Goal: Task Accomplishment & Management: Use online tool/utility

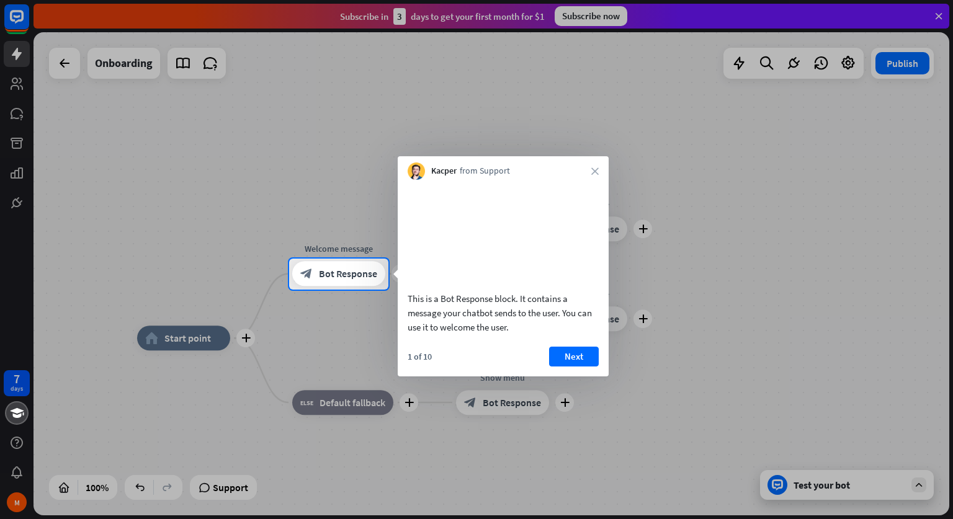
click at [567, 367] on button "Next" at bounding box center [574, 357] width 50 height 20
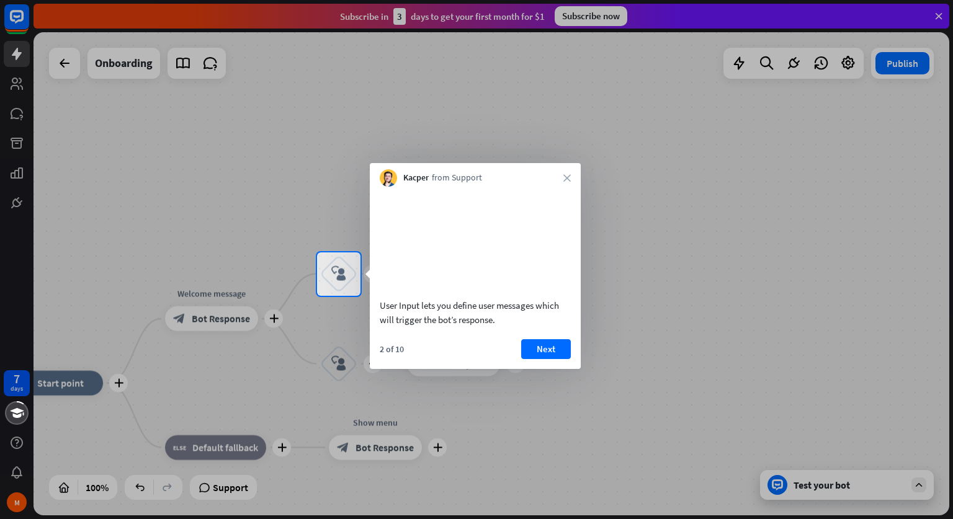
click at [540, 359] on button "Next" at bounding box center [546, 349] width 50 height 20
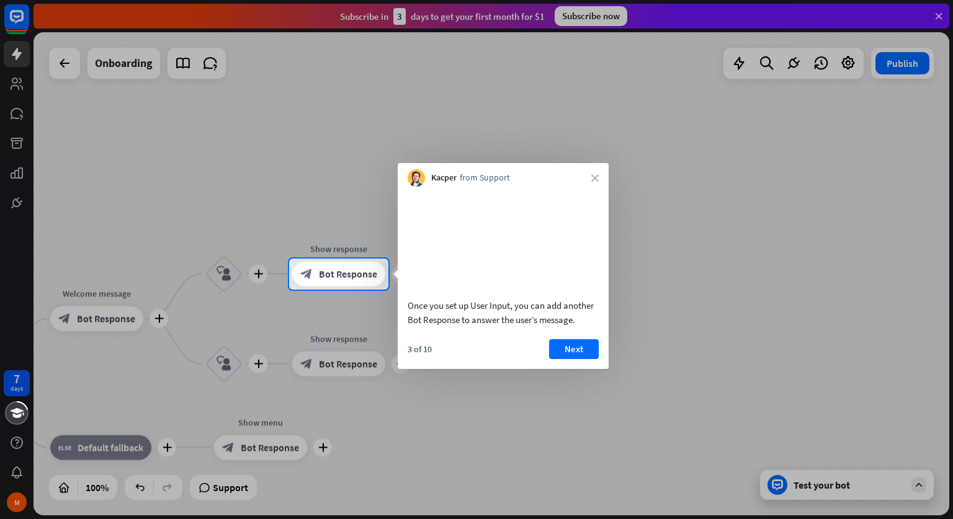
click at [564, 359] on button "Next" at bounding box center [574, 349] width 50 height 20
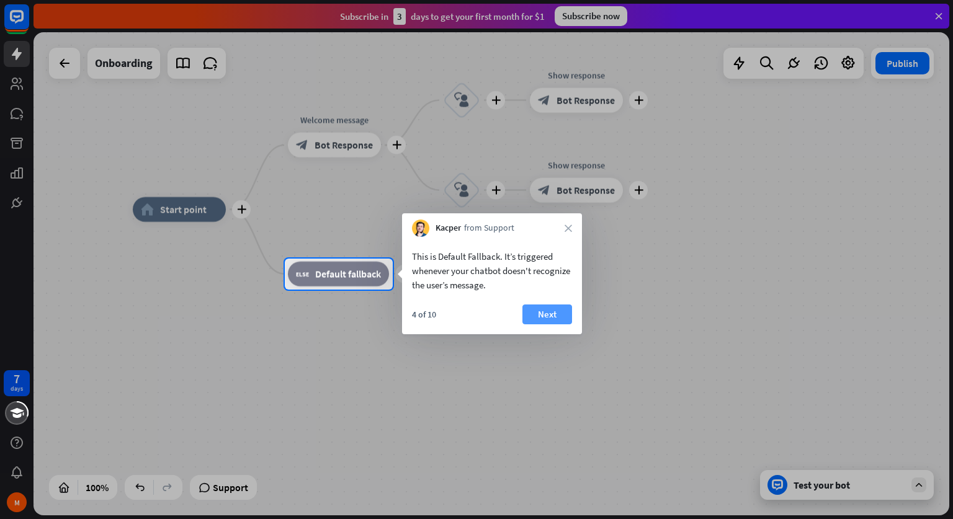
click at [538, 323] on button "Next" at bounding box center [547, 315] width 50 height 20
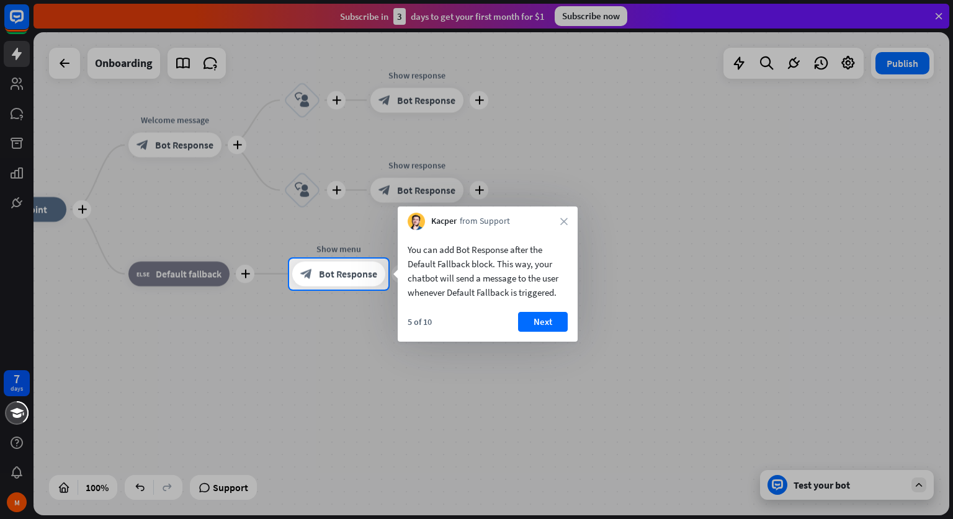
click at [501, 343] on div at bounding box center [476, 405] width 953 height 230
click at [531, 321] on button "Next" at bounding box center [543, 322] width 50 height 20
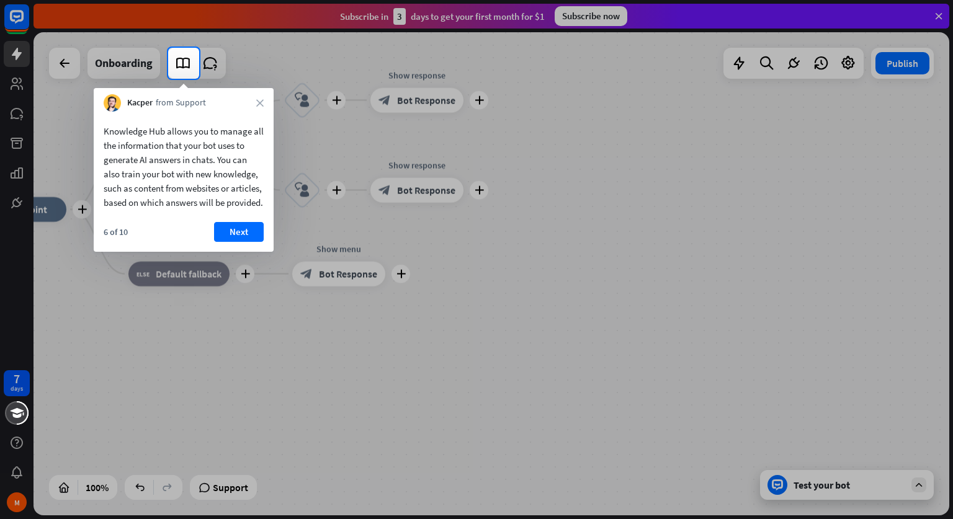
click at [238, 242] on button "Next" at bounding box center [239, 232] width 50 height 20
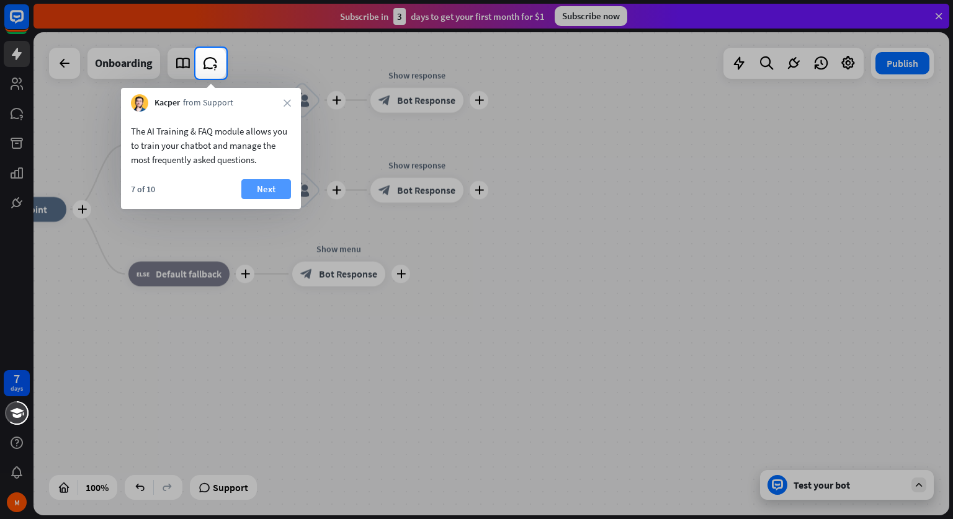
click at [259, 193] on button "Next" at bounding box center [266, 189] width 50 height 20
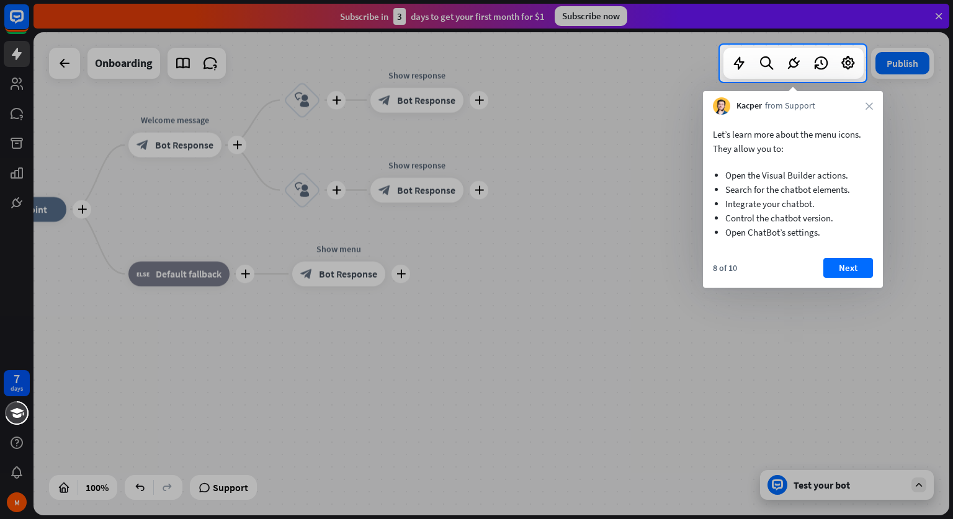
click at [827, 264] on button "Next" at bounding box center [848, 268] width 50 height 20
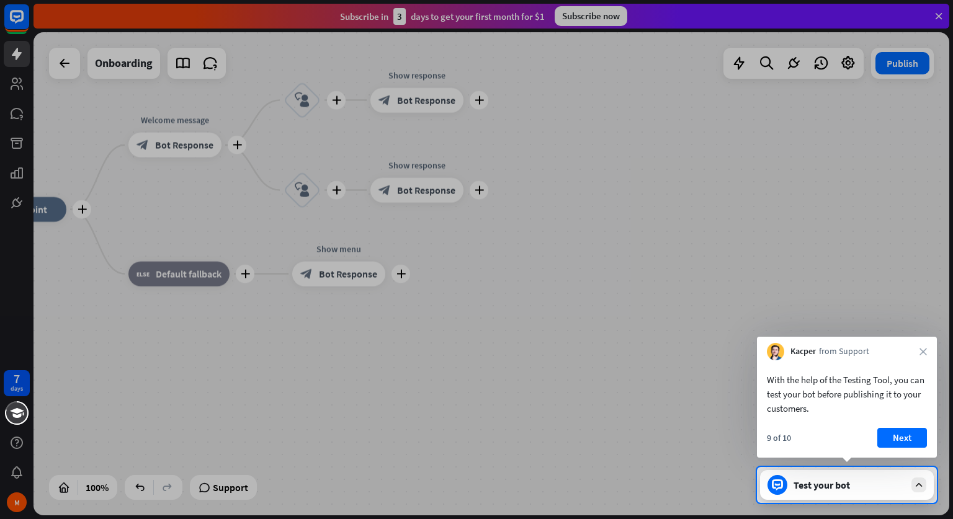
click at [884, 434] on button "Next" at bounding box center [902, 438] width 50 height 20
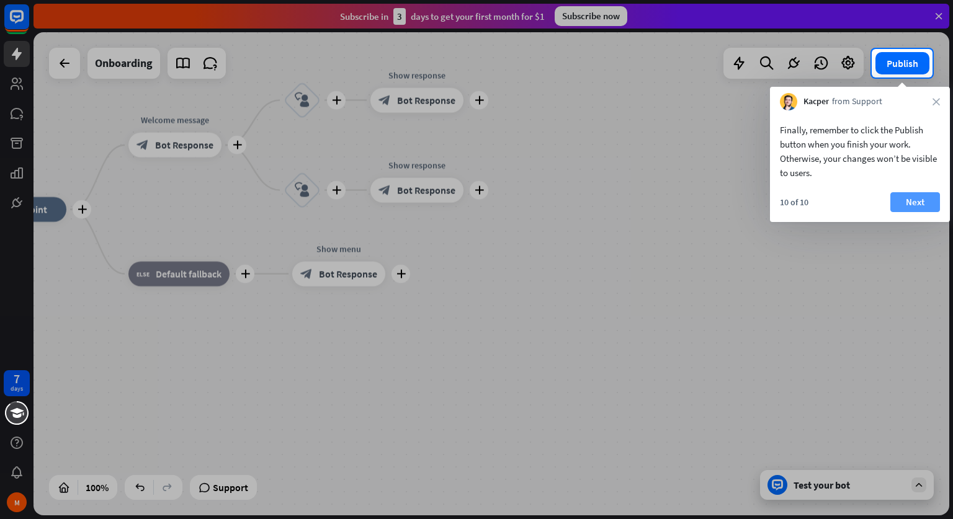
click at [912, 202] on button "Next" at bounding box center [915, 202] width 50 height 20
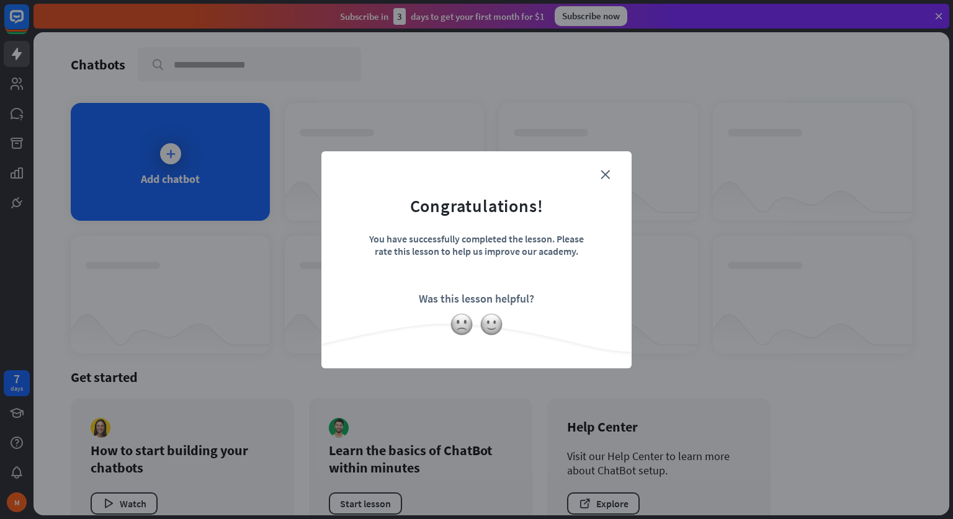
click at [592, 178] on form "Congratulations! You have successfully completed the lesson. Please rate this l…" at bounding box center [476, 241] width 279 height 148
click at [488, 327] on img at bounding box center [491, 325] width 24 height 24
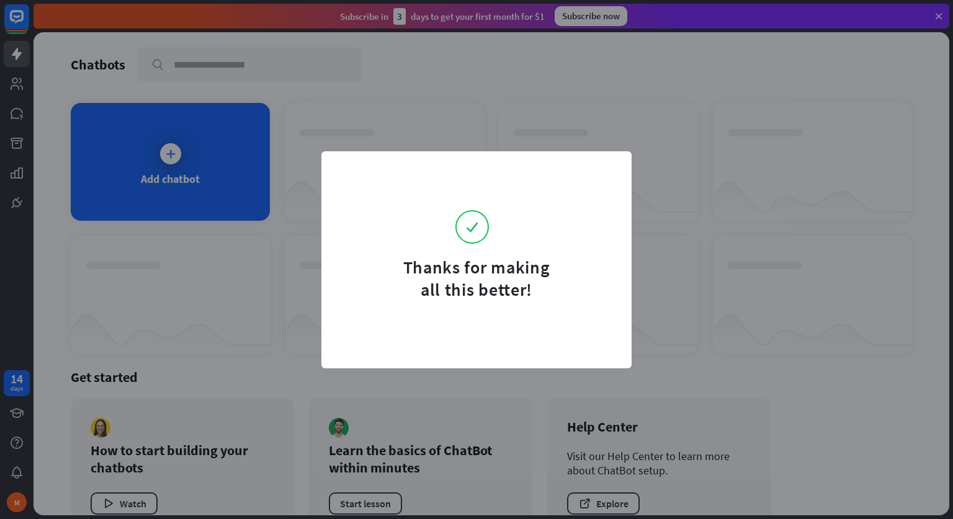
click at [164, 159] on div "Thanks for making all this better!" at bounding box center [476, 259] width 953 height 519
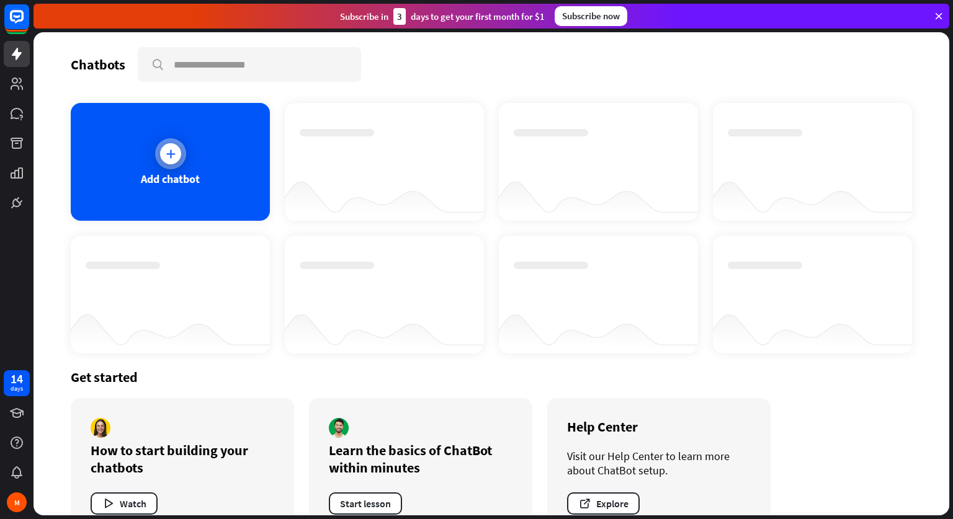
click at [158, 162] on div at bounding box center [170, 153] width 31 height 31
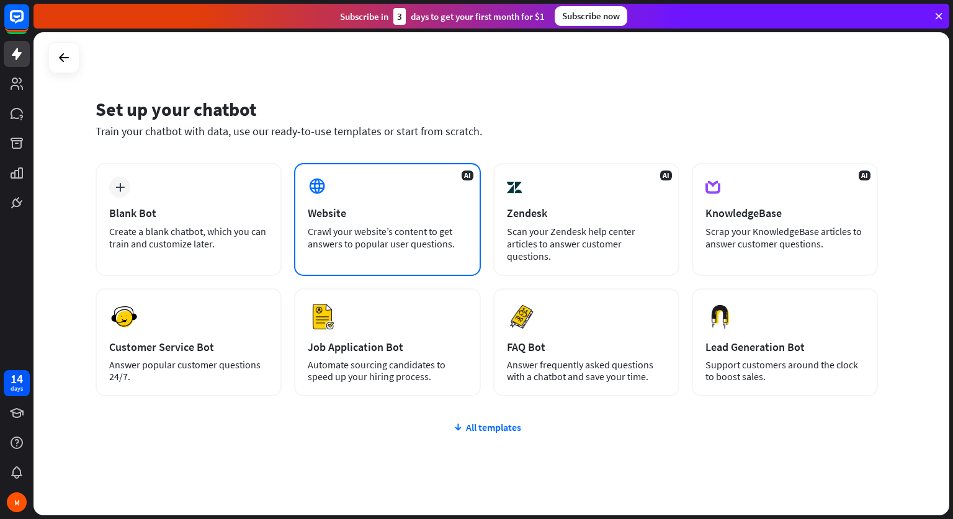
click at [347, 234] on div "Crawl your website’s content to get answers to popular user questions." at bounding box center [387, 237] width 159 height 25
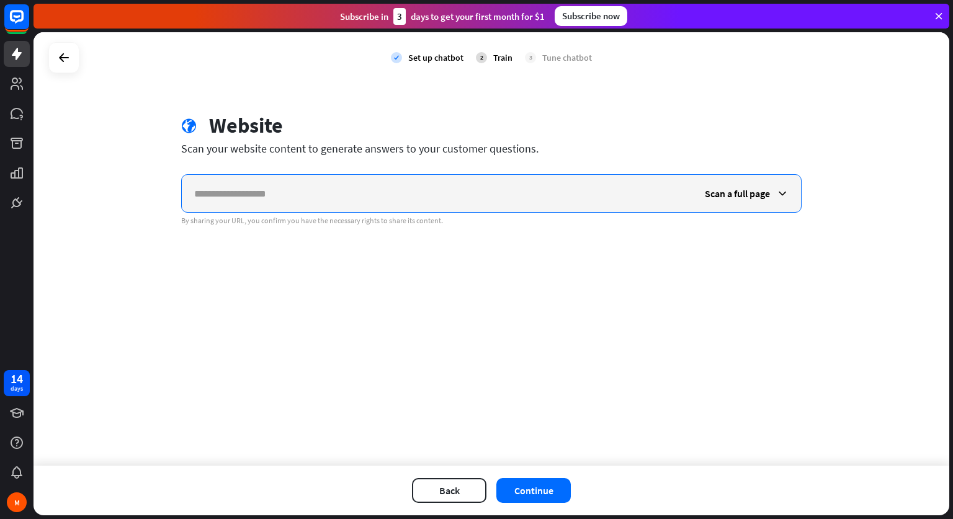
paste input "**********"
type input "**********"
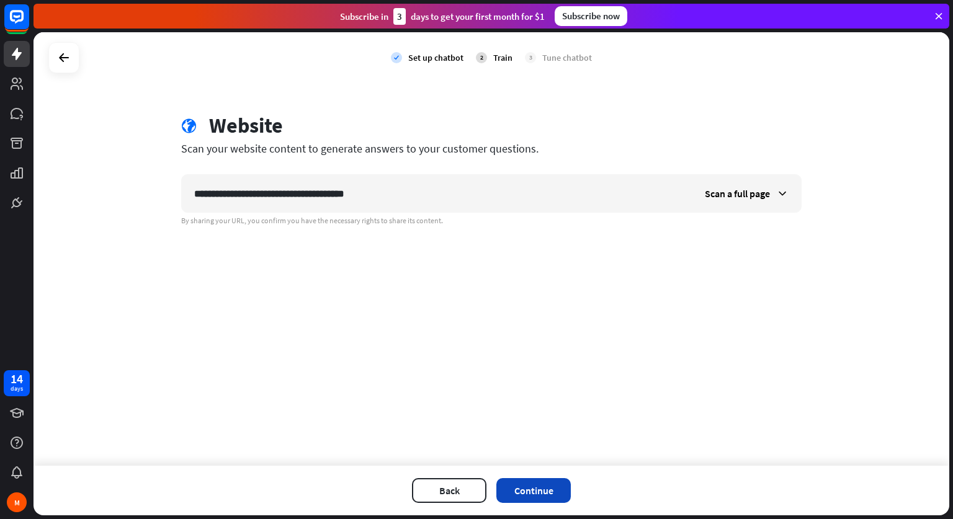
click at [537, 486] on button "Continue" at bounding box center [533, 490] width 74 height 25
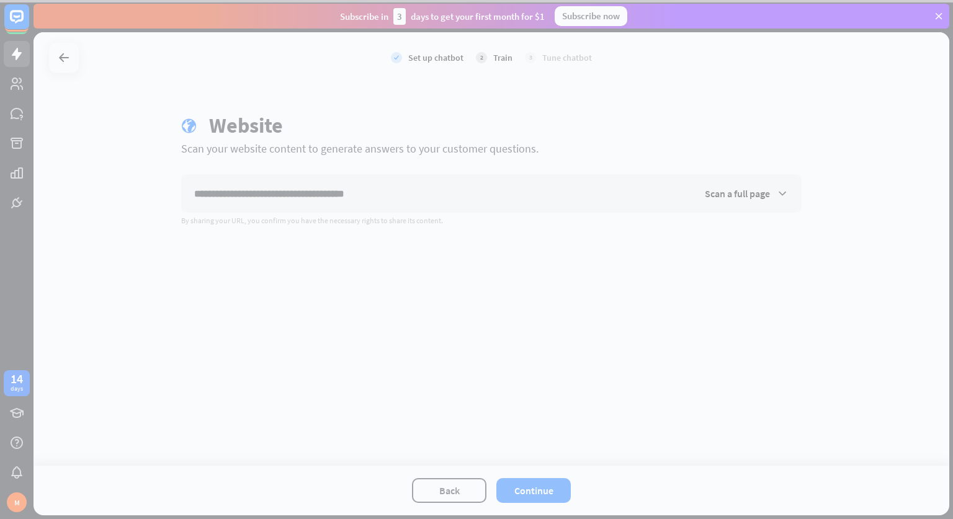
click at [778, 191] on div at bounding box center [476, 259] width 953 height 519
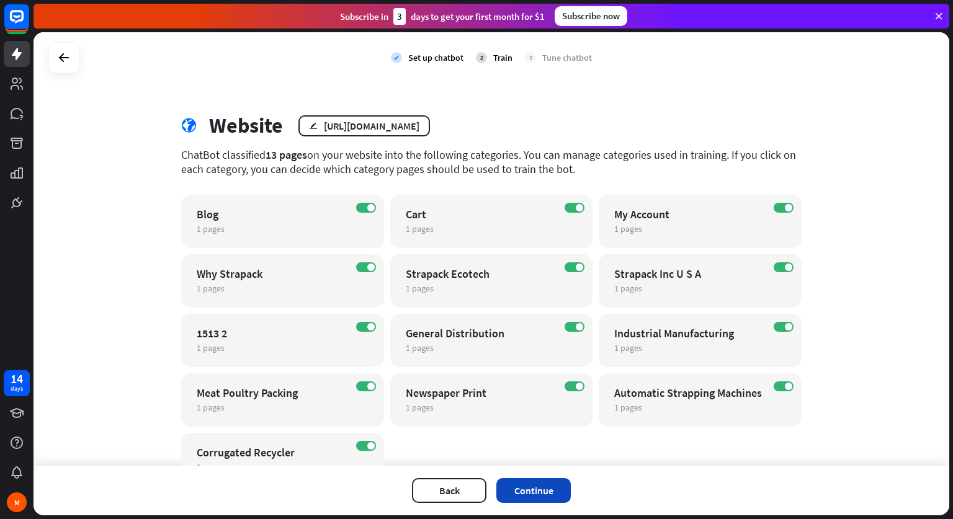
click at [522, 493] on button "Continue" at bounding box center [533, 490] width 74 height 25
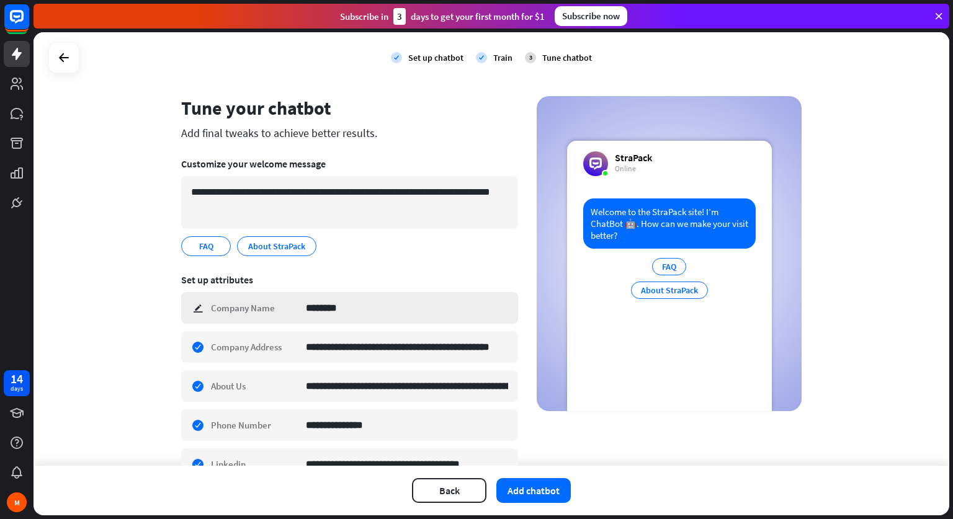
scroll to position [87, 0]
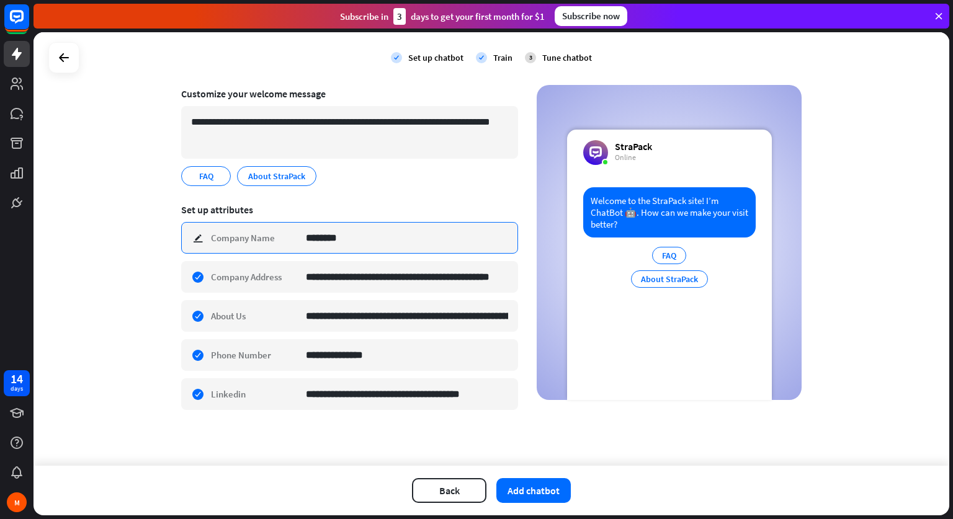
click at [471, 238] on input "********" at bounding box center [407, 238] width 202 height 30
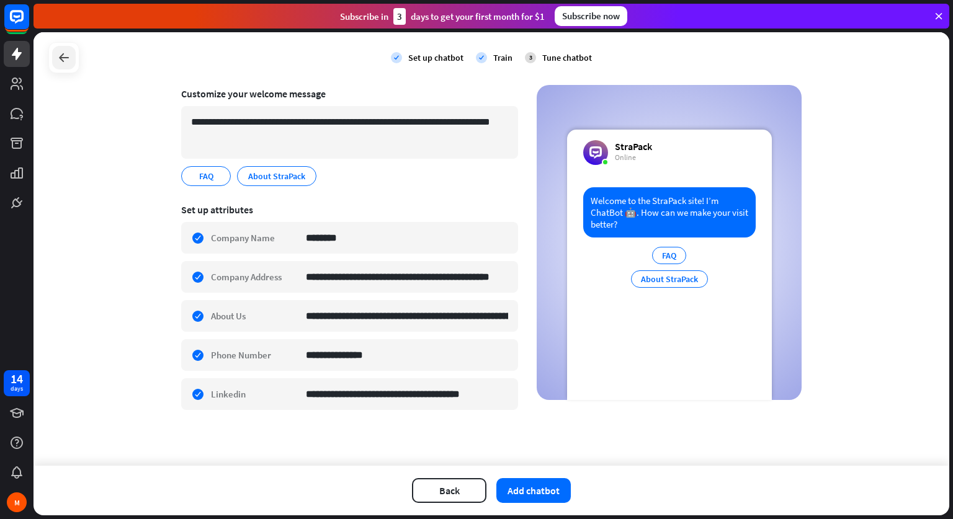
click at [62, 53] on icon at bounding box center [63, 57] width 15 height 15
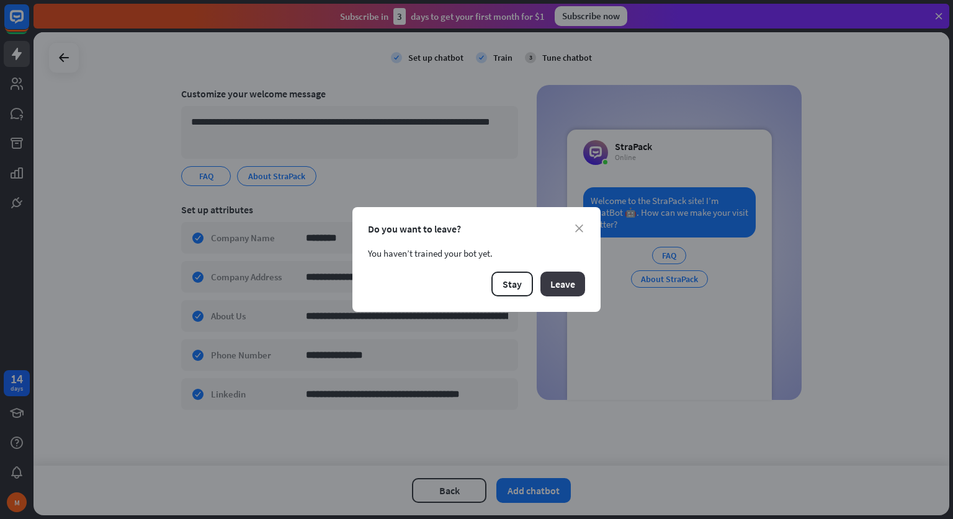
click at [572, 284] on button "Leave" at bounding box center [562, 284] width 45 height 25
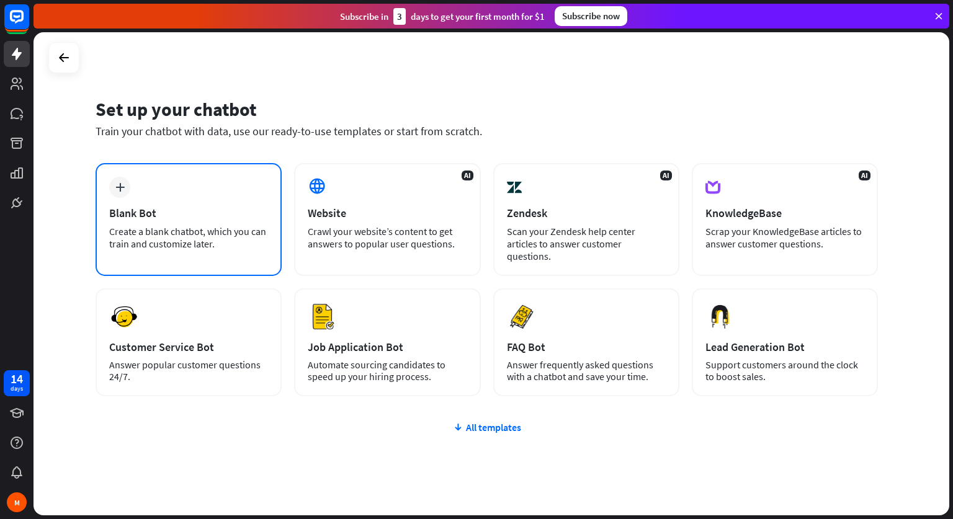
click at [221, 176] on div "plus Blank Bot Create a blank chatbot, which you can train and customize later." at bounding box center [189, 219] width 186 height 113
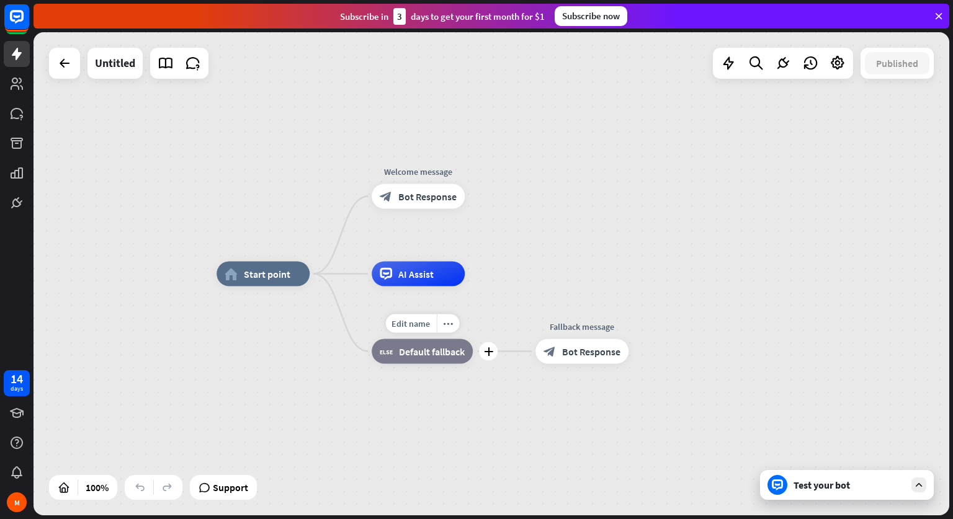
click at [410, 358] on div "block_fallback Default fallback" at bounding box center [422, 351] width 101 height 25
click at [447, 330] on div "more_horiz" at bounding box center [447, 323] width 23 height 19
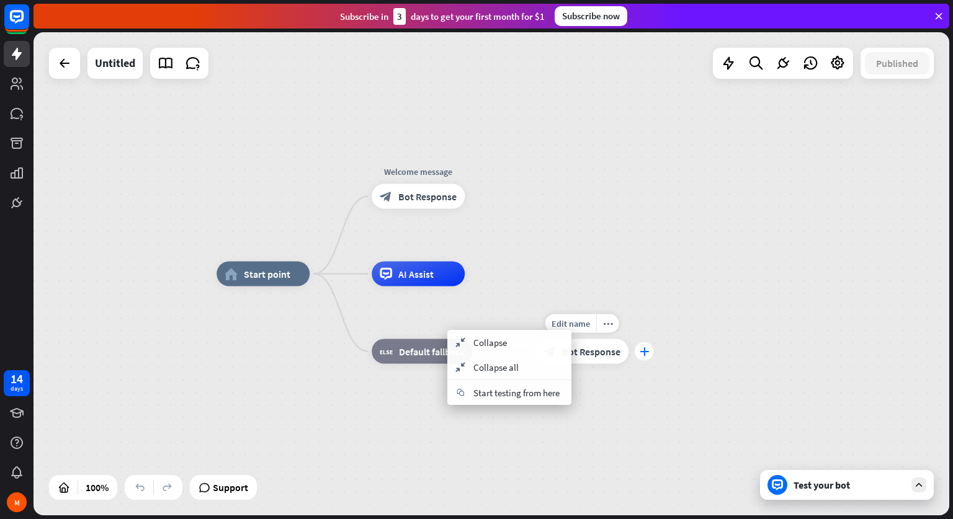
click at [646, 357] on div "plus" at bounding box center [643, 351] width 19 height 19
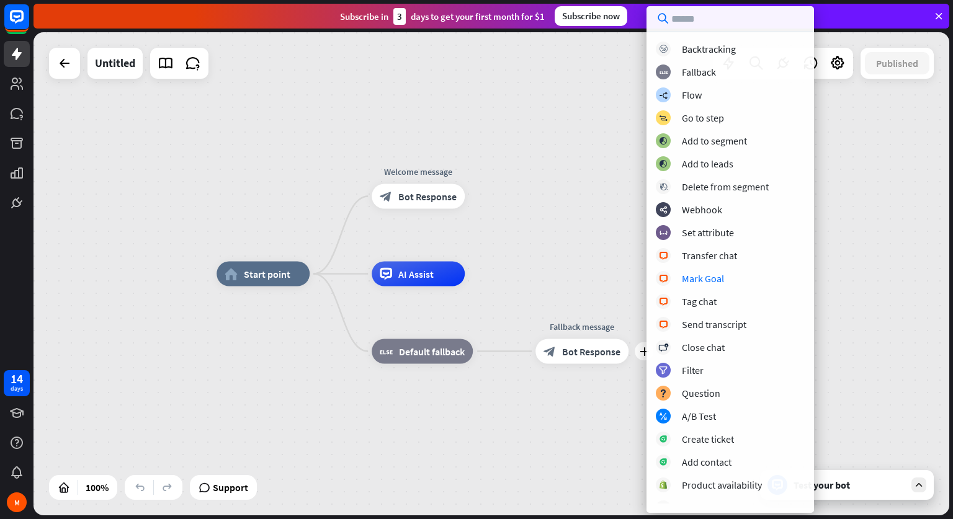
scroll to position [218, 0]
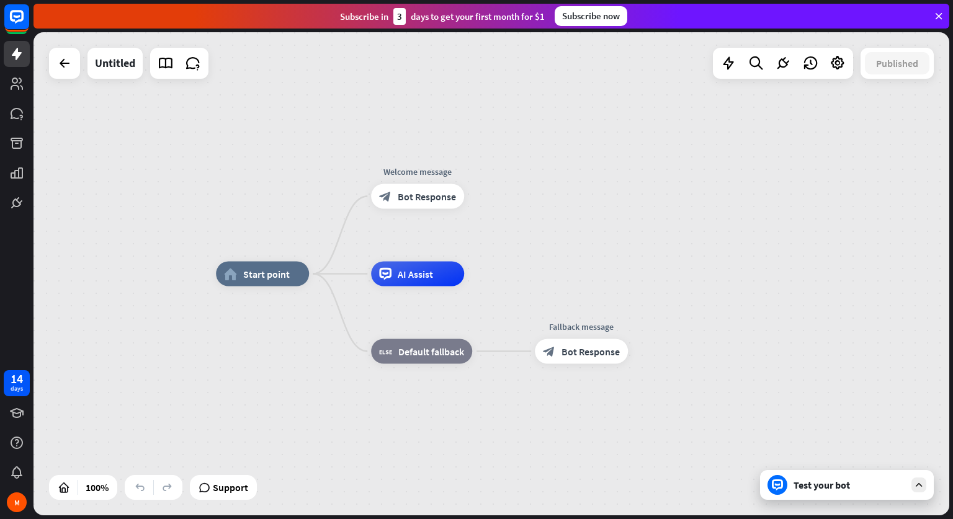
click at [533, 463] on div "home_2 Start point Welcome message block_bot_response Bot Response AI Assist bl…" at bounding box center [673, 515] width 915 height 483
click at [600, 326] on div "more_horiz" at bounding box center [606, 324] width 23 height 19
click at [600, 327] on div "home_2 Start point Welcome message block_bot_response Bot Response AI Assist bl…" at bounding box center [490, 273] width 915 height 483
click at [605, 326] on icon "more_horiz" at bounding box center [607, 323] width 10 height 9
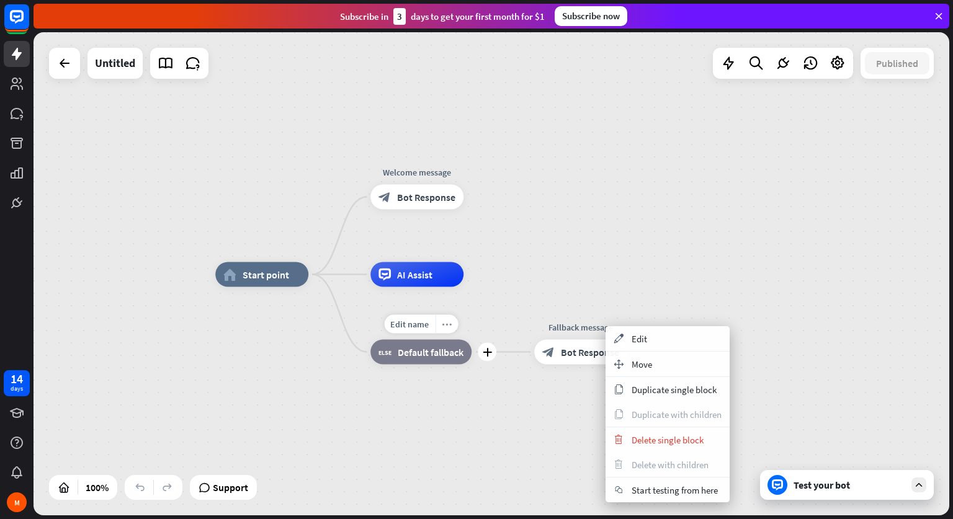
click at [448, 324] on icon "more_horiz" at bounding box center [447, 323] width 10 height 9
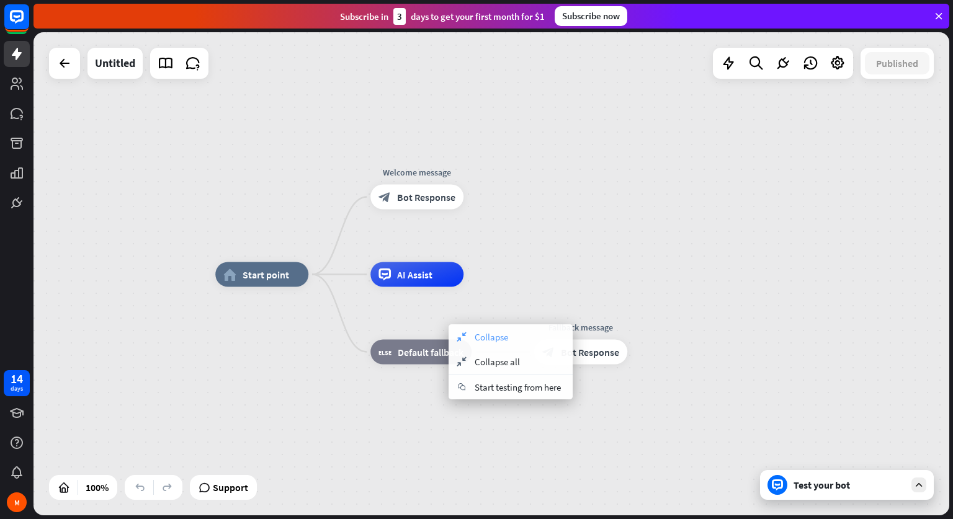
click at [479, 337] on span "Collapse" at bounding box center [490, 337] width 33 height 12
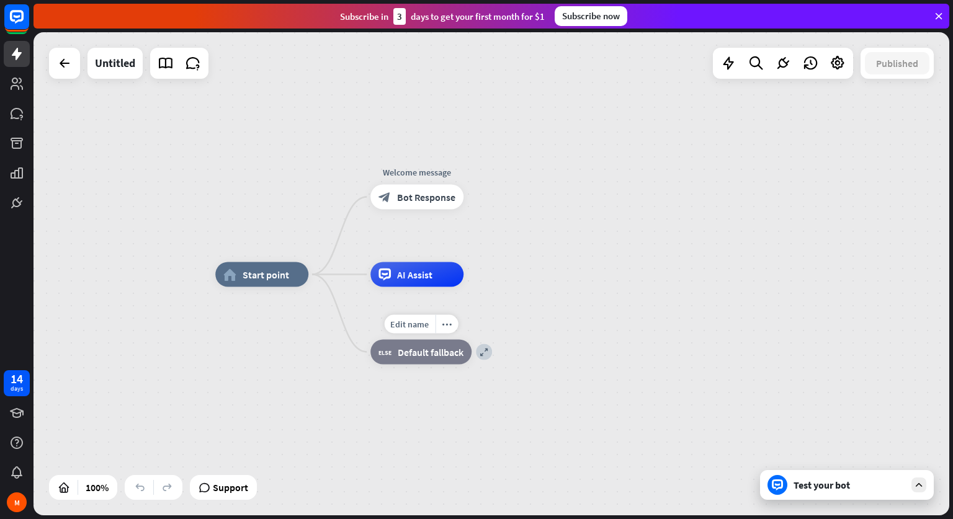
click at [471, 365] on div "Edit name more_horiz expand block_fallback Default fallback" at bounding box center [420, 352] width 101 height 25
click at [470, 365] on div "Edit name more_horiz expand block_fallback Default fallback" at bounding box center [419, 352] width 101 height 25
click at [469, 363] on div "Edit name more_horiz expand block_fallback Default fallback" at bounding box center [418, 353] width 101 height 25
click at [469, 364] on div "Edit name more_horiz expand block_fallback Default fallback" at bounding box center [418, 353] width 101 height 25
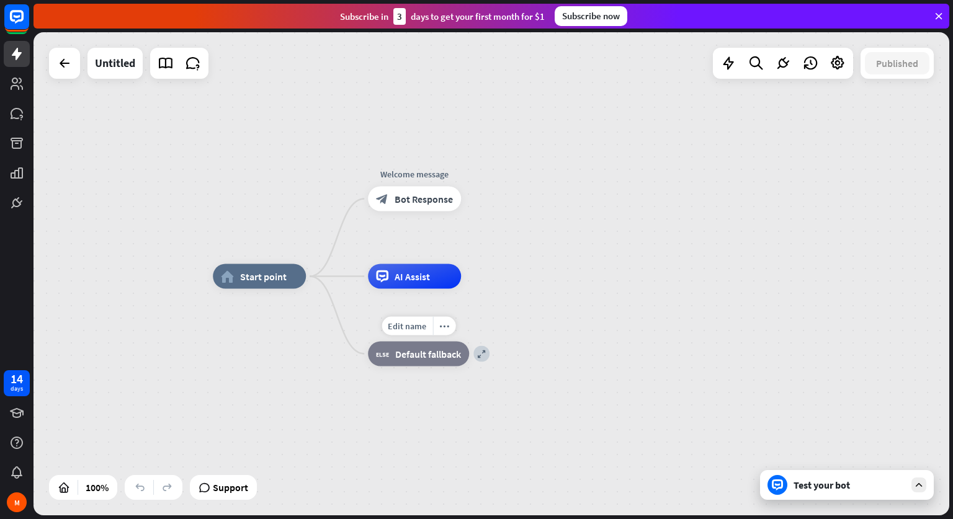
click at [469, 365] on div "Edit name more_horiz expand block_fallback Default fallback" at bounding box center [418, 354] width 101 height 25
click at [468, 363] on div "Edit name more_horiz expand block_fallback Default fallback" at bounding box center [417, 354] width 101 height 25
click at [466, 364] on div "Edit name more_horiz expand block_fallback Default fallback" at bounding box center [415, 354] width 101 height 25
click at [445, 328] on div "more_horiz" at bounding box center [440, 327] width 23 height 19
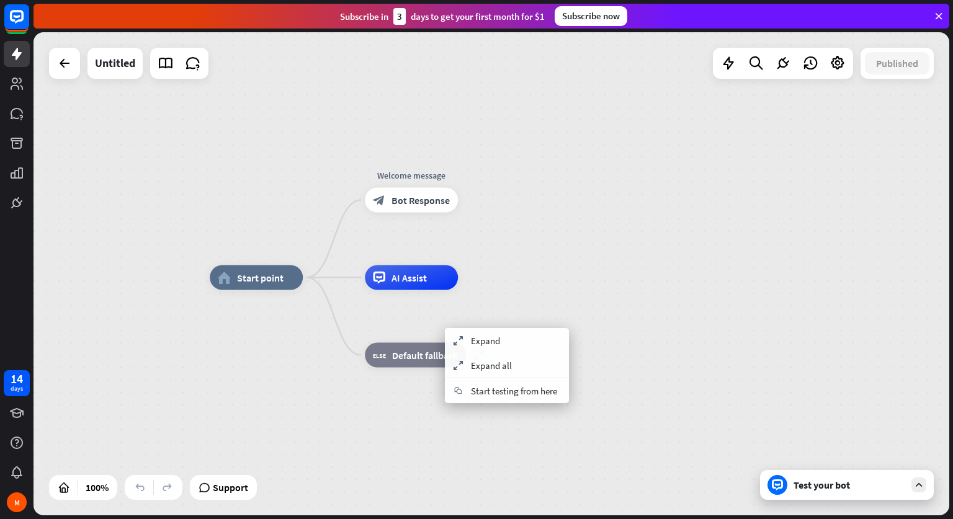
click at [538, 458] on div "home_2 Start point Welcome message block_bot_response Bot Response AI Assist ex…" at bounding box center [667, 519] width 915 height 483
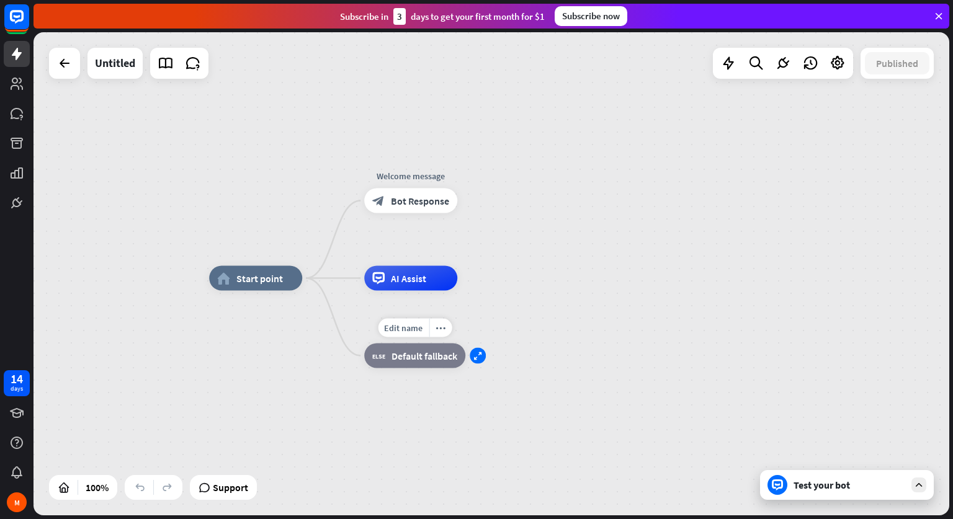
click at [475, 359] on icon "expand" at bounding box center [477, 356] width 9 height 8
click at [465, 362] on div "Edit name more_horiz expand block_fallback Default fallback" at bounding box center [413, 356] width 101 height 25
click at [474, 363] on div "expand" at bounding box center [476, 357] width 16 height 16
click at [473, 365] on div "expand" at bounding box center [476, 357] width 16 height 16
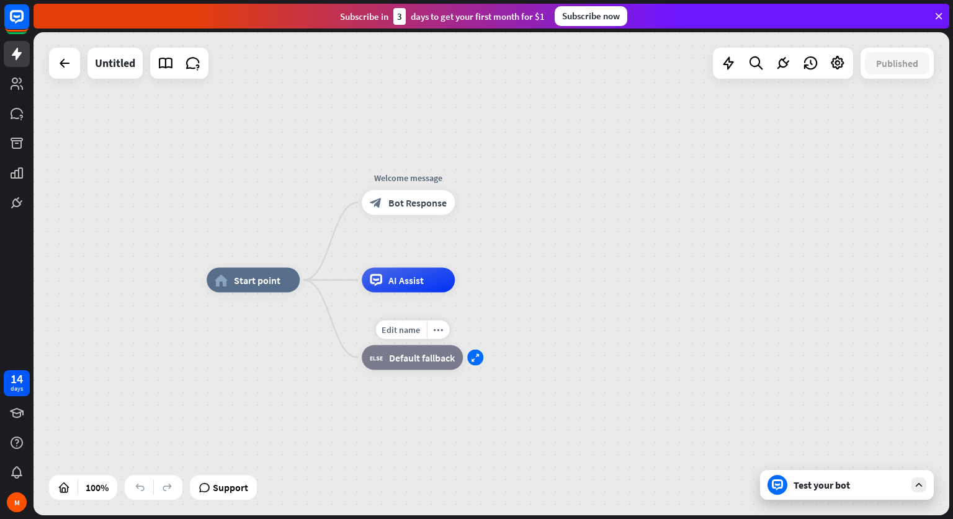
click at [473, 365] on div "expand" at bounding box center [475, 358] width 16 height 16
click at [438, 337] on div "more_horiz" at bounding box center [437, 330] width 23 height 19
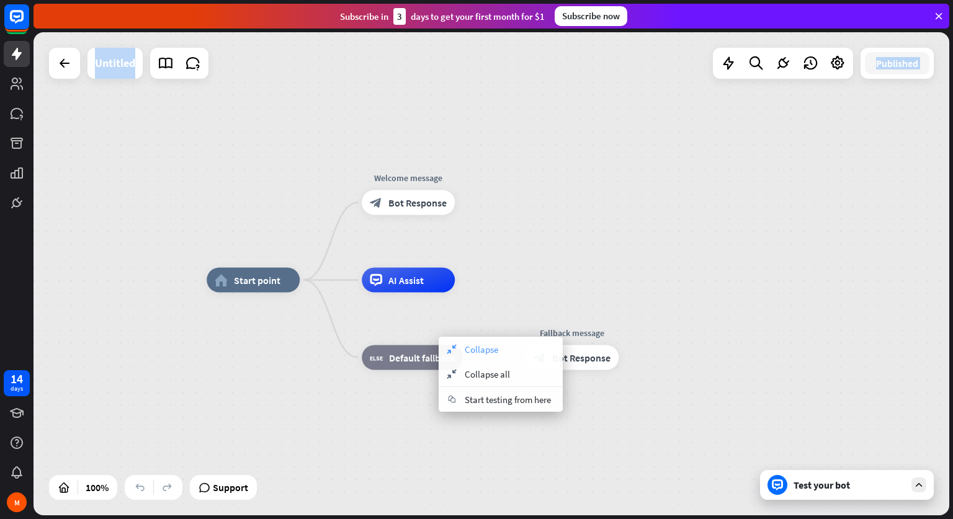
click at [465, 354] on span "Collapse" at bounding box center [481, 350] width 33 height 12
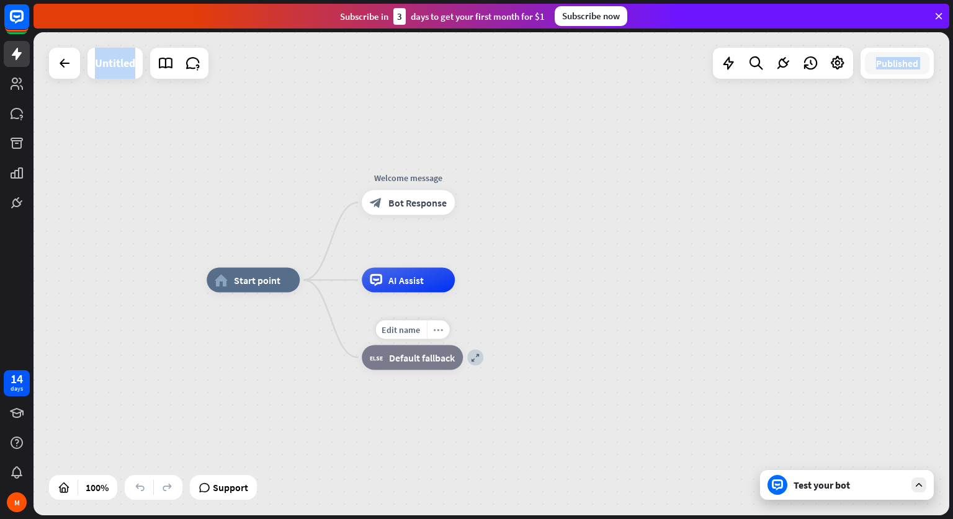
click at [438, 327] on icon "more_horiz" at bounding box center [438, 329] width 10 height 9
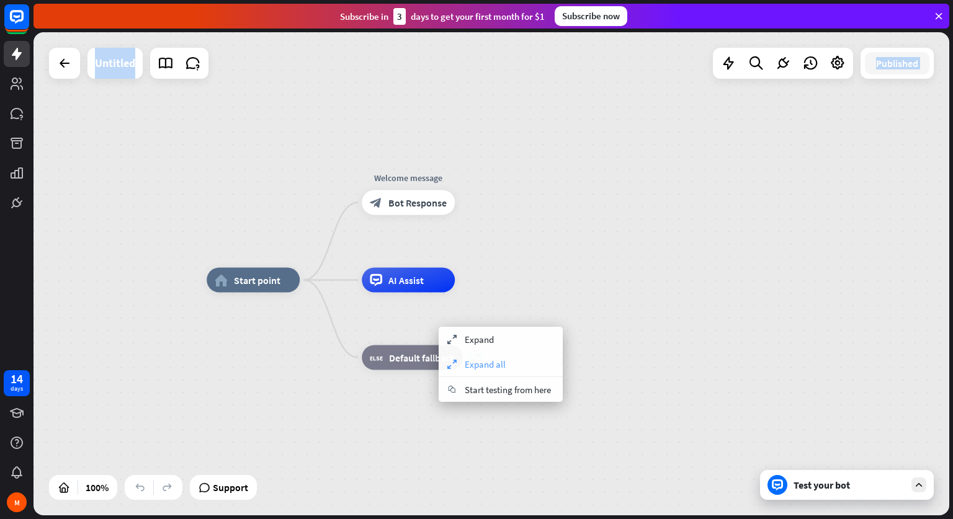
click at [468, 358] on span "Expand all" at bounding box center [485, 364] width 41 height 12
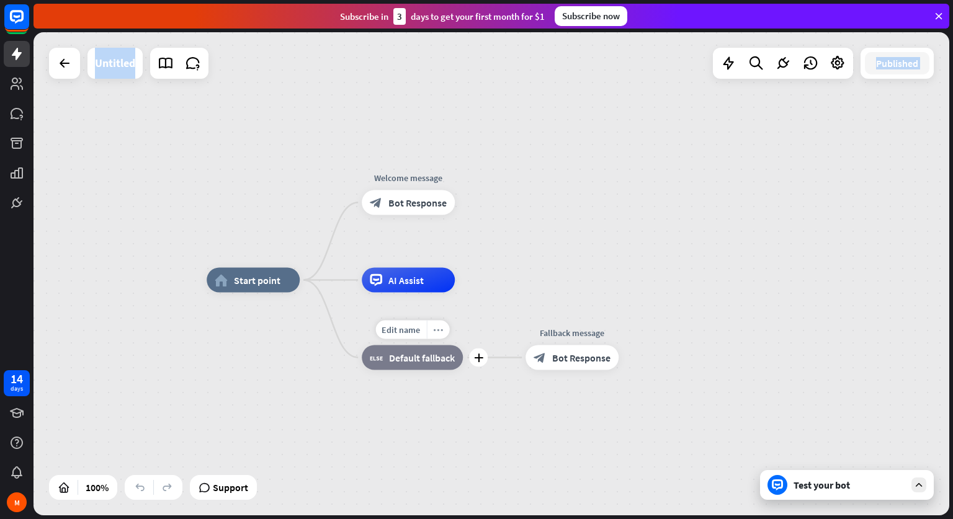
click at [438, 336] on div "more_horiz" at bounding box center [437, 330] width 23 height 19
click at [648, 267] on div "home_2 Start point Welcome message block_bot_response Bot Response AI Assist bl…" at bounding box center [490, 273] width 915 height 483
click at [633, 359] on icon "plus" at bounding box center [633, 358] width 9 height 9
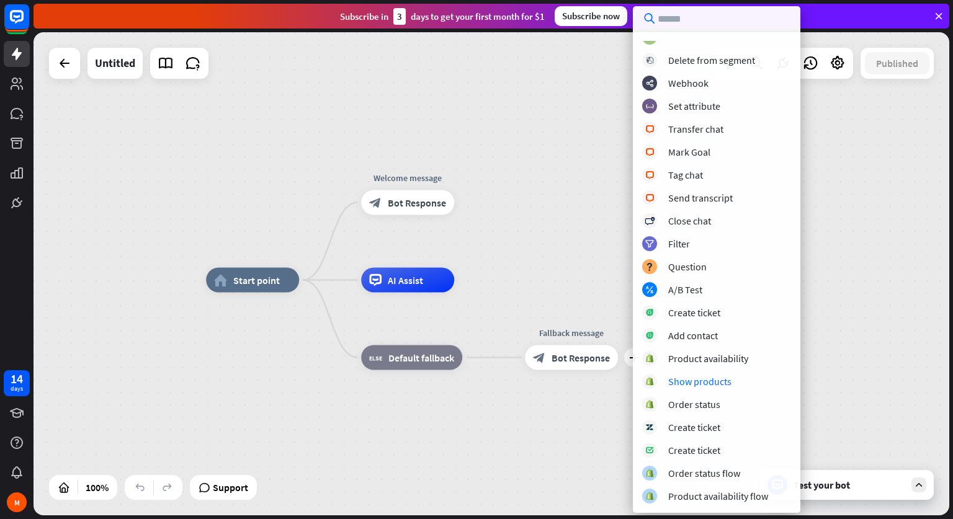
click at [582, 425] on div "home_2 Start point Welcome message block_bot_response Bot Response AI Assist bl…" at bounding box center [663, 521] width 915 height 483
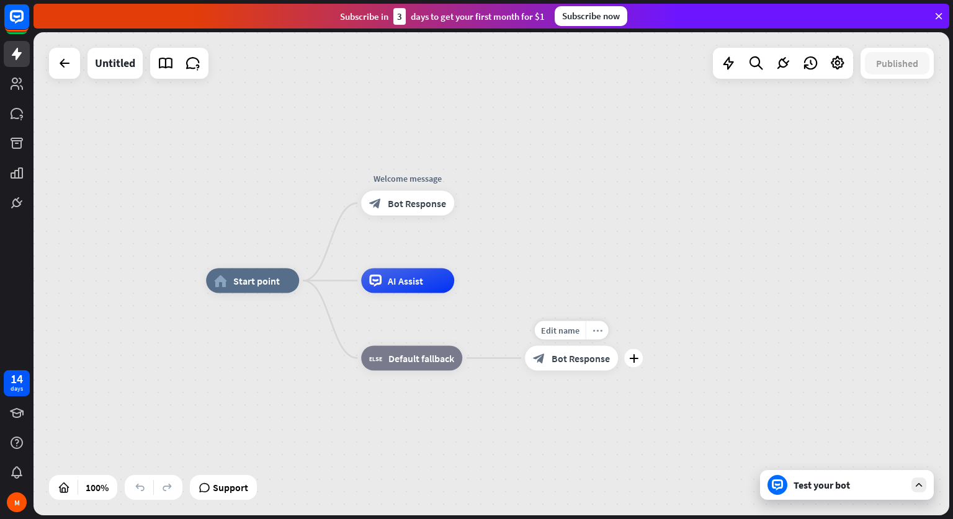
click at [595, 331] on icon "more_horiz" at bounding box center [597, 330] width 10 height 9
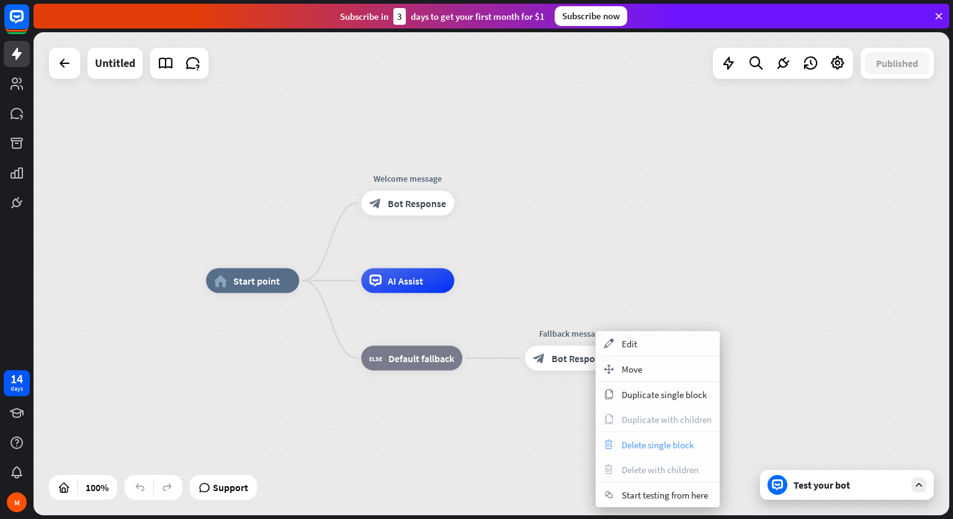
click at [630, 446] on span "Delete single block" at bounding box center [657, 445] width 72 height 12
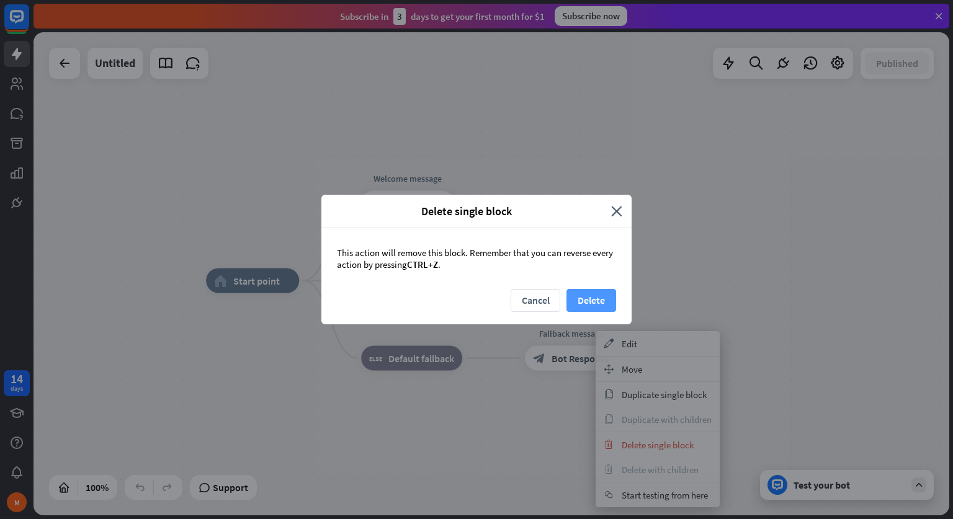
click at [590, 306] on button "Delete" at bounding box center [591, 300] width 50 height 23
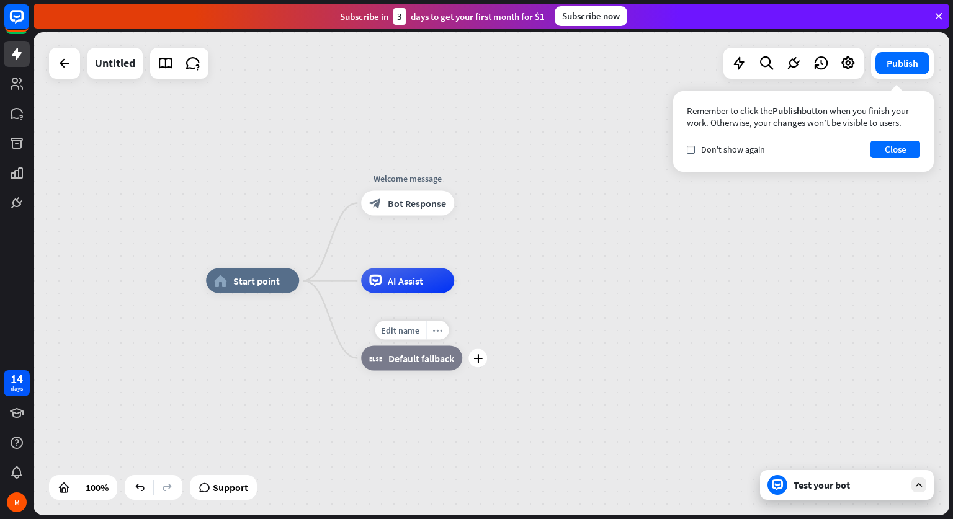
click at [440, 332] on icon "more_horiz" at bounding box center [437, 330] width 10 height 9
click at [468, 356] on div "chat Start testing from here" at bounding box center [502, 344] width 124 height 25
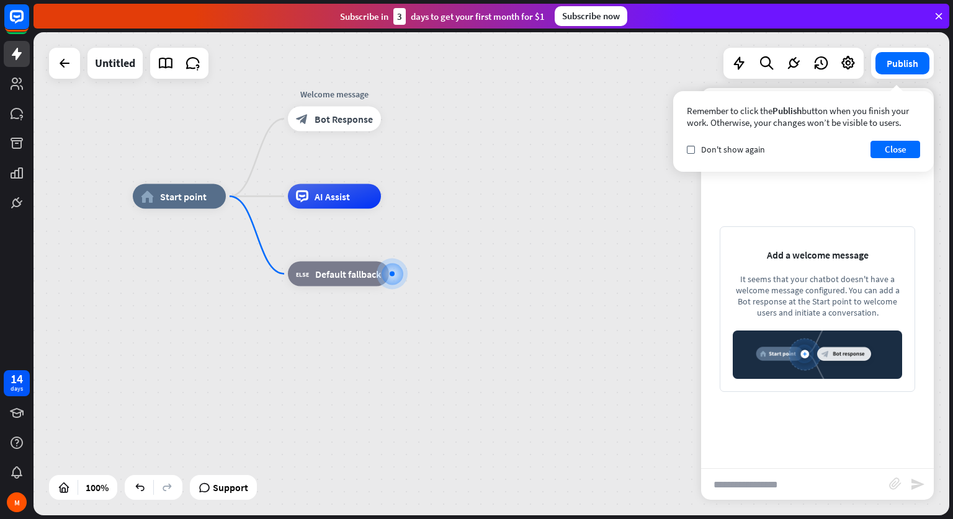
click at [687, 159] on div "Remember to click the Publish button when you finish your work. Otherwise, your…" at bounding box center [803, 131] width 260 height 81
click at [888, 151] on button "Close" at bounding box center [895, 149] width 50 height 17
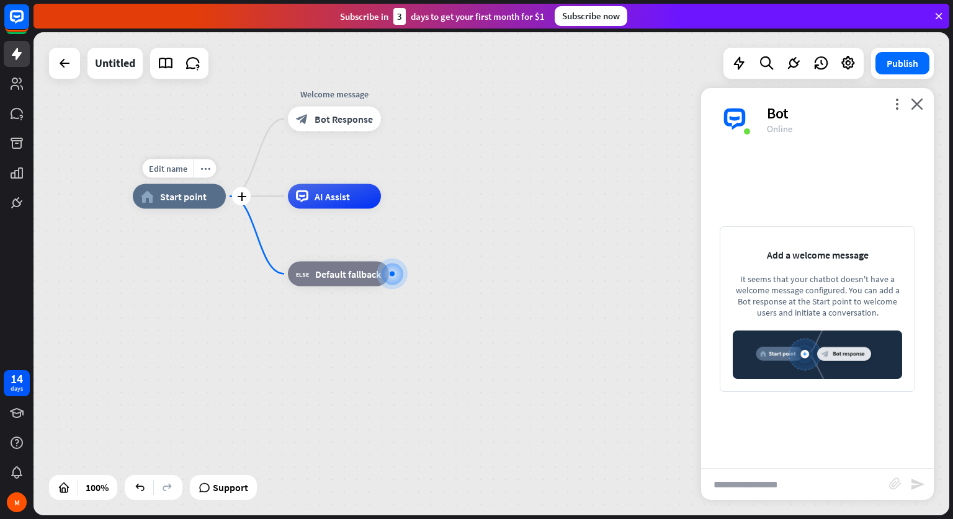
click at [193, 203] on div "home_2 Start point" at bounding box center [179, 196] width 93 height 25
click at [427, 258] on div "home_2 Start point Welcome message block_bot_response Bot Response AI Assist bl…" at bounding box center [589, 438] width 915 height 483
click at [240, 203] on div "plus" at bounding box center [240, 198] width 19 height 19
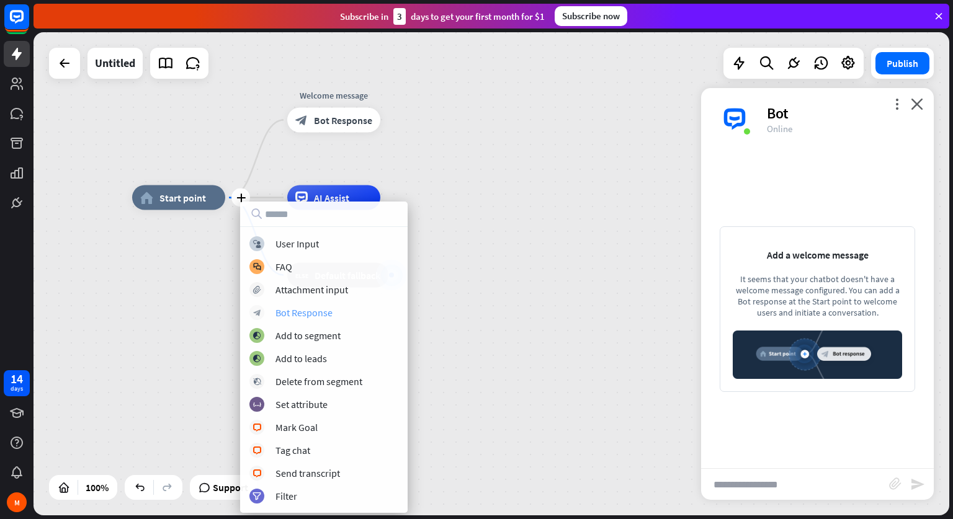
click at [298, 317] on div "Bot Response" at bounding box center [303, 312] width 57 height 12
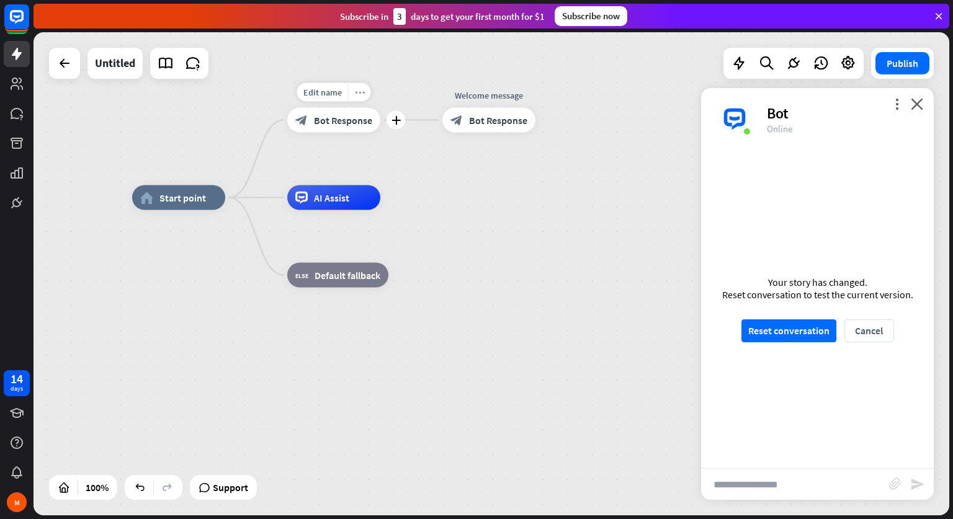
click at [358, 94] on icon "more_horiz" at bounding box center [360, 91] width 10 height 9
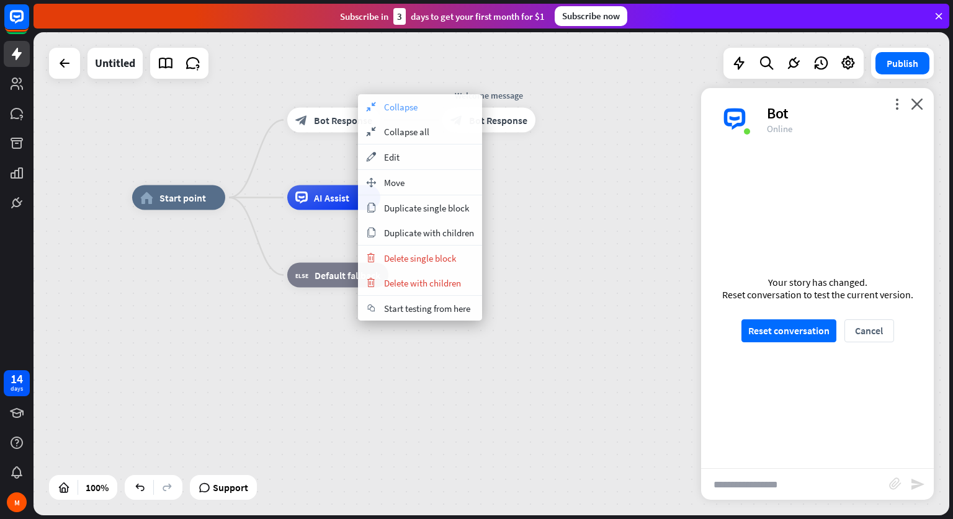
click at [385, 110] on span "Collapse" at bounding box center [400, 107] width 33 height 12
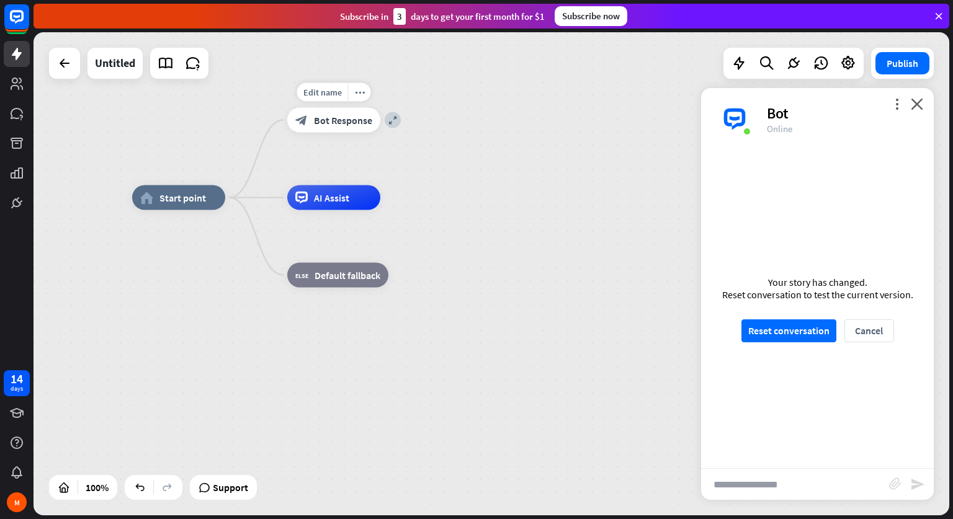
click at [380, 129] on div "Edit name more_horiz expand block_bot_response Bot Response" at bounding box center [333, 120] width 93 height 25
click at [378, 120] on div "Edit name more_horiz expand block_bot_response Bot Response" at bounding box center [331, 120] width 93 height 25
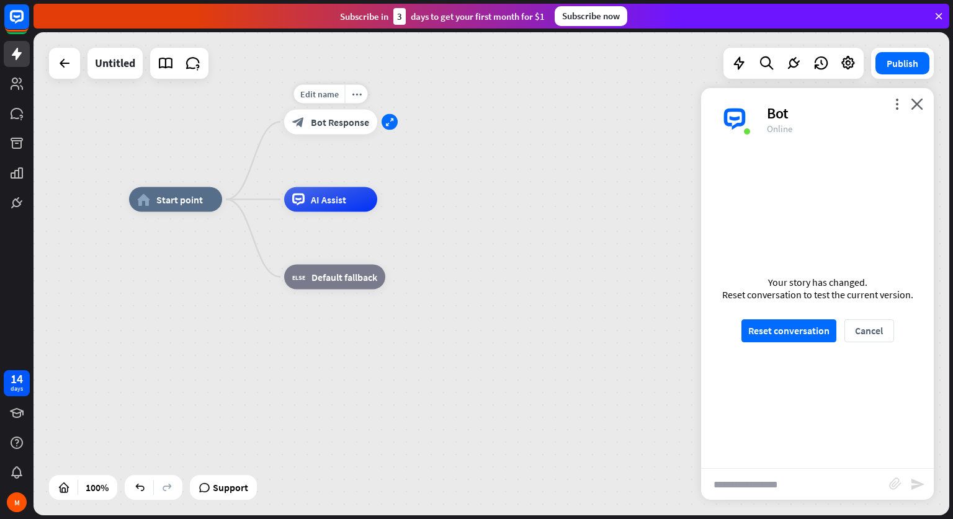
click at [396, 122] on div "expand" at bounding box center [389, 122] width 16 height 16
click at [347, 88] on div "more_horiz" at bounding box center [355, 94] width 23 height 19
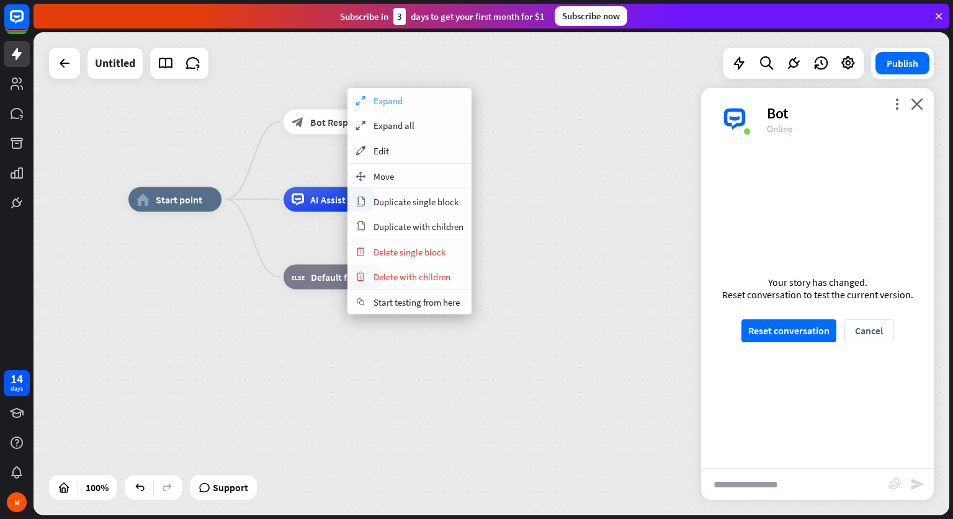
click at [391, 98] on span "Expand" at bounding box center [387, 101] width 29 height 12
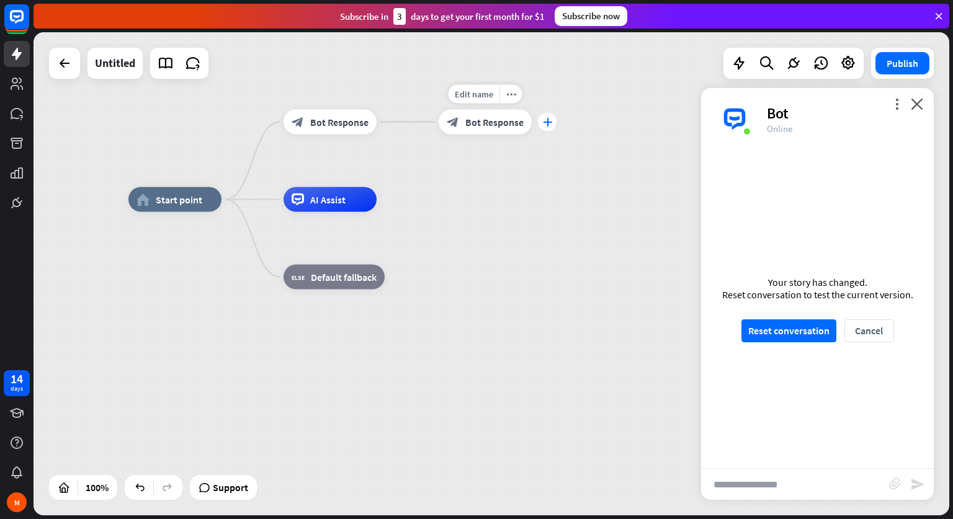
click at [550, 125] on icon "plus" at bounding box center [547, 122] width 9 height 9
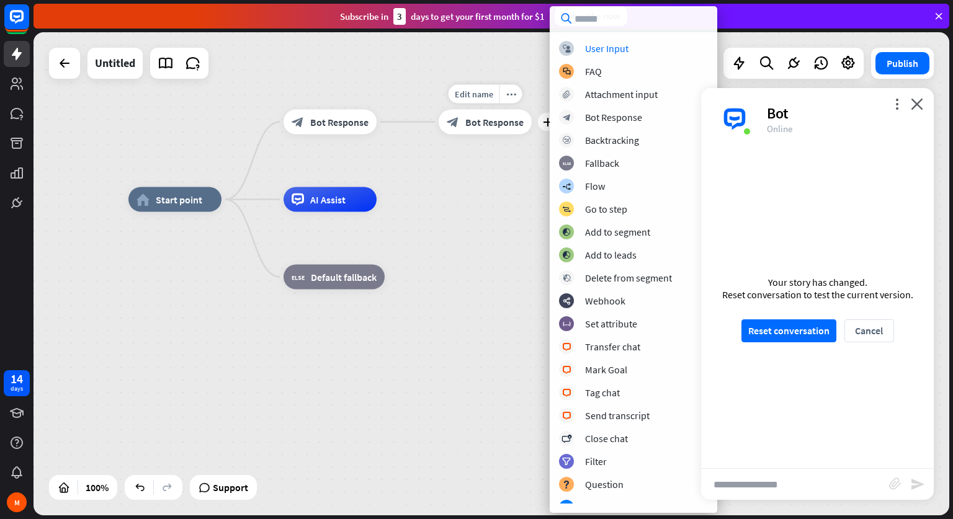
click at [522, 135] on div "Edit name more_horiz plus block_bot_response Bot Response" at bounding box center [484, 122] width 93 height 25
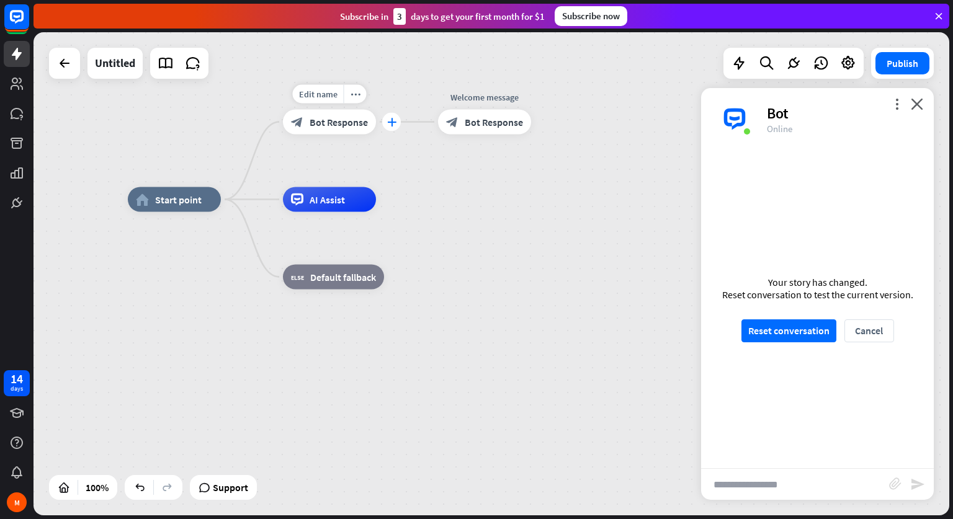
click at [391, 118] on icon "plus" at bounding box center [391, 122] width 9 height 9
click at [603, 156] on div "home_2 Start point block_bot_response Bot Response Welcome message block_bot_re…" at bounding box center [490, 273] width 915 height 483
click at [530, 132] on div "Edit name more_horiz plus block_bot_response Bot Response" at bounding box center [483, 122] width 93 height 25
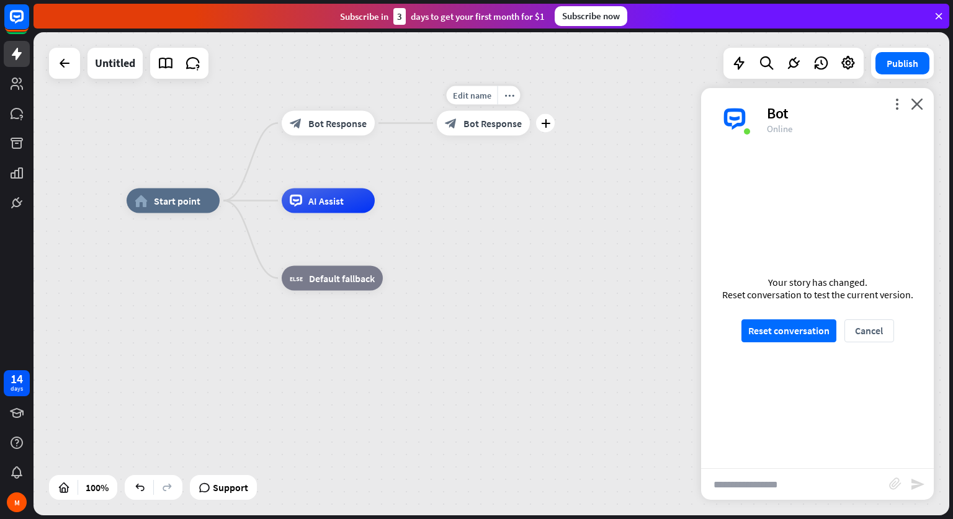
click at [530, 134] on div "Edit name more_horiz plus block_bot_response Bot Response" at bounding box center [483, 123] width 93 height 25
click at [505, 101] on div "more_horiz" at bounding box center [507, 95] width 23 height 19
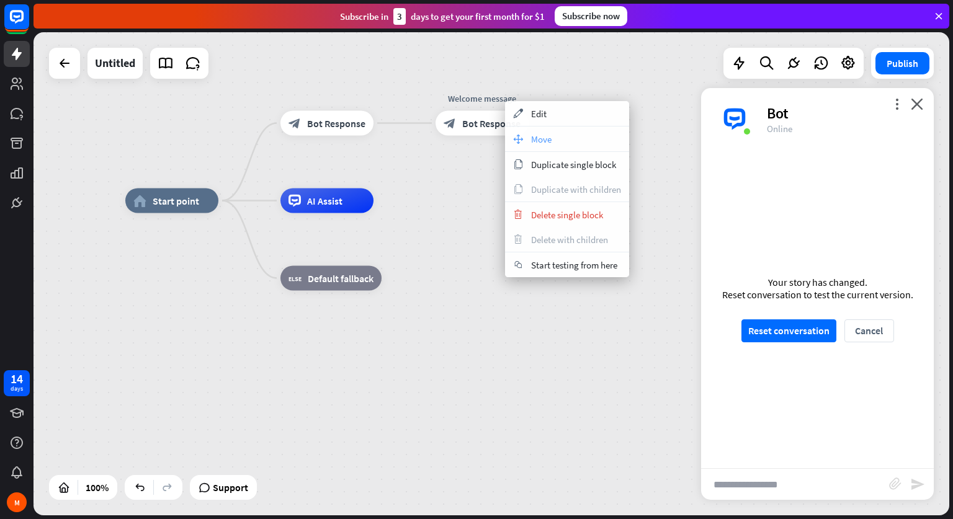
click at [518, 143] on icon "move_block" at bounding box center [518, 139] width 14 height 10
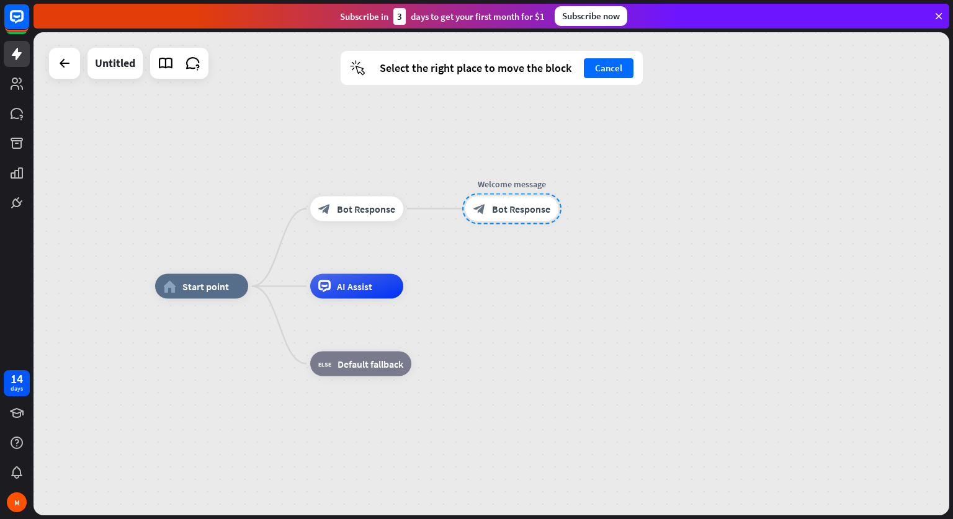
drag, startPoint x: 512, startPoint y: 146, endPoint x: 535, endPoint y: 242, distance: 98.1
click at [535, 221] on div "Welcome message block_bot_response Bot Response" at bounding box center [511, 209] width 93 height 25
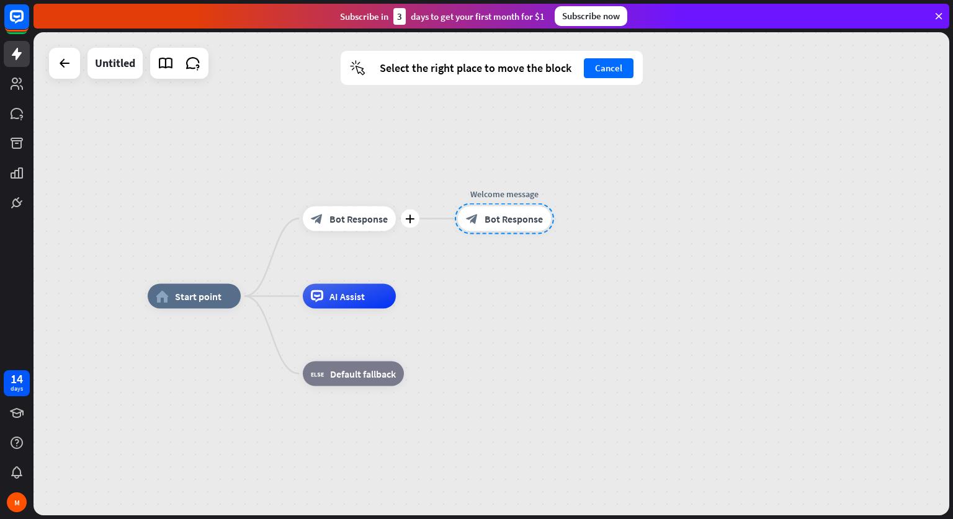
click at [366, 222] on span "Bot Response" at bounding box center [358, 219] width 58 height 12
click at [331, 217] on span "Bot Response" at bounding box center [358, 219] width 58 height 12
click at [325, 219] on div "block_bot_response Bot Response" at bounding box center [349, 219] width 93 height 25
click at [501, 216] on div at bounding box center [503, 219] width 99 height 31
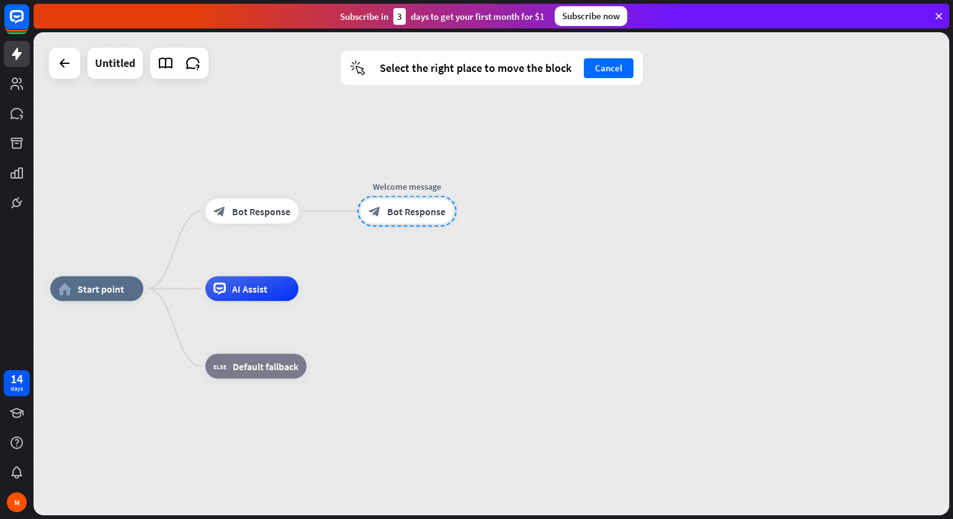
drag, startPoint x: 500, startPoint y: 218, endPoint x: 406, endPoint y: 209, distance: 94.1
click at [406, 209] on div at bounding box center [406, 211] width 99 height 31
click at [596, 68] on button "Cancel" at bounding box center [609, 68] width 50 height 20
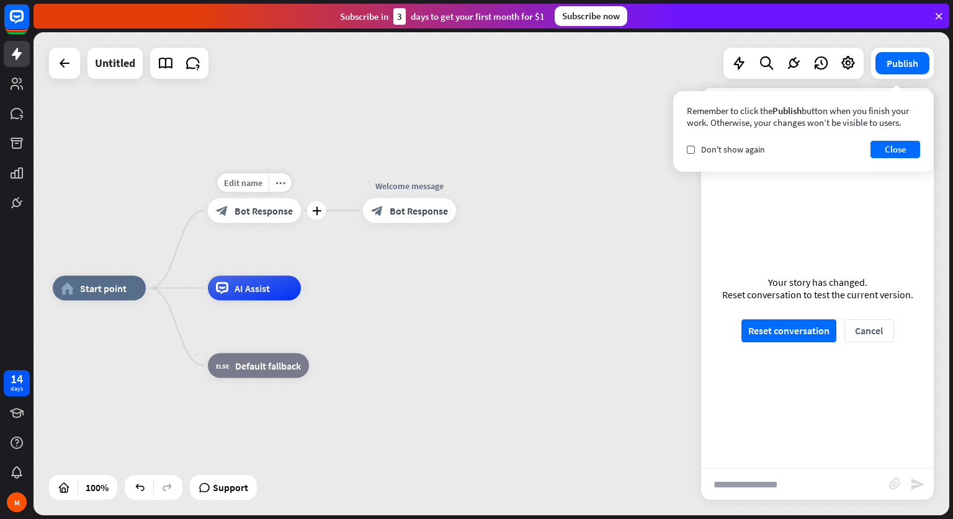
click at [270, 208] on span "Bot Response" at bounding box center [263, 211] width 58 height 12
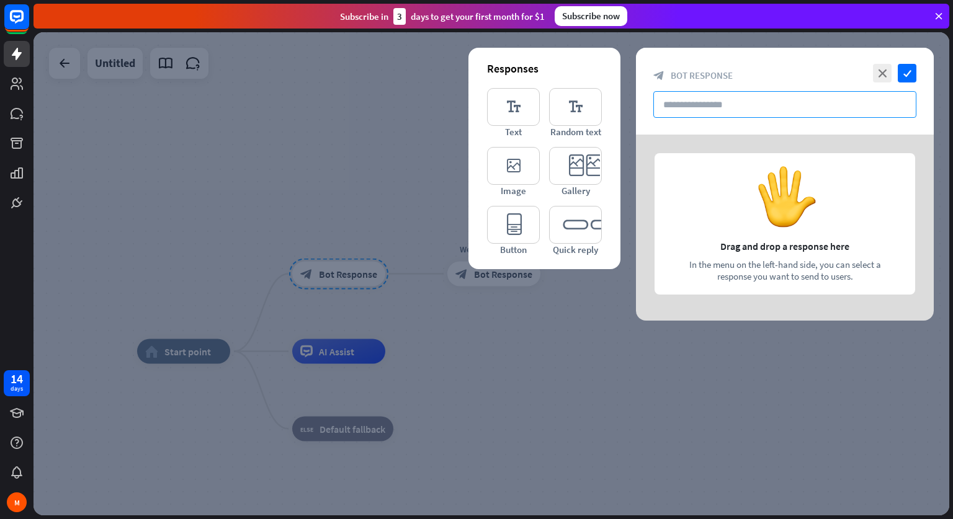
click at [768, 103] on input "text" at bounding box center [784, 104] width 263 height 27
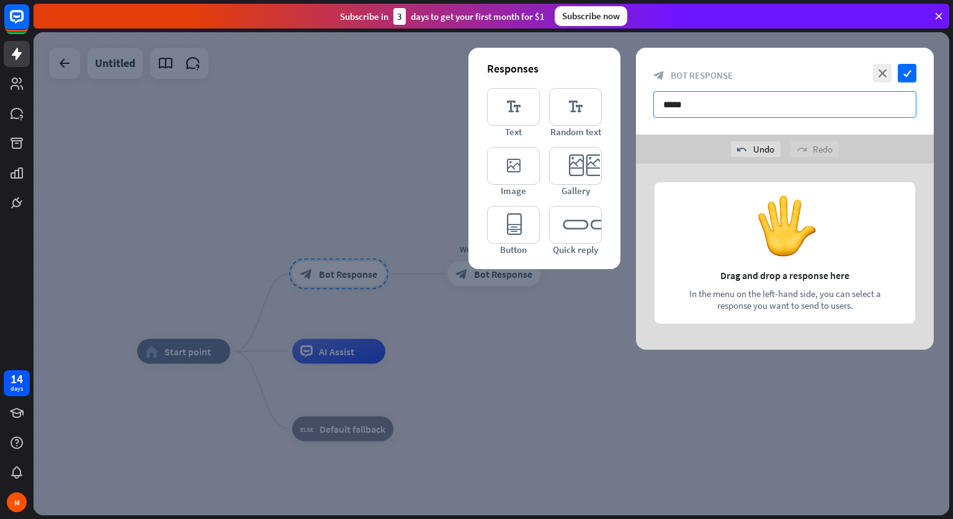
type input "*****"
click at [901, 71] on icon "check" at bounding box center [906, 73] width 19 height 19
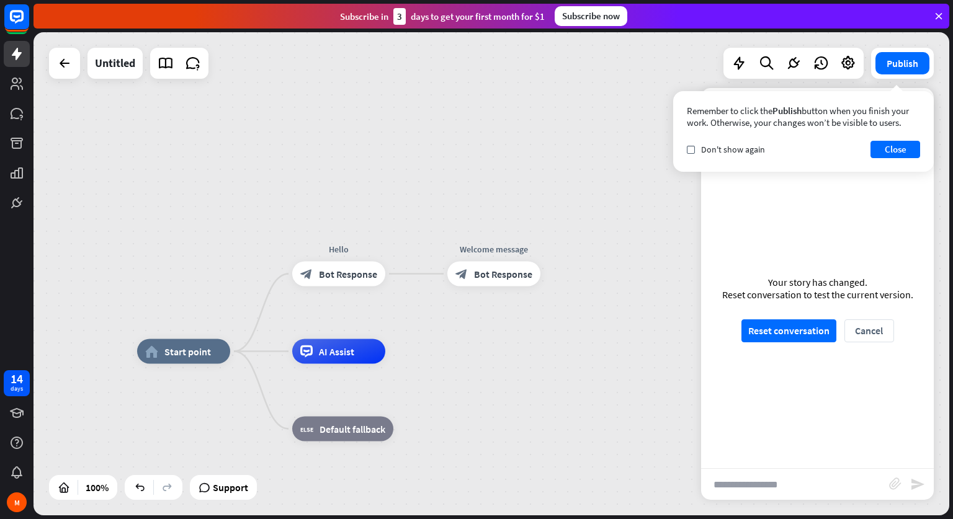
click at [688, 157] on div "check Don't show again Close" at bounding box center [803, 149] width 233 height 17
click at [692, 151] on icon "check" at bounding box center [691, 150] width 6 height 6
click at [892, 146] on button "Close" at bounding box center [895, 149] width 50 height 17
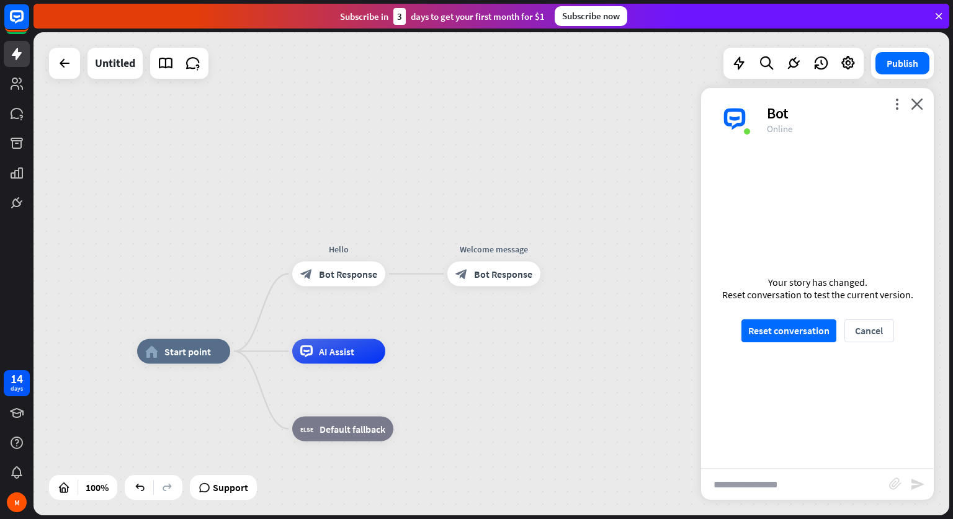
click at [790, 485] on input "text" at bounding box center [795, 484] width 188 height 31
type input "**"
click at [771, 334] on button "Reset conversation" at bounding box center [788, 330] width 95 height 23
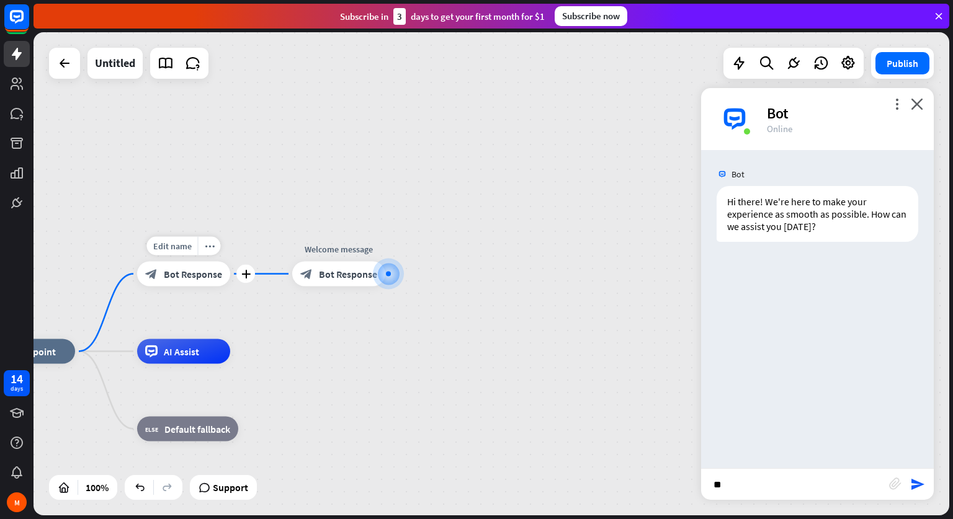
click at [180, 278] on span "Bot Response" at bounding box center [193, 274] width 58 height 12
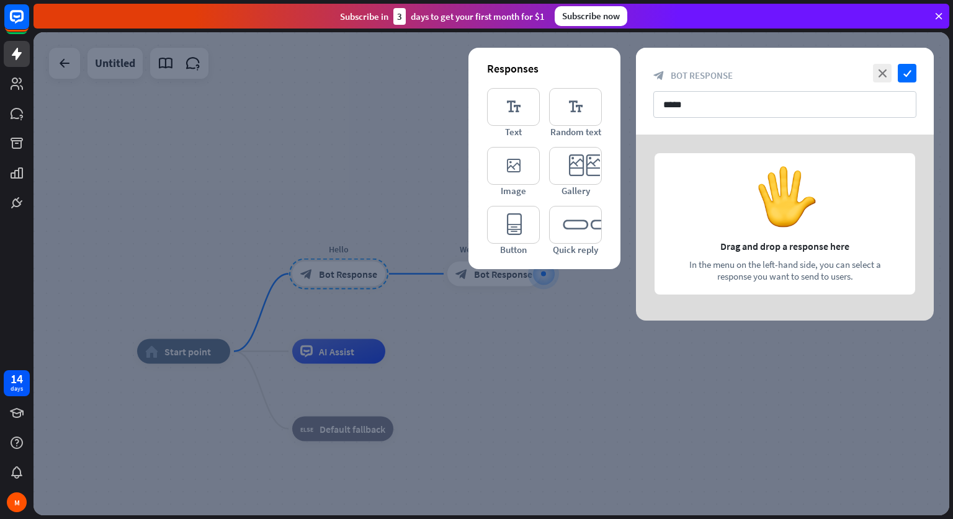
click at [886, 84] on div "close check block_bot_response Bot Response *****" at bounding box center [785, 91] width 298 height 87
click at [879, 73] on icon "close" at bounding box center [882, 73] width 19 height 19
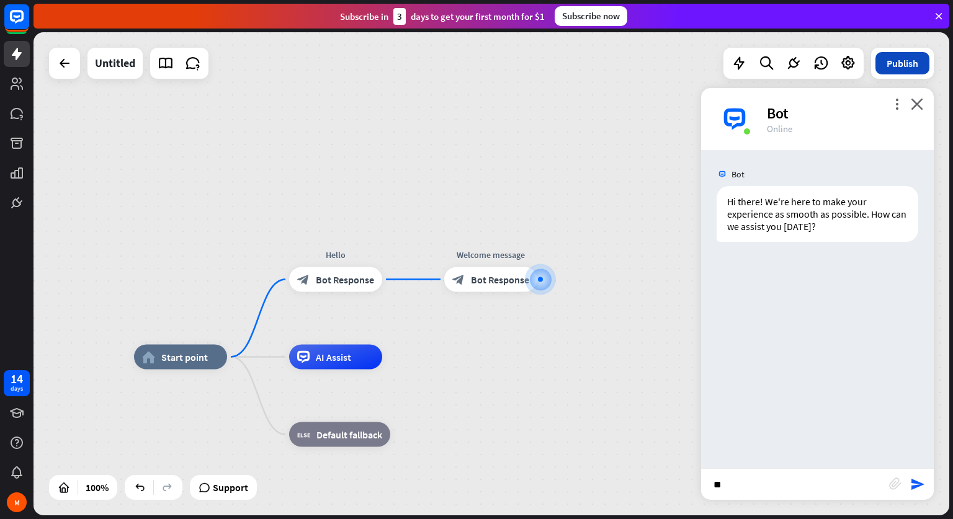
drag, startPoint x: 907, startPoint y: 48, endPoint x: 904, endPoint y: 66, distance: 18.9
click at [904, 66] on div "home_2 Start point Hello block_bot_response Bot Response Welcome message block_…" at bounding box center [490, 273] width 915 height 483
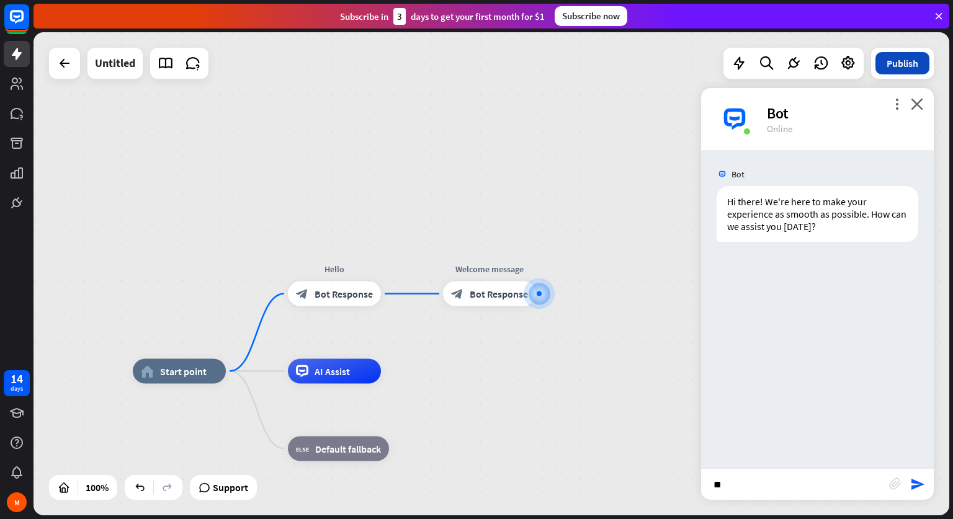
click at [901, 68] on button "Publish" at bounding box center [902, 63] width 54 height 22
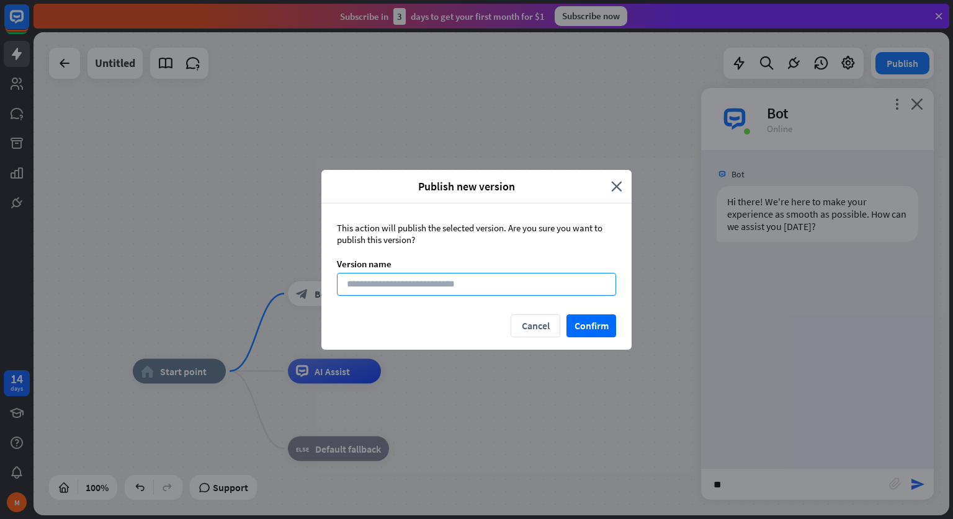
click at [551, 287] on input at bounding box center [476, 284] width 279 height 23
type input "***"
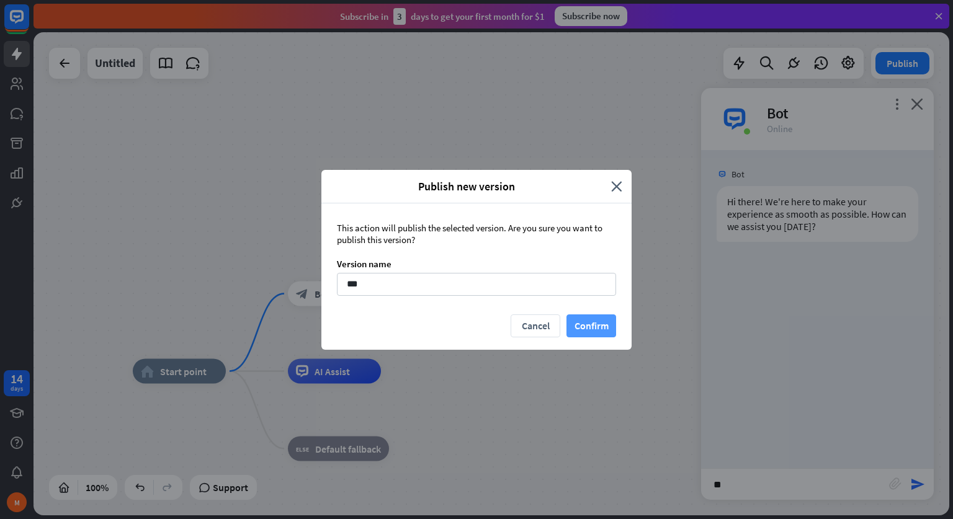
click at [585, 329] on button "Confirm" at bounding box center [591, 325] width 50 height 23
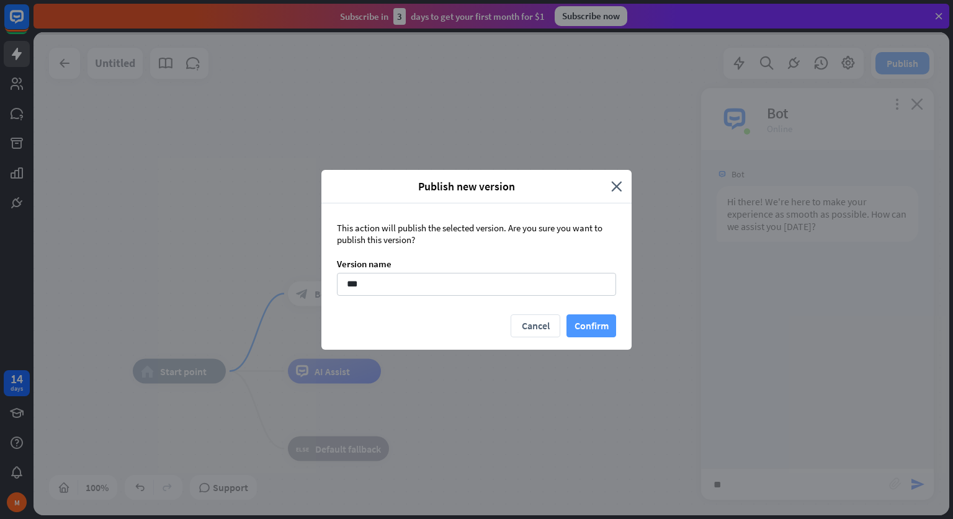
click at [585, 329] on button "Confirm" at bounding box center [591, 325] width 50 height 23
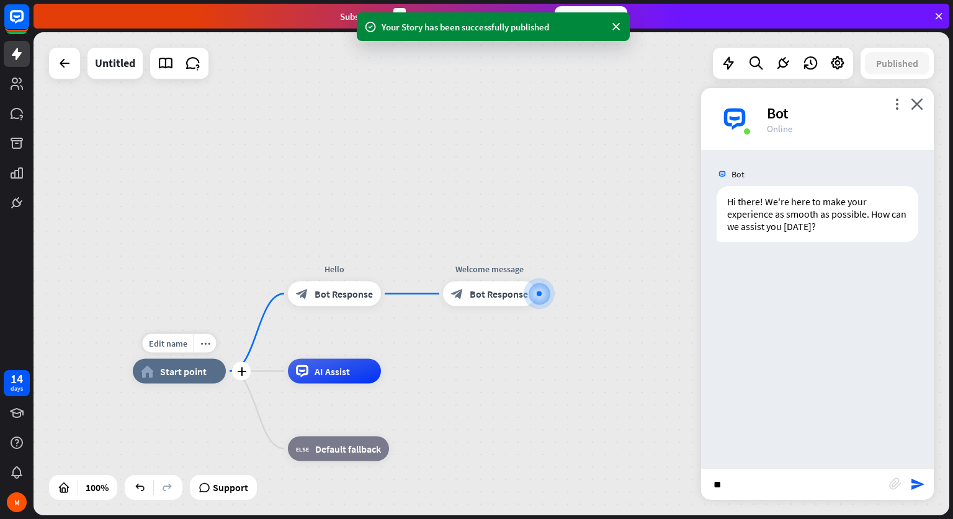
click at [199, 364] on div "home_2 Start point" at bounding box center [179, 371] width 93 height 25
click at [915, 105] on icon "close" at bounding box center [916, 104] width 12 height 12
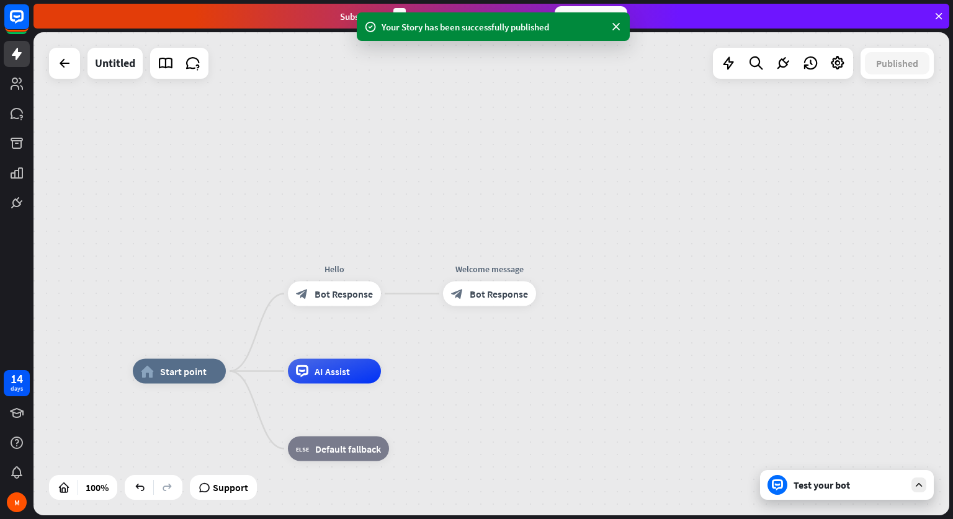
click at [849, 478] on div "Test your bot" at bounding box center [847, 485] width 174 height 30
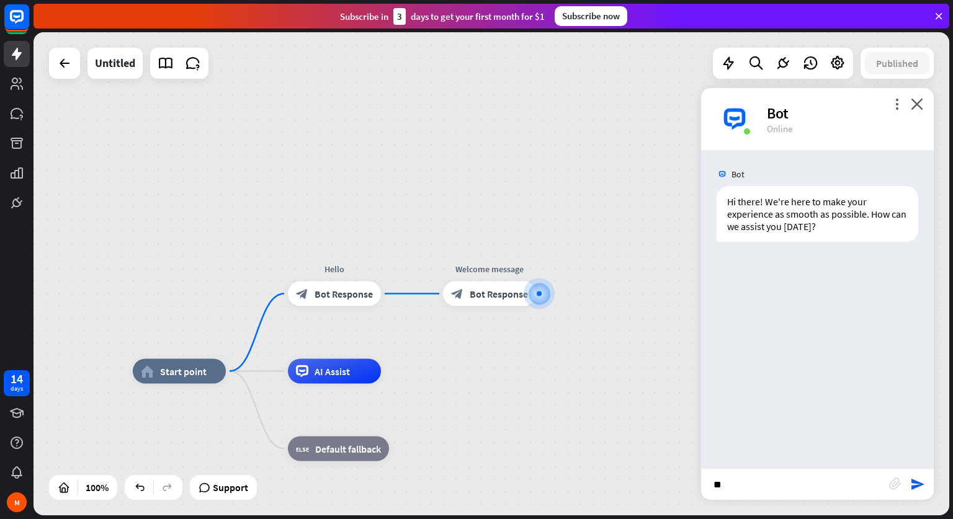
click at [839, 481] on input "**" at bounding box center [795, 484] width 188 height 31
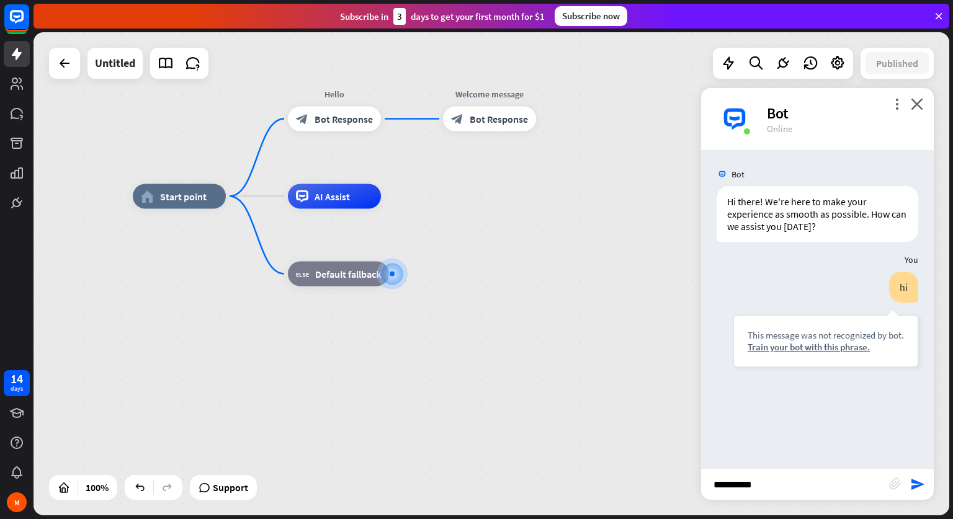
type input "**********"
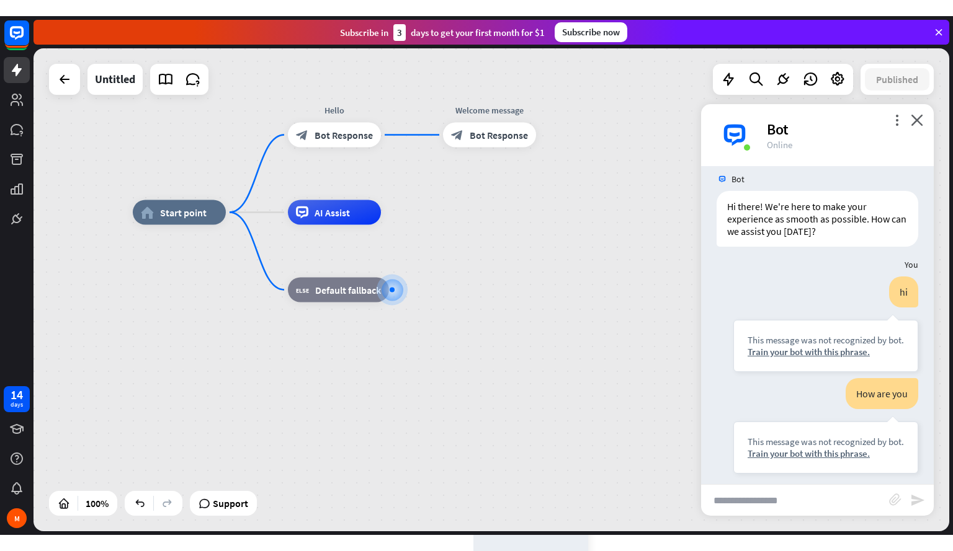
scroll to position [19, 0]
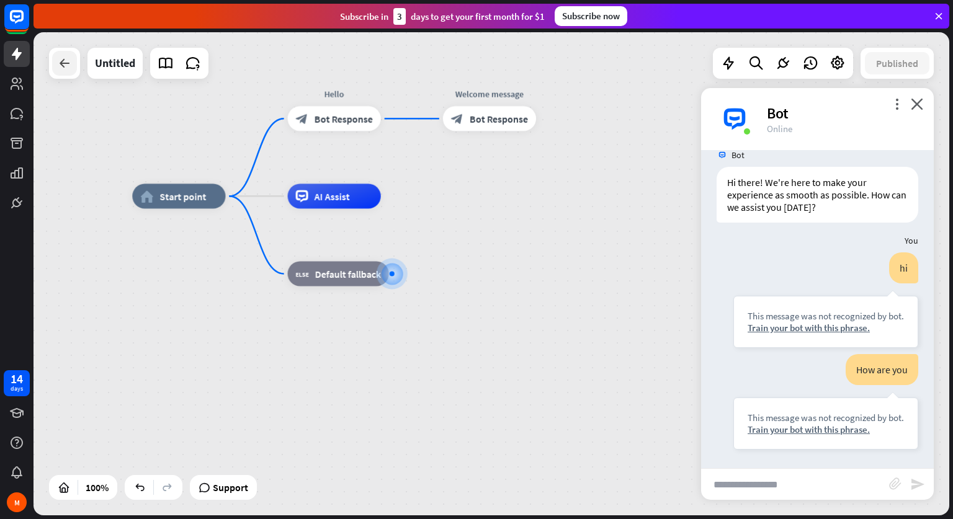
click at [65, 73] on div at bounding box center [64, 63] width 25 height 25
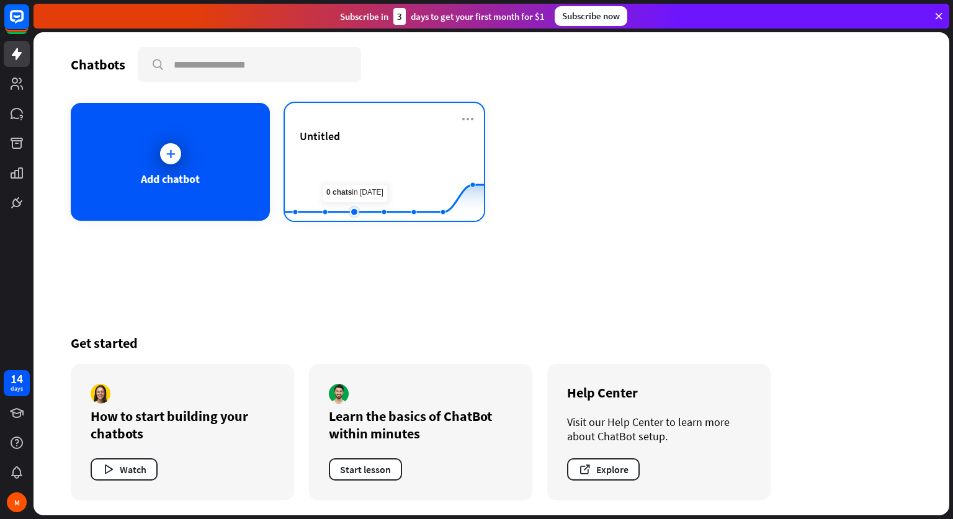
click at [352, 171] on rect at bounding box center [384, 190] width 199 height 78
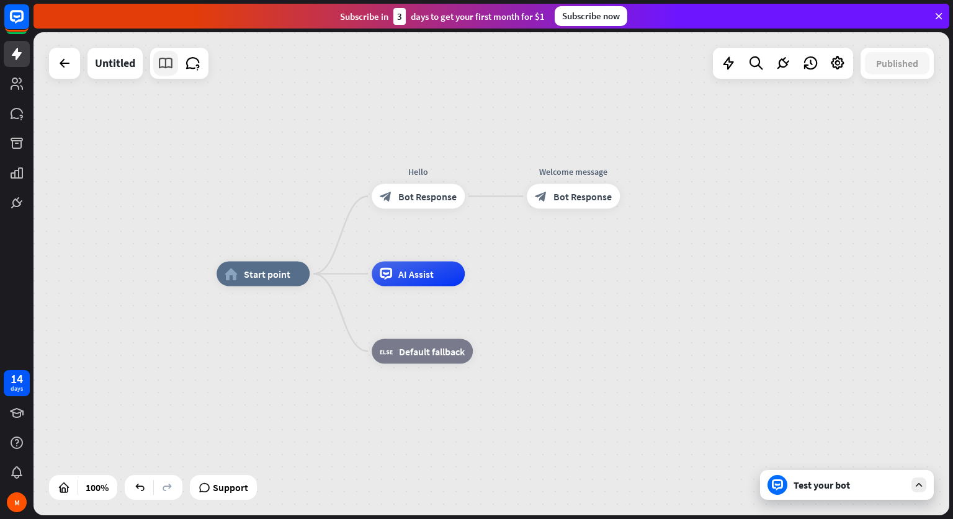
click at [162, 68] on icon at bounding box center [166, 63] width 16 height 16
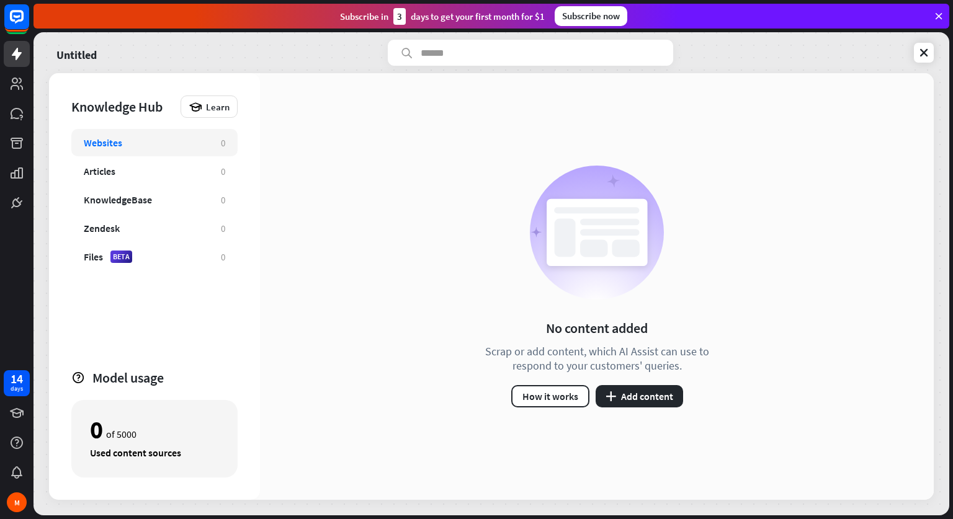
click at [207, 142] on div "Websites 0" at bounding box center [154, 142] width 166 height 27
click at [620, 390] on button "plus Add content" at bounding box center [638, 396] width 87 height 22
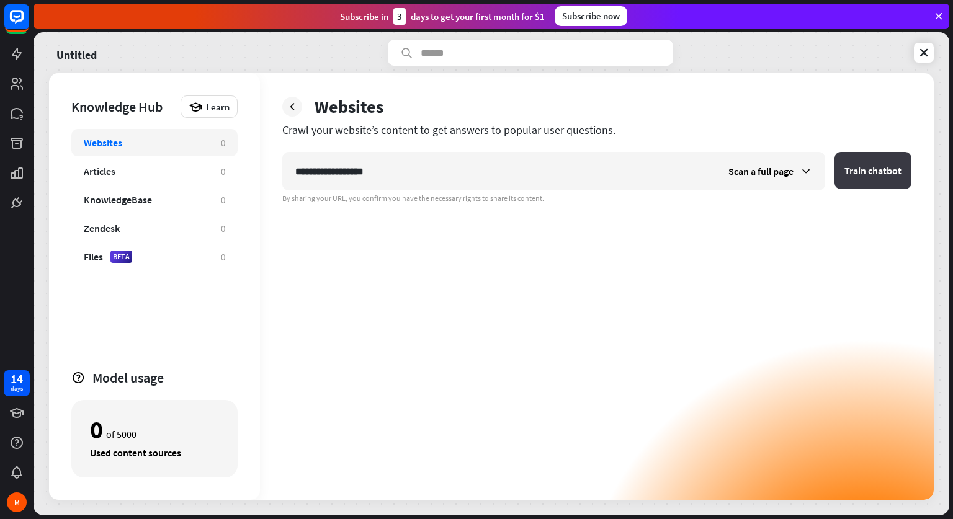
type input "**********"
click at [847, 184] on button "Train chatbot" at bounding box center [872, 170] width 77 height 37
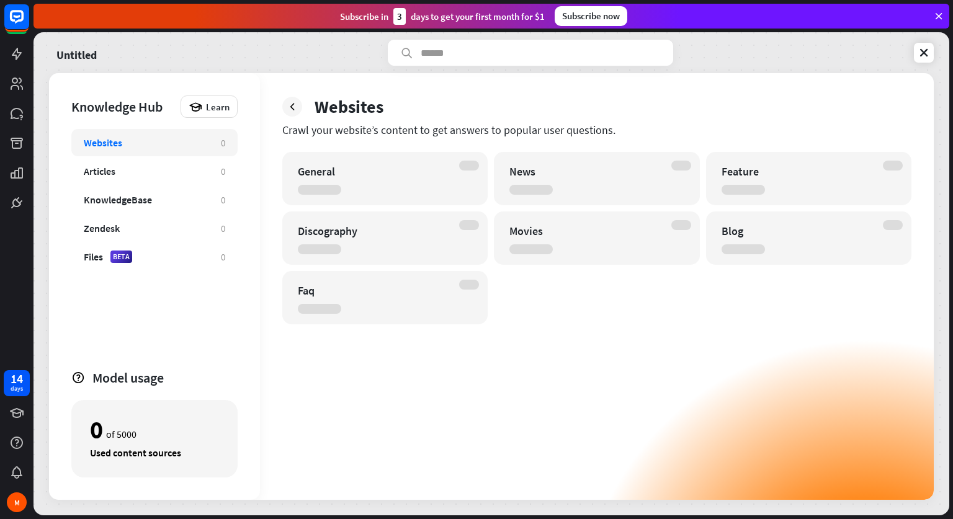
click at [553, 411] on div "General News Feature Discography Movies Blog Faq" at bounding box center [596, 326] width 629 height 348
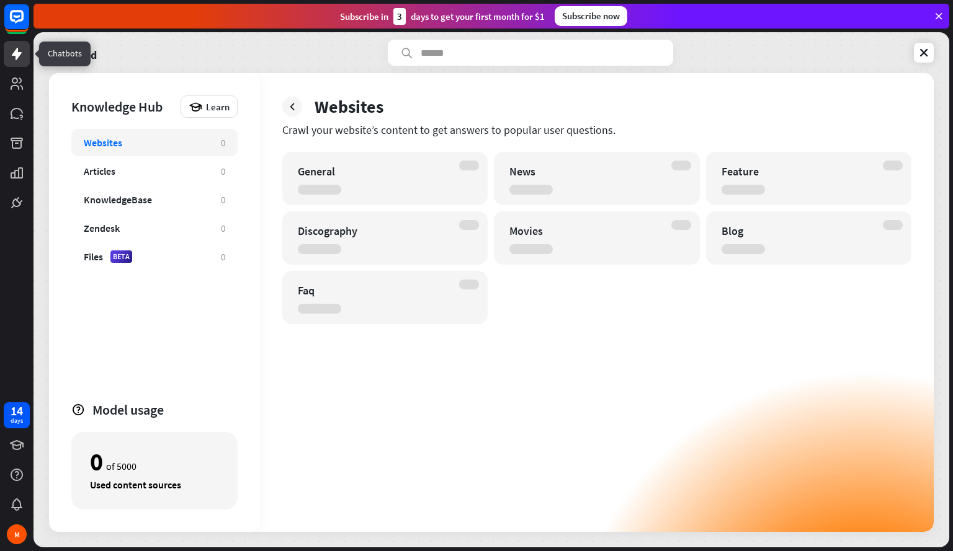
click at [24, 53] on link at bounding box center [17, 54] width 26 height 26
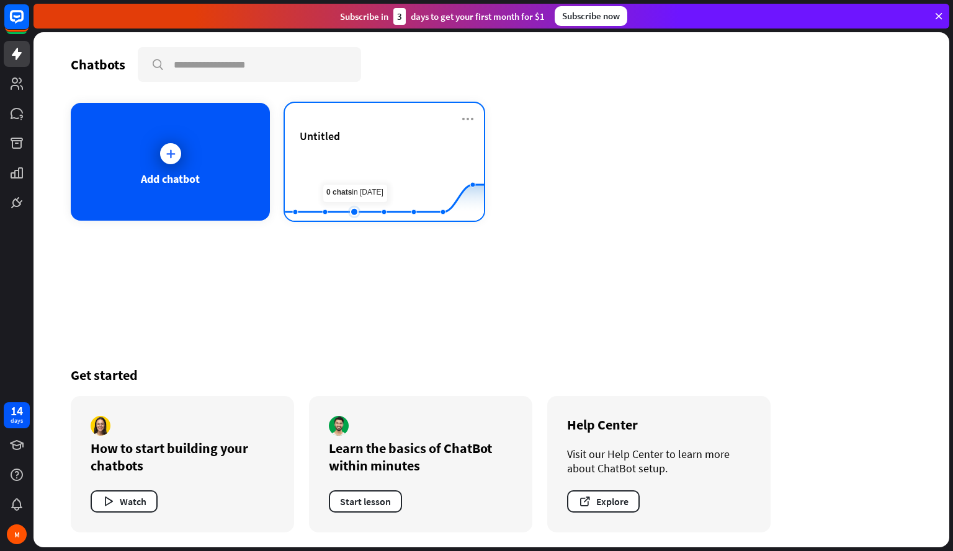
click at [344, 165] on rect at bounding box center [384, 190] width 199 height 78
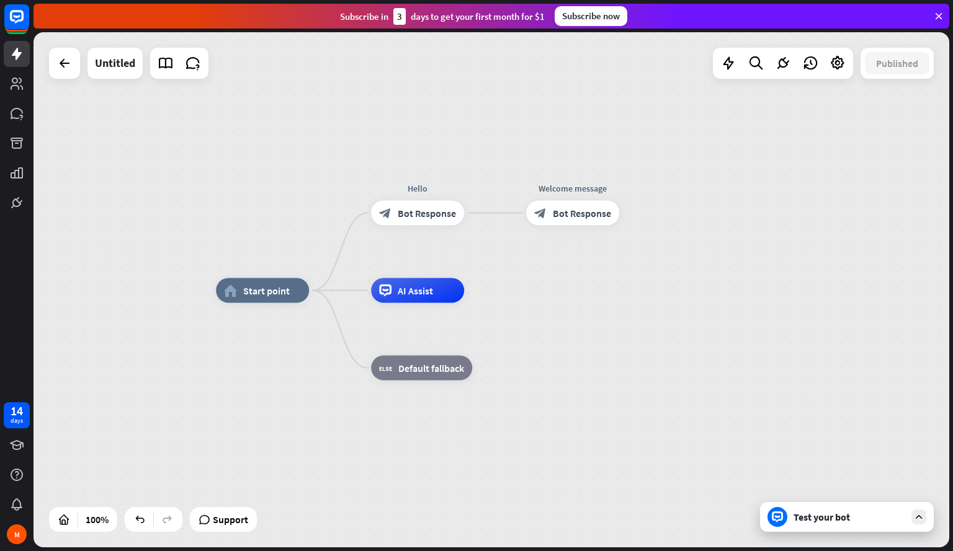
click at [68, 84] on div "home_2 Start point Hello block_bot_response Bot Response Welcome message block_…" at bounding box center [490, 289] width 915 height 515
click at [246, 301] on div "home_2 Start point" at bounding box center [262, 290] width 93 height 25
click at [416, 293] on span "AI Assist" at bounding box center [415, 291] width 35 height 12
click at [435, 262] on div "more_horiz" at bounding box center [443, 263] width 23 height 19
click at [467, 278] on span "Start testing from here" at bounding box center [504, 275] width 86 height 12
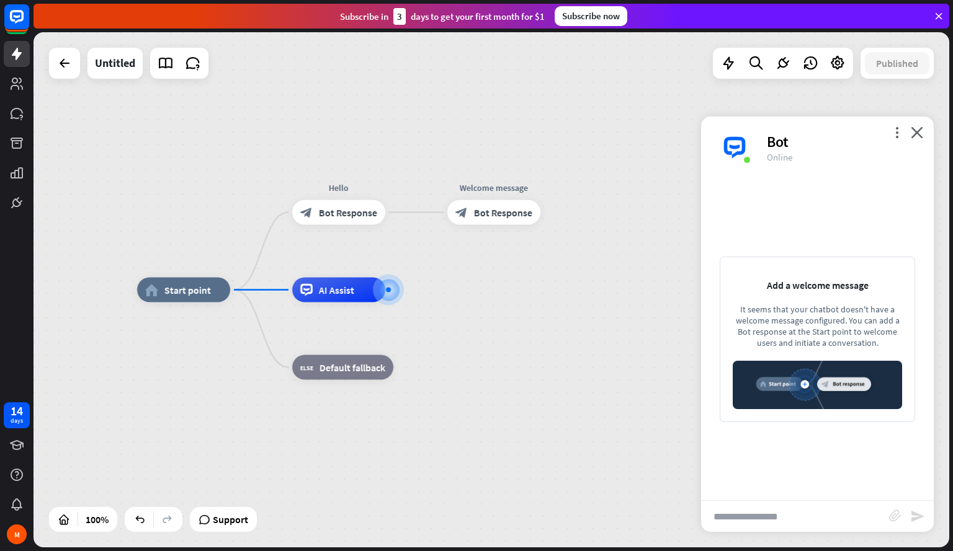
click at [158, 79] on div "home_2 Start point Hello block_bot_response Bot Response Welcome message block_…" at bounding box center [490, 289] width 915 height 515
click at [169, 71] on icon at bounding box center [166, 63] width 16 height 16
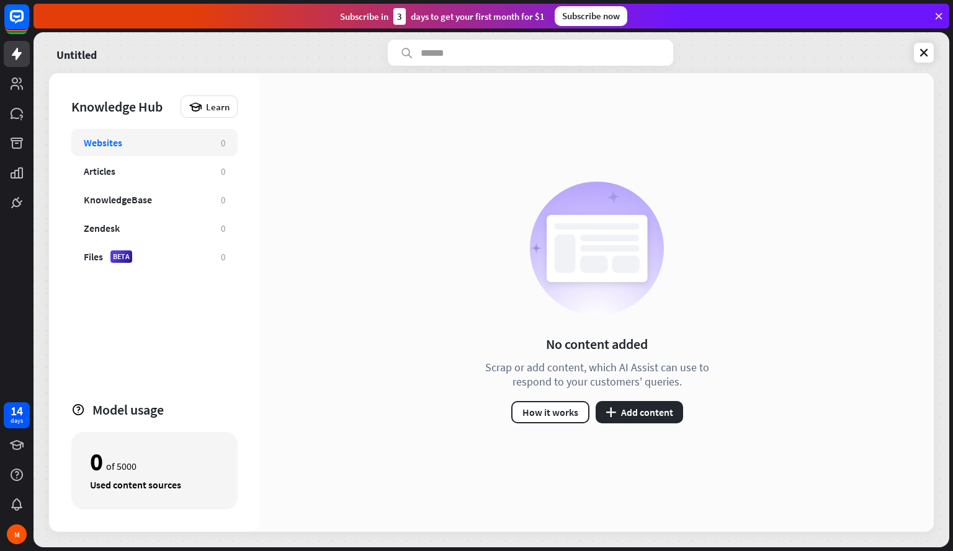
click at [203, 148] on div "Websites" at bounding box center [146, 142] width 125 height 12
click at [612, 409] on icon "plus" at bounding box center [610, 412] width 11 height 10
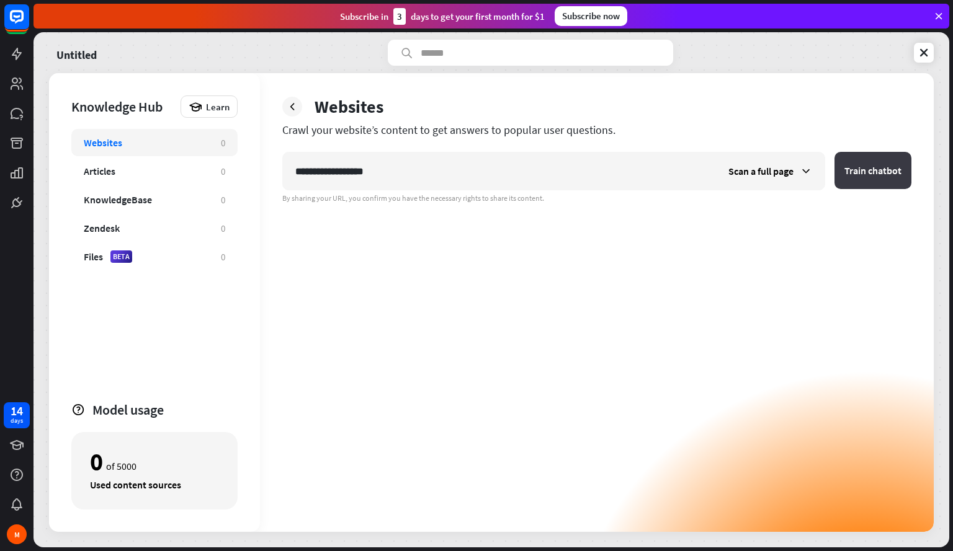
type input "**********"
click at [881, 179] on button "Train chatbot" at bounding box center [872, 170] width 77 height 37
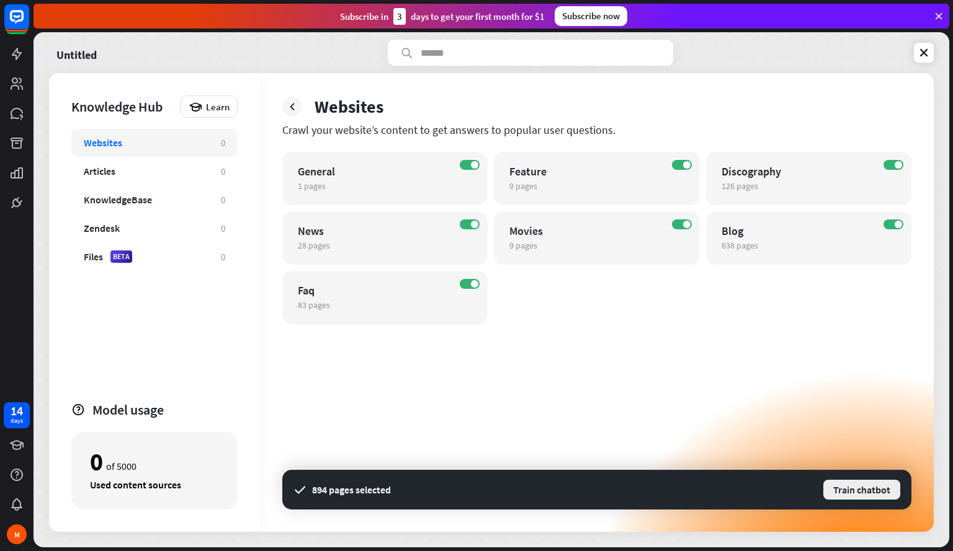
click at [838, 492] on button "Train chatbot" at bounding box center [861, 490] width 79 height 22
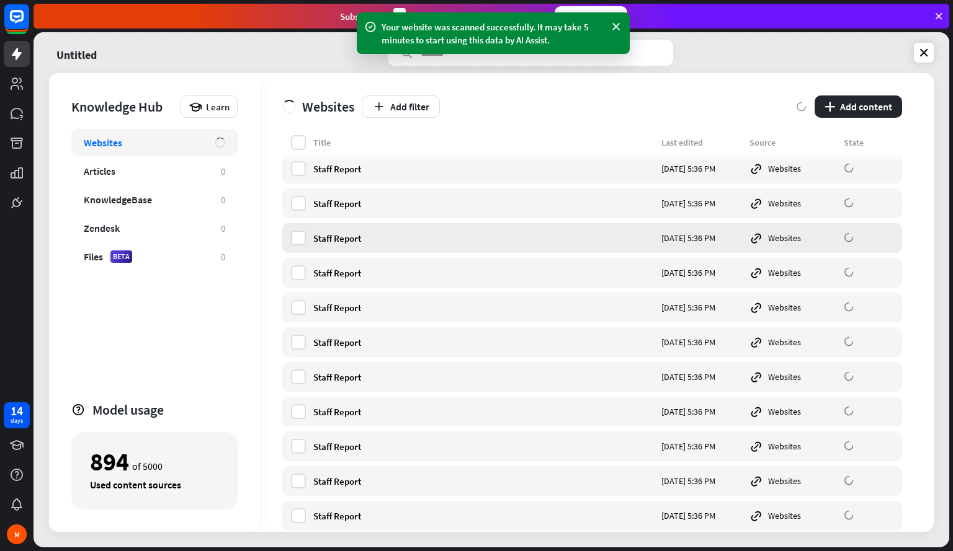
scroll to position [6597, 0]
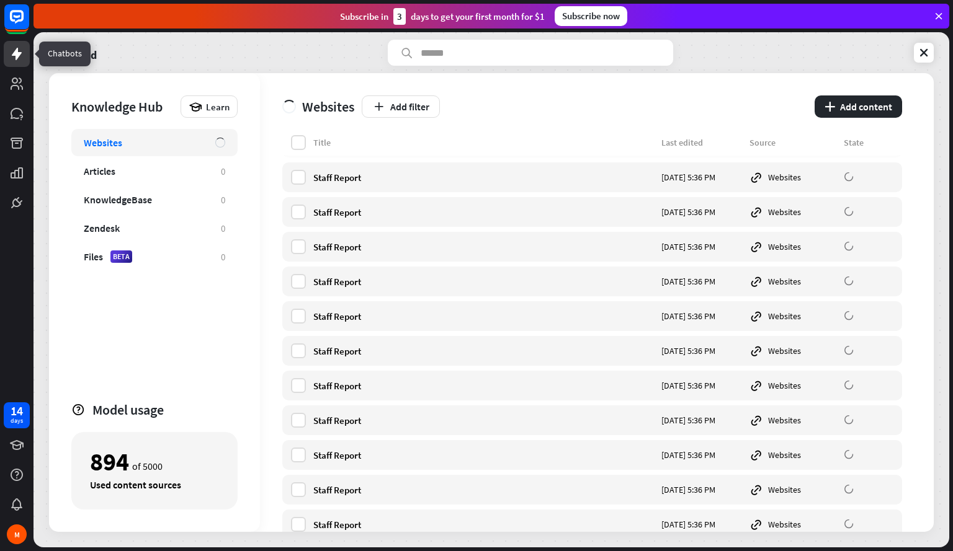
click at [5, 58] on link at bounding box center [17, 54] width 26 height 26
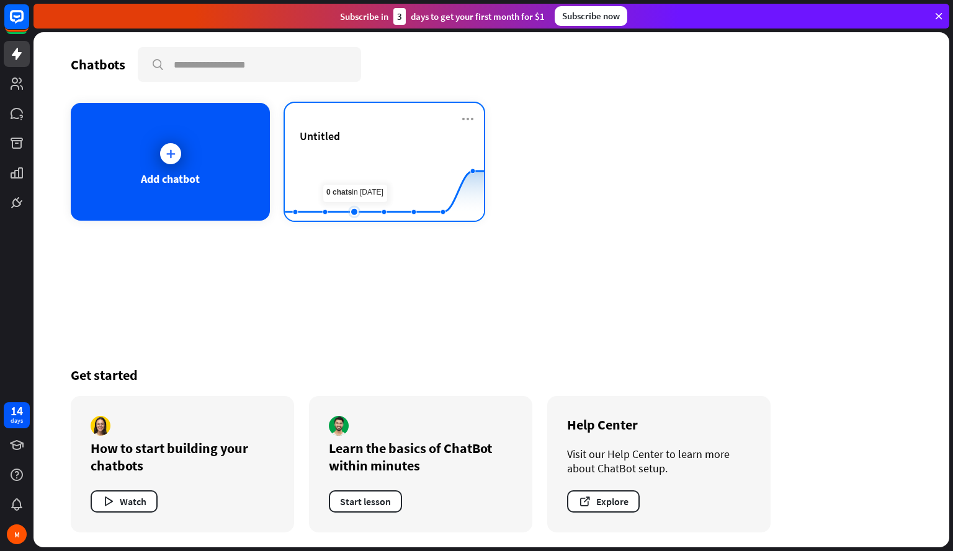
click at [346, 163] on rect at bounding box center [384, 190] width 199 height 78
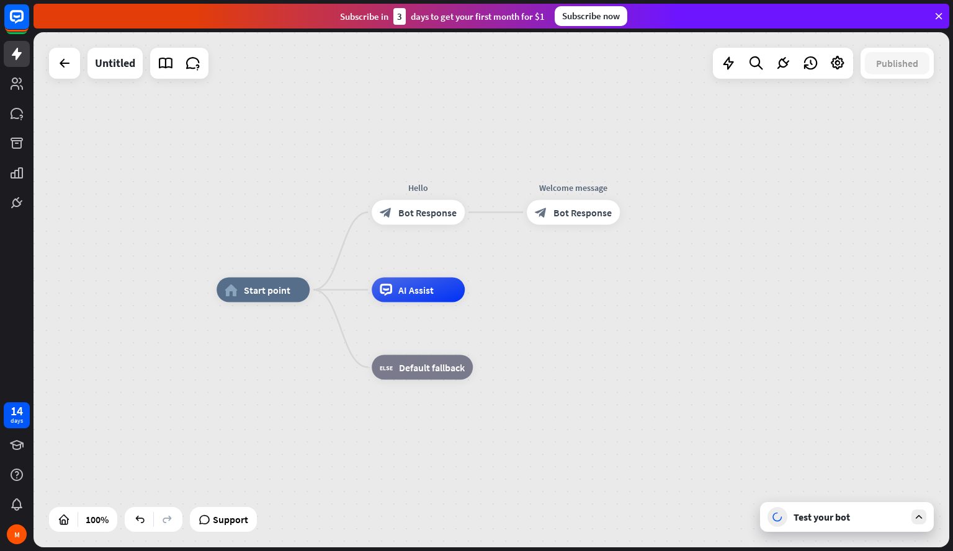
click at [829, 518] on div "home_2 Start point Hello block_bot_response Bot Response Welcome message block_…" at bounding box center [673, 547] width 915 height 515
click at [852, 518] on div "Test your bot" at bounding box center [849, 517] width 112 height 12
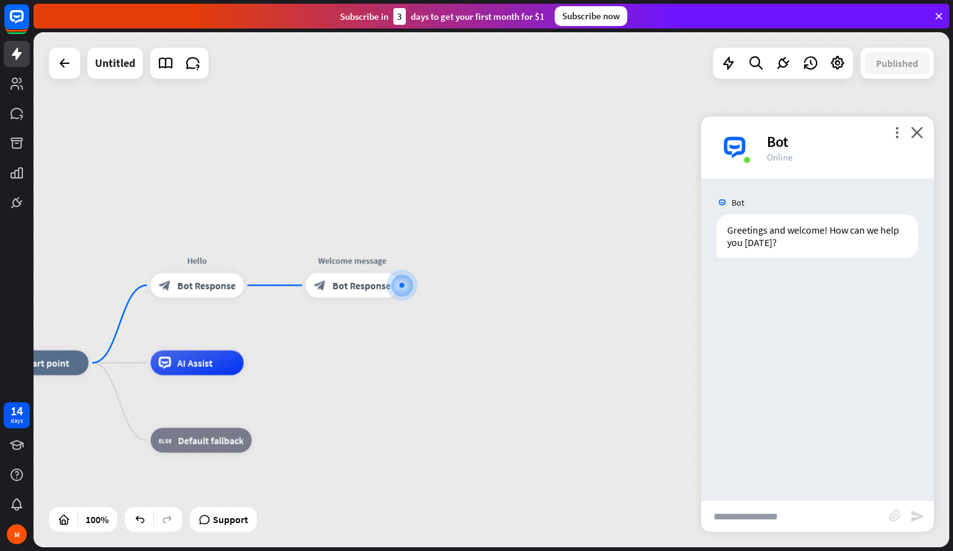
click at [794, 518] on input "text" at bounding box center [795, 516] width 188 height 31
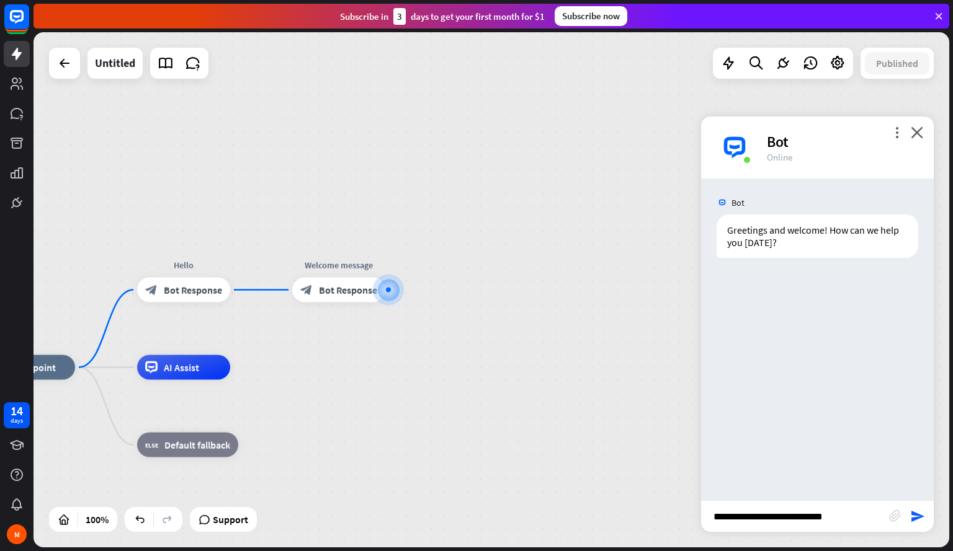
type input "**********"
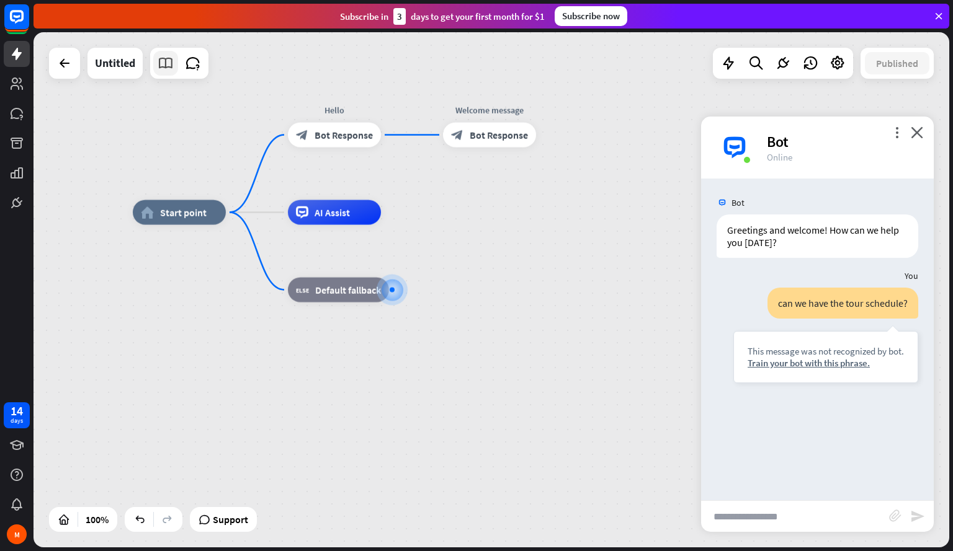
click at [156, 64] on link at bounding box center [165, 63] width 25 height 25
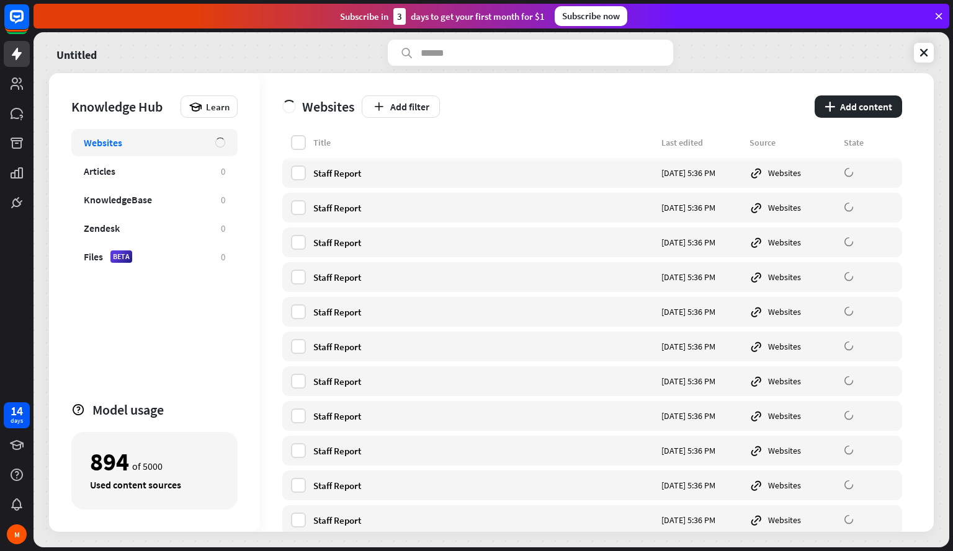
scroll to position [5108, 0]
click at [110, 465] on div "894" at bounding box center [109, 462] width 39 height 21
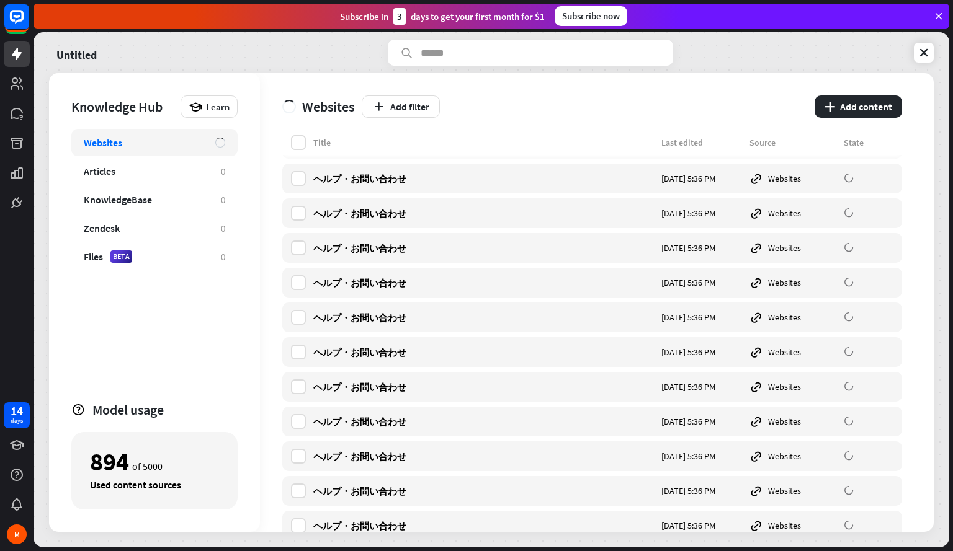
scroll to position [0, 0]
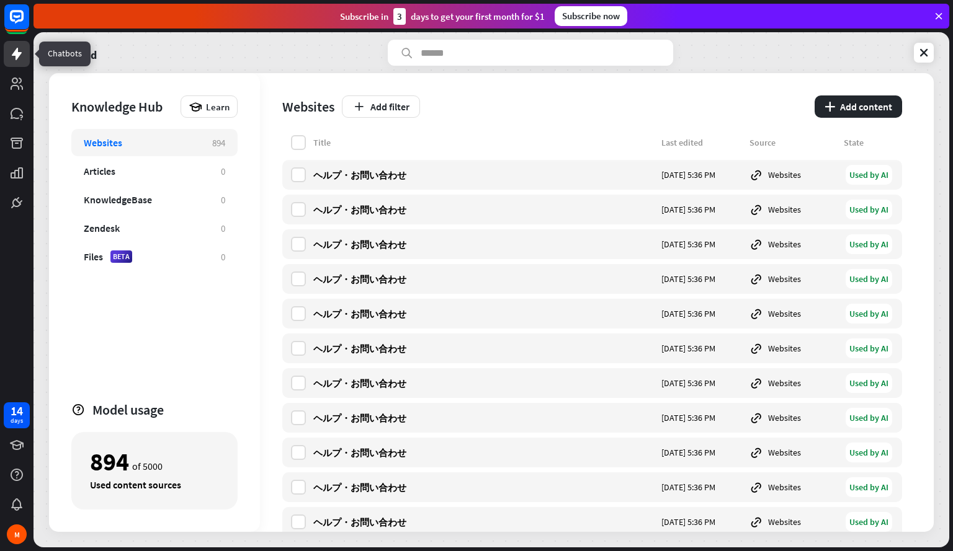
click at [18, 63] on link at bounding box center [17, 54] width 26 height 26
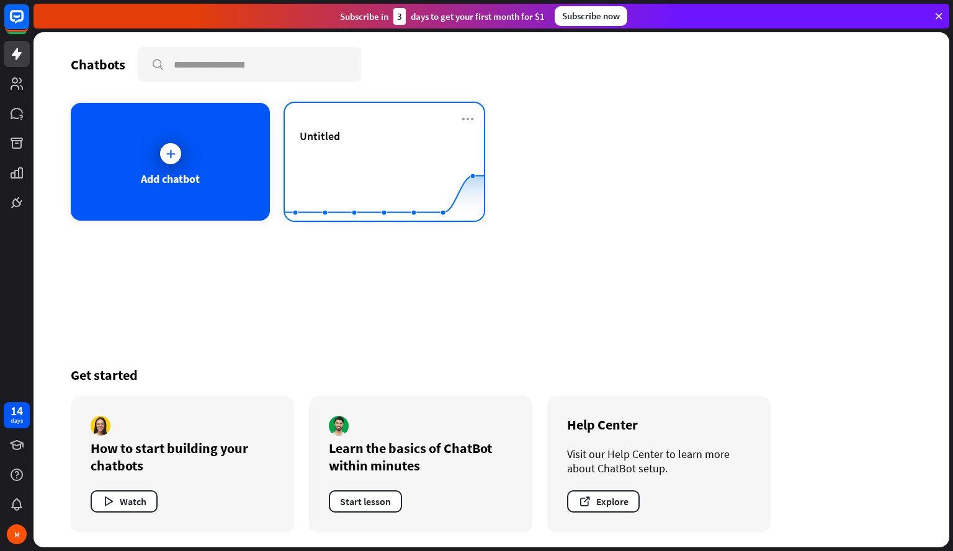
click at [360, 153] on rect at bounding box center [384, 190] width 199 height 78
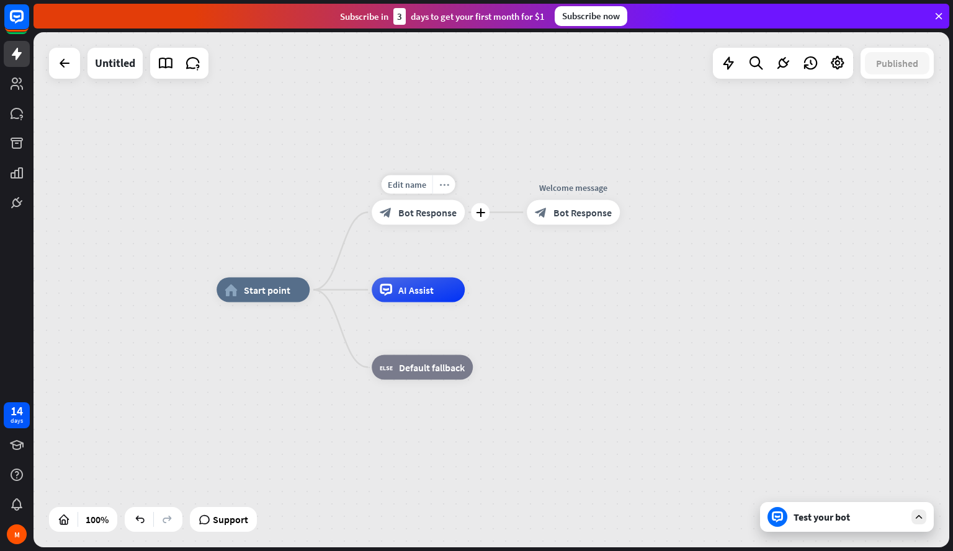
click at [444, 188] on icon "more_horiz" at bounding box center [444, 184] width 10 height 9
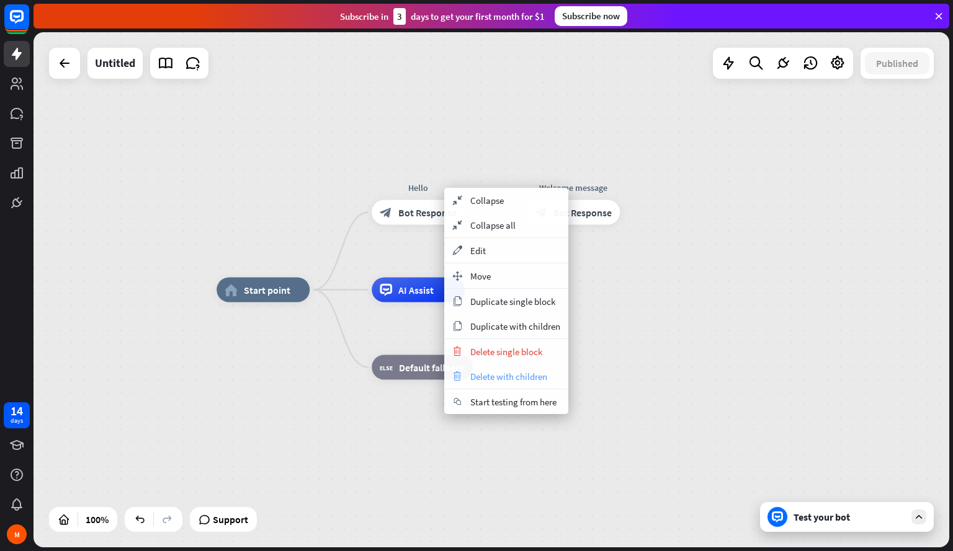
click at [484, 382] on span "Delete with children" at bounding box center [508, 377] width 77 height 12
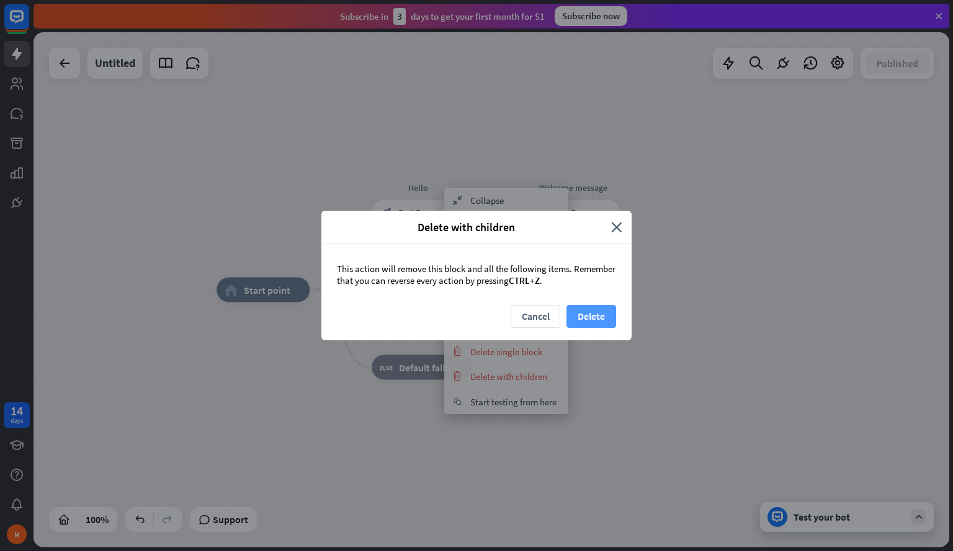
click at [579, 316] on button "Delete" at bounding box center [591, 316] width 50 height 23
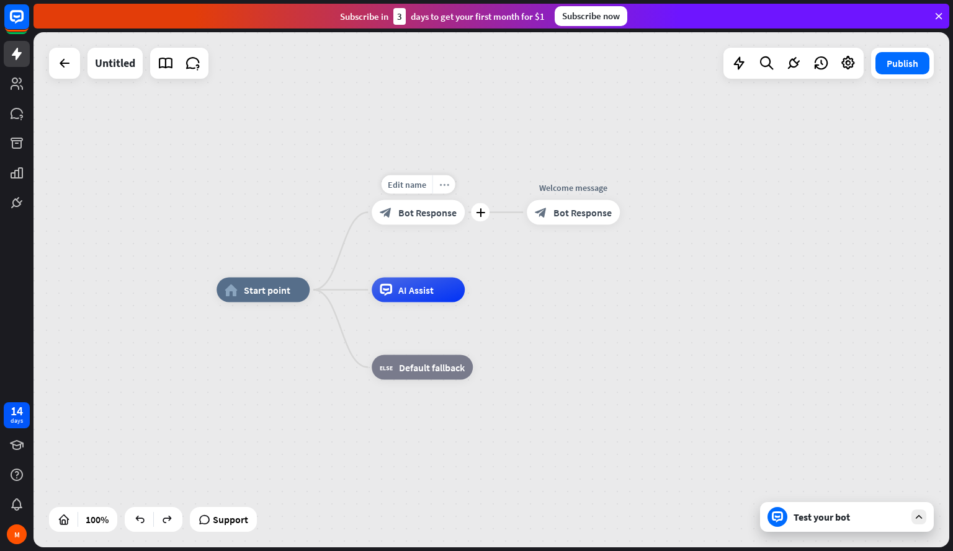
click at [445, 190] on div "more_horiz" at bounding box center [443, 185] width 23 height 19
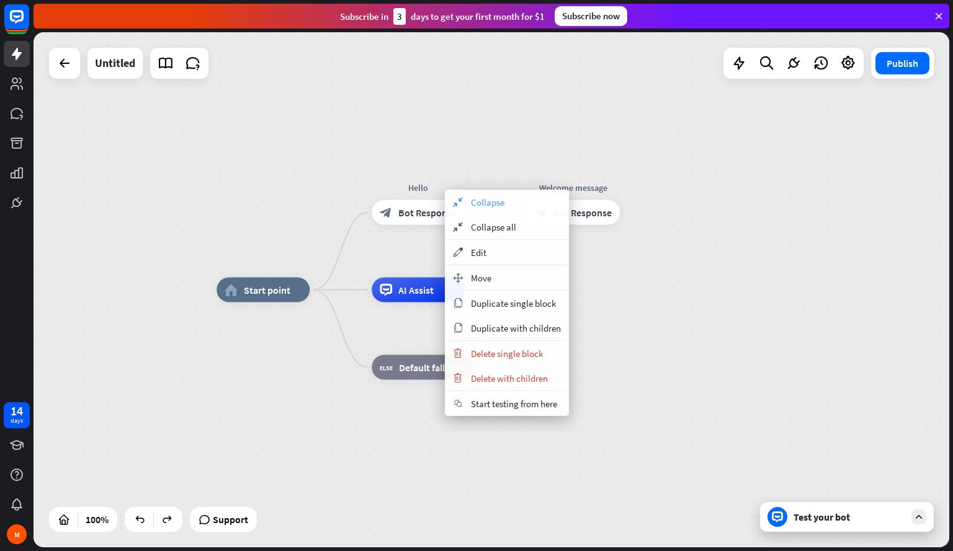
click at [466, 208] on div "collapse Collapse" at bounding box center [507, 202] width 124 height 25
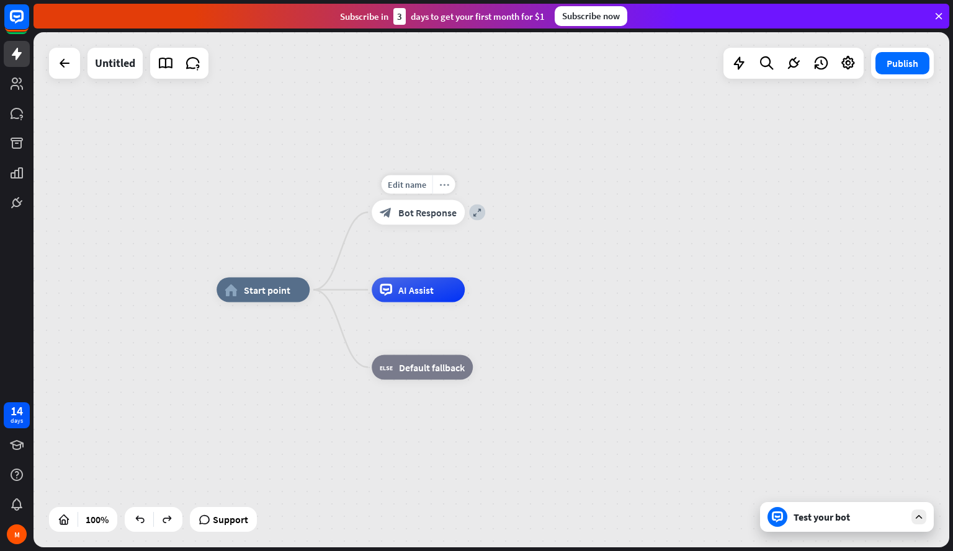
click at [444, 186] on icon "more_horiz" at bounding box center [444, 184] width 10 height 9
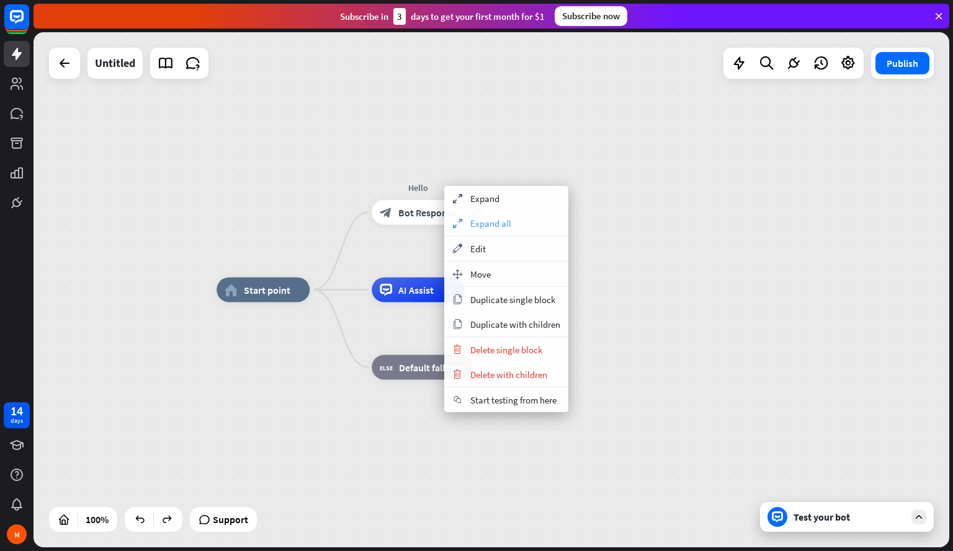
click at [447, 220] on div "expand Expand all" at bounding box center [506, 223] width 124 height 25
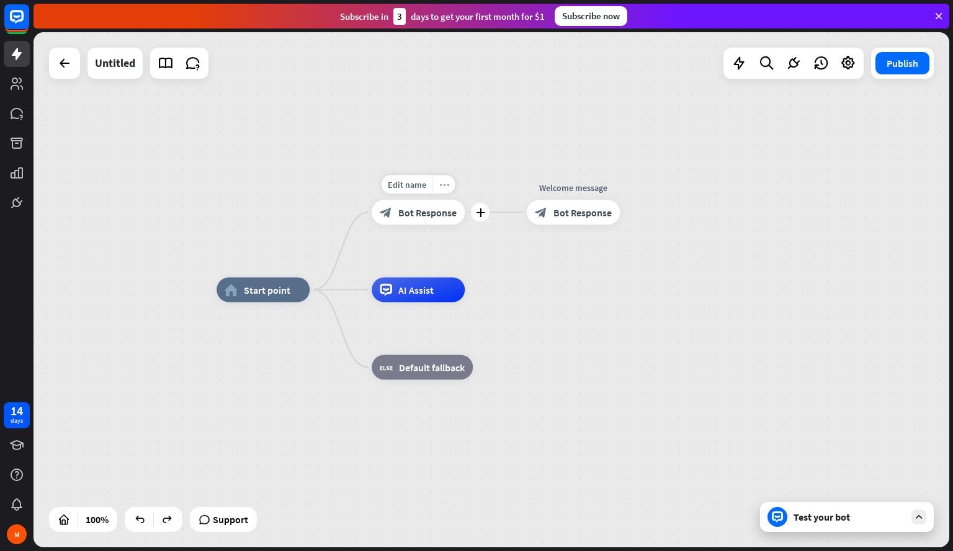
click at [445, 187] on icon "more_horiz" at bounding box center [444, 184] width 10 height 9
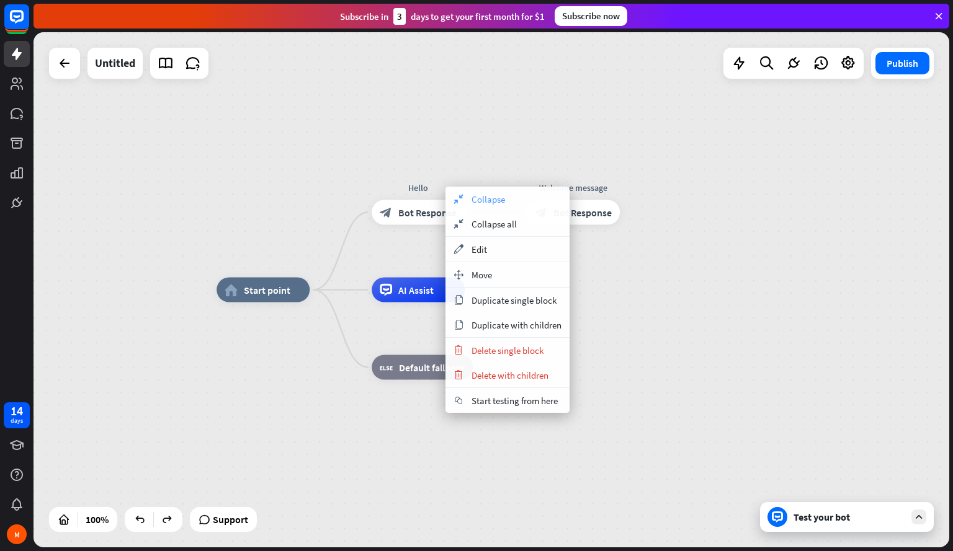
click at [461, 203] on icon "collapse" at bounding box center [459, 199] width 14 height 10
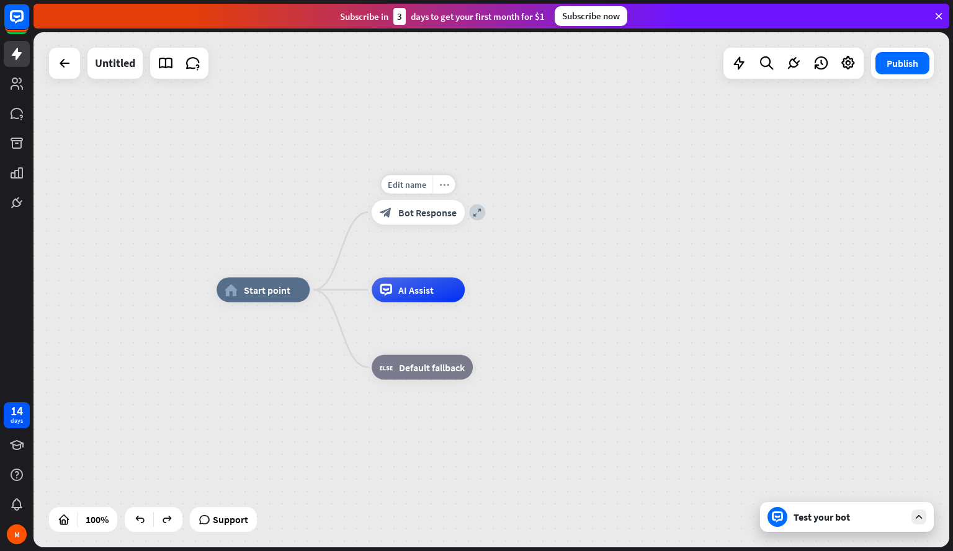
click at [443, 185] on icon "more_horiz" at bounding box center [444, 184] width 10 height 9
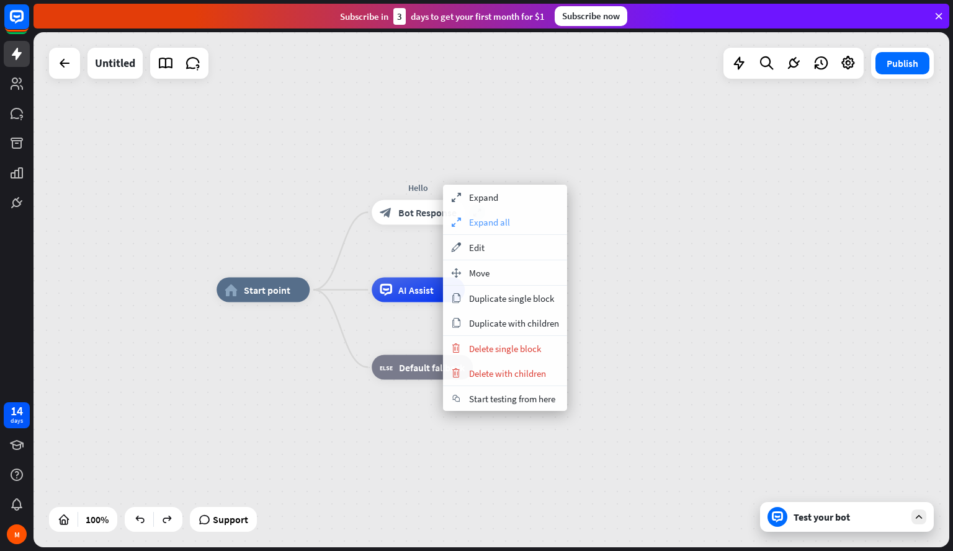
click at [455, 219] on icon "expand" at bounding box center [456, 222] width 14 height 10
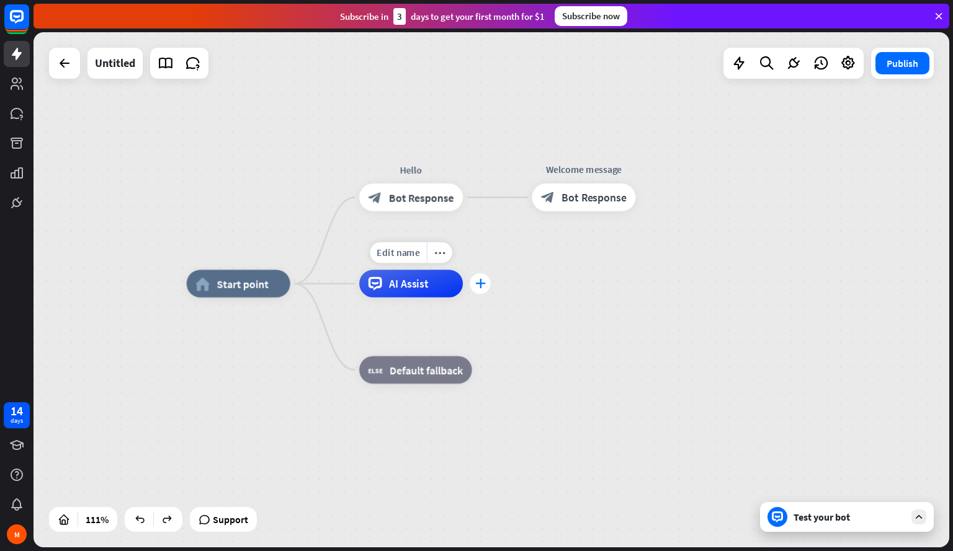
click at [481, 283] on icon "plus" at bounding box center [480, 284] width 11 height 10
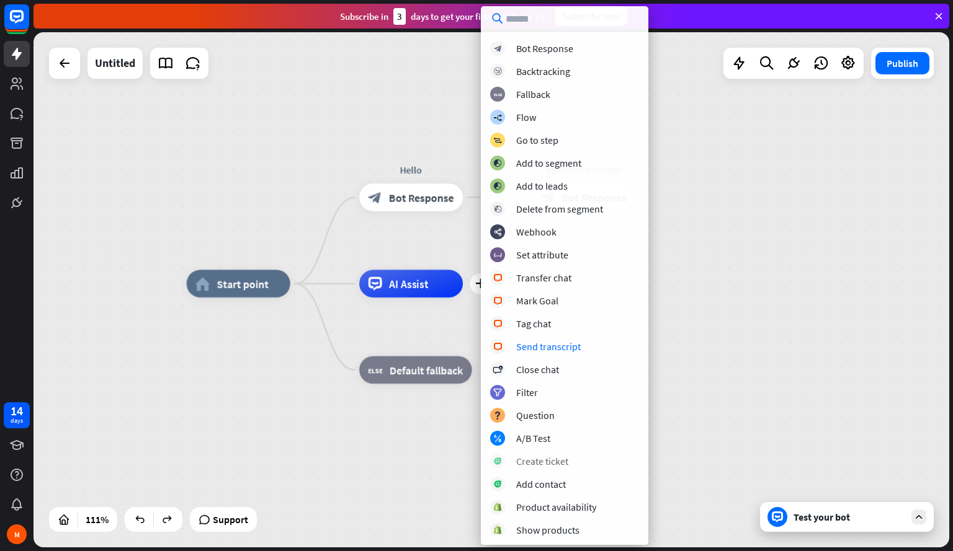
scroll to position [117, 0]
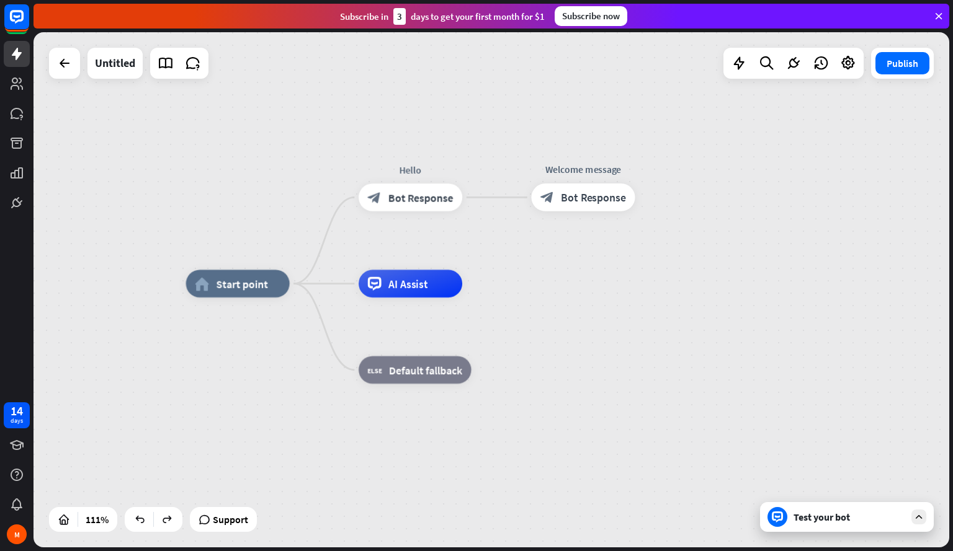
click at [436, 167] on icon "more_horiz" at bounding box center [438, 166] width 11 height 11
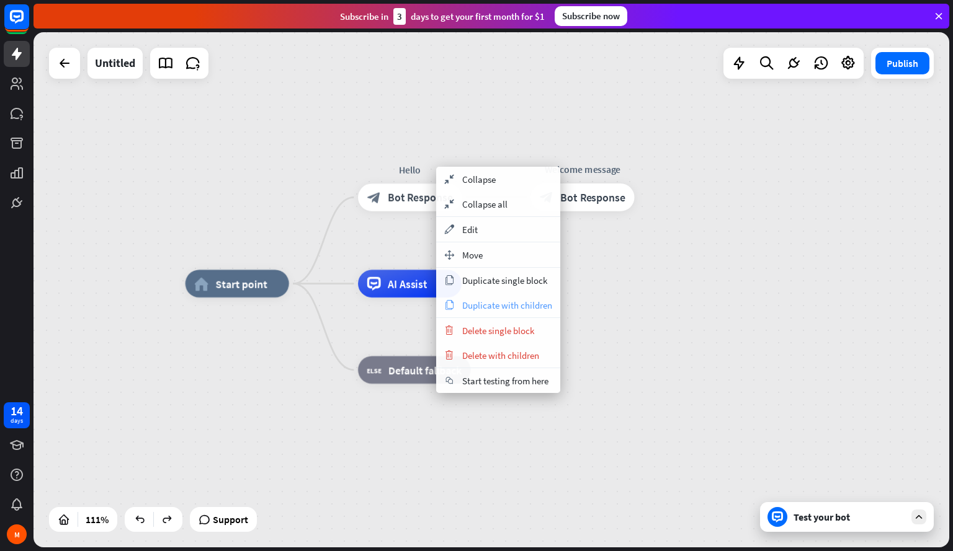
click at [525, 305] on span "Duplicate with children" at bounding box center [507, 306] width 90 height 12
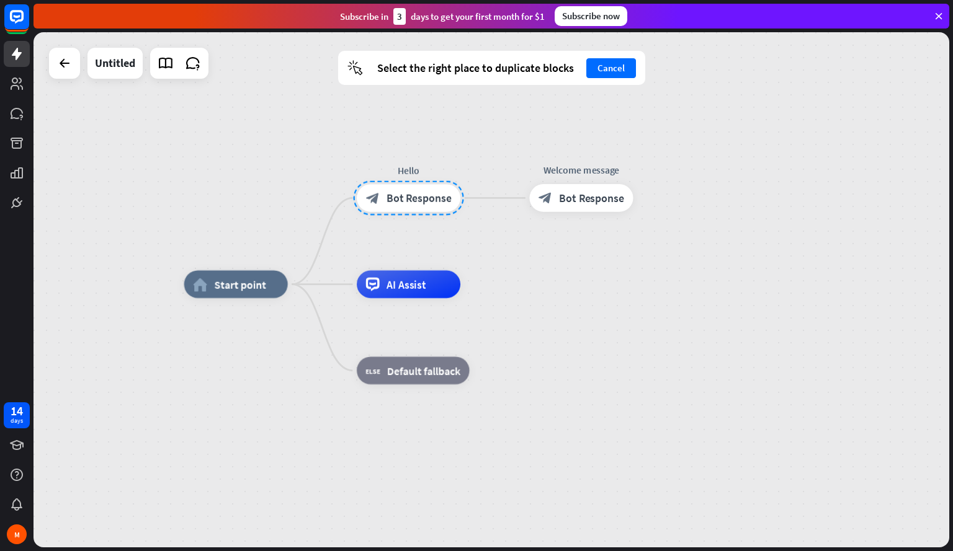
click at [546, 242] on div "home_2 Start point Hello block_bot_response Bot Response Welcome message block_…" at bounding box center [490, 289] width 915 height 515
click at [600, 81] on div "cursor Select the right place to duplicate blocks Cancel" at bounding box center [491, 68] width 307 height 34
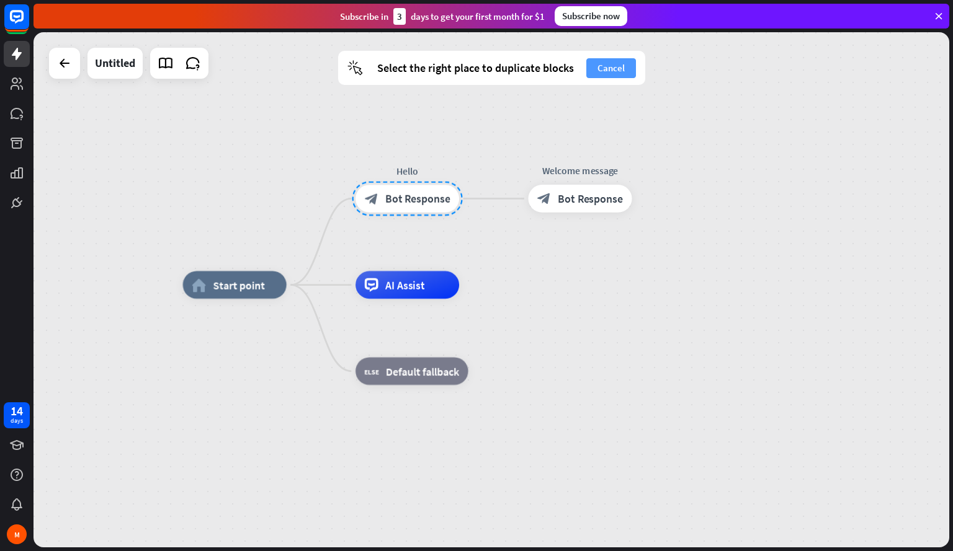
click at [608, 71] on button "Cancel" at bounding box center [611, 68] width 50 height 20
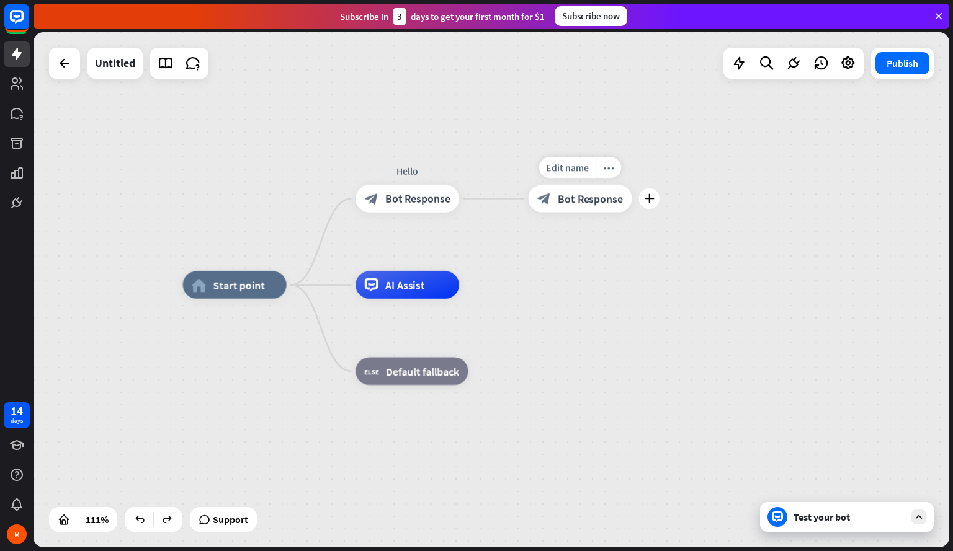
click at [595, 191] on div "block_bot_response Bot Response" at bounding box center [580, 199] width 104 height 28
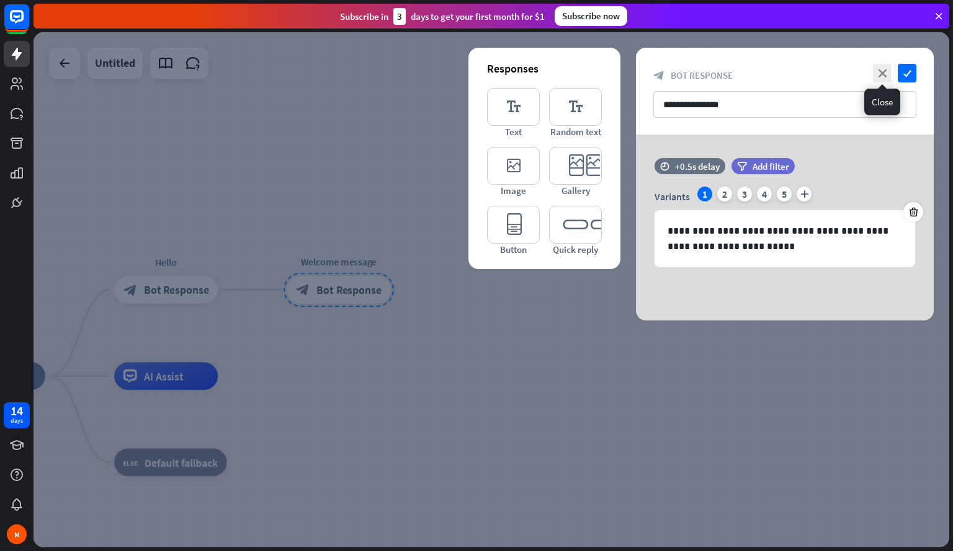
click at [880, 78] on icon "close" at bounding box center [882, 73] width 19 height 19
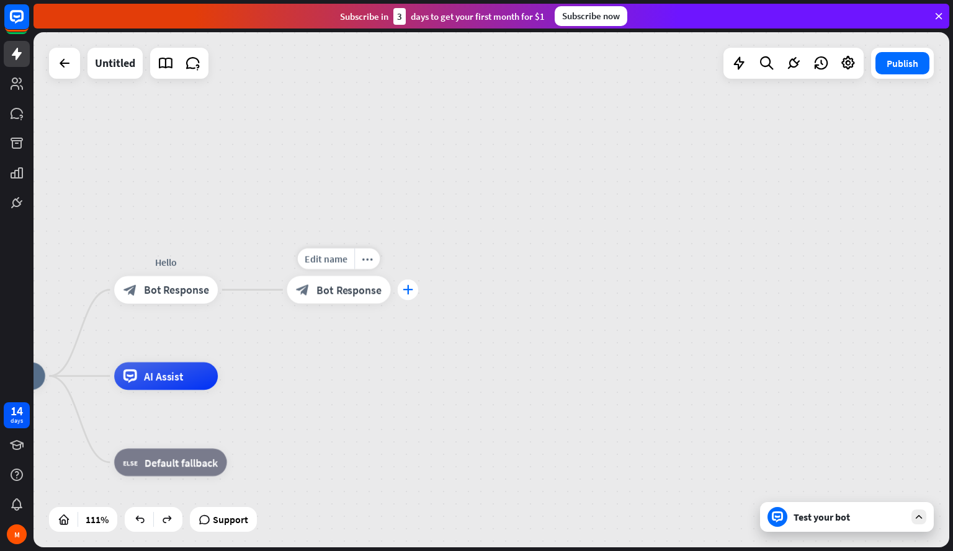
click at [407, 291] on icon "plus" at bounding box center [408, 290] width 11 height 10
click at [364, 304] on div "Edit name more_horiz plus block_bot_response Bot Response" at bounding box center [337, 290] width 104 height 28
click at [196, 349] on icon "more_horiz" at bounding box center [192, 345] width 11 height 11
click at [198, 257] on div "more_horiz" at bounding box center [192, 259] width 25 height 20
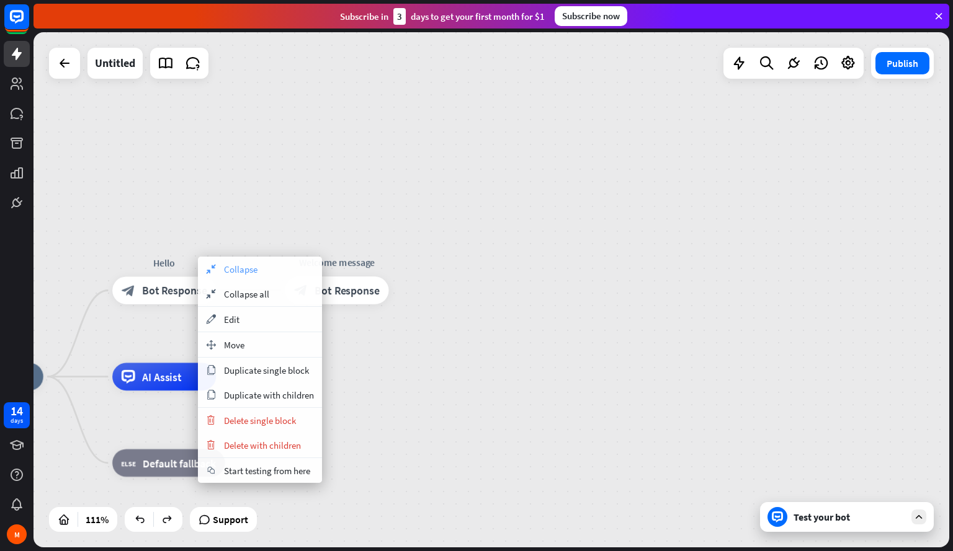
click at [229, 269] on span "Collapse" at bounding box center [240, 270] width 33 height 12
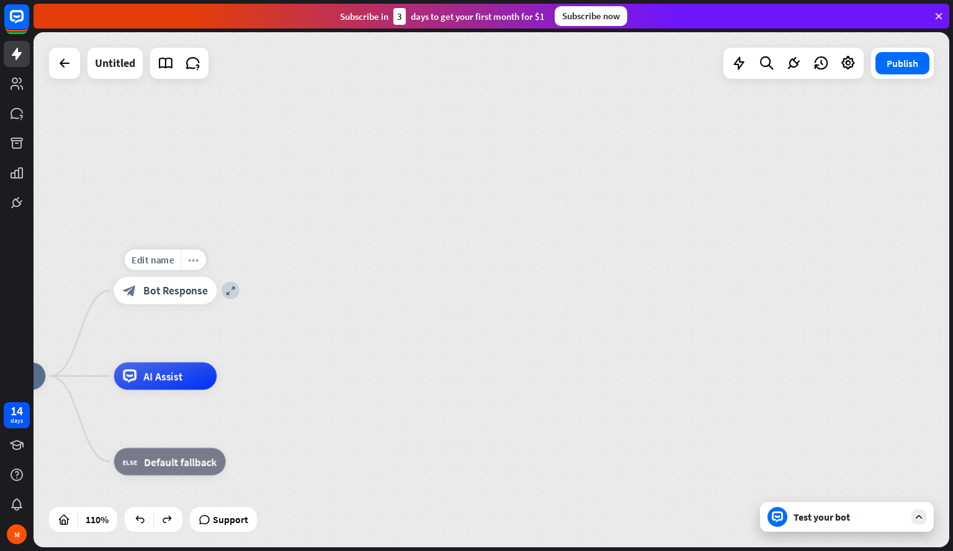
click at [193, 261] on icon "more_horiz" at bounding box center [193, 260] width 11 height 11
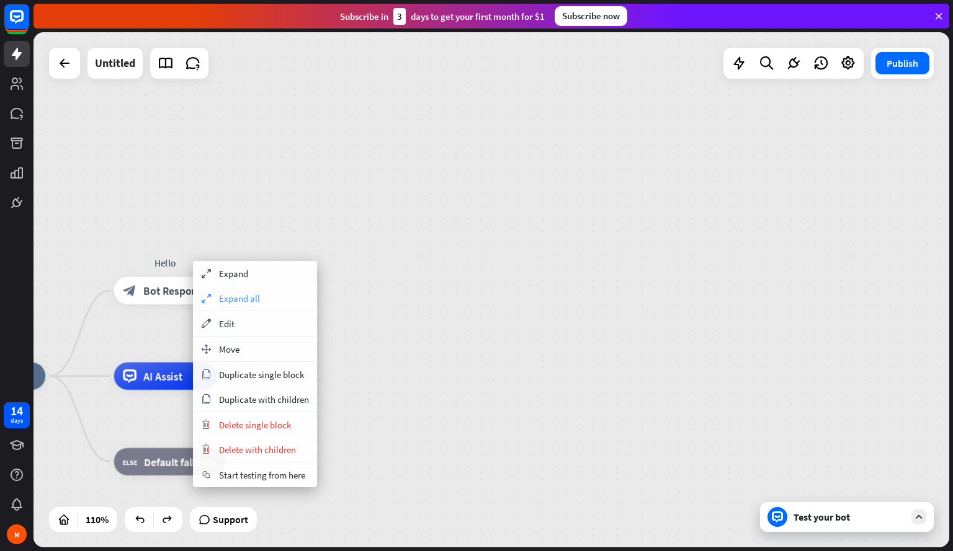
click at [218, 294] on div "expand Expand all" at bounding box center [255, 298] width 124 height 25
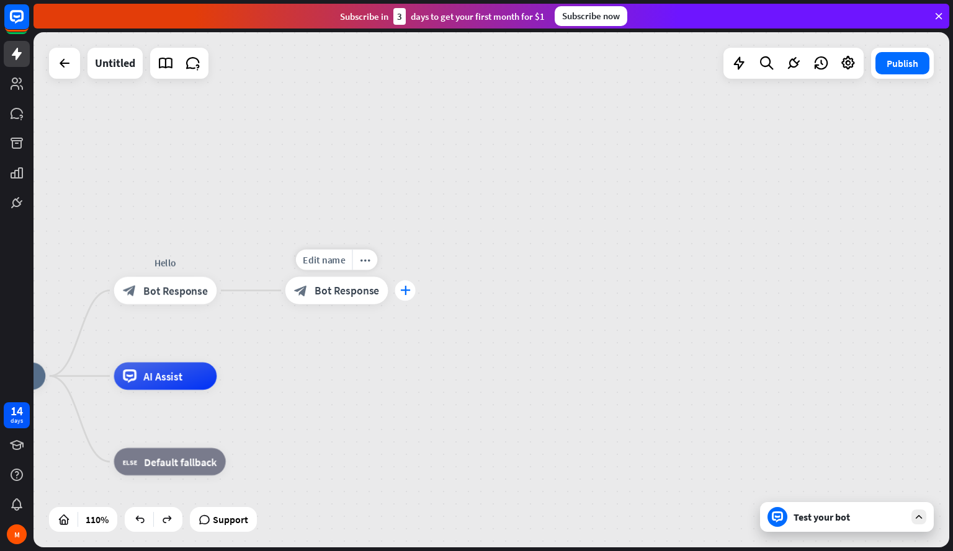
click at [411, 298] on div "plus" at bounding box center [404, 290] width 20 height 20
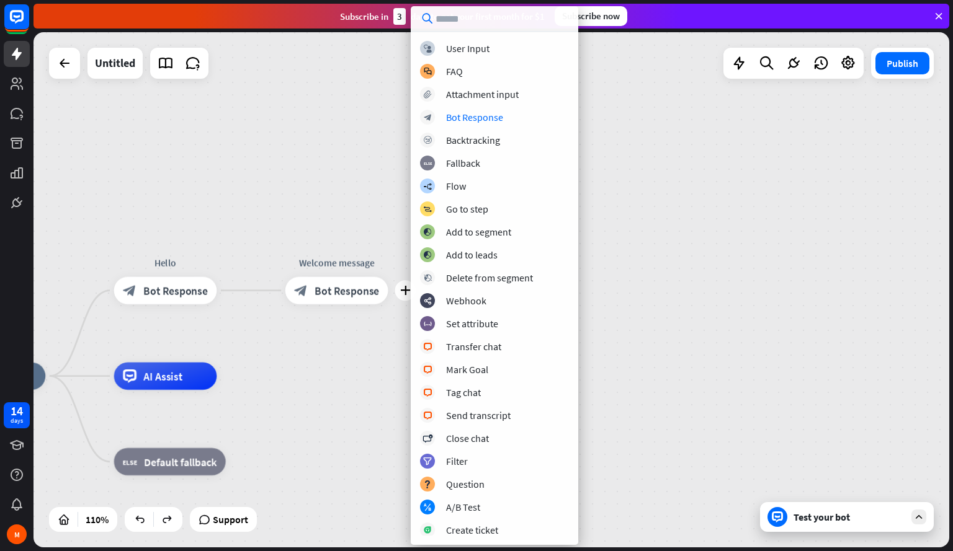
click at [510, 109] on div "block_user_input User Input block_faq FAQ block_attachment Attachment input blo…" at bounding box center [494, 288] width 167 height 495
click at [498, 125] on div "block_user_input User Input block_faq FAQ block_attachment Attachment input blo…" at bounding box center [494, 288] width 167 height 495
click at [496, 118] on div "Bot Response" at bounding box center [474, 117] width 57 height 12
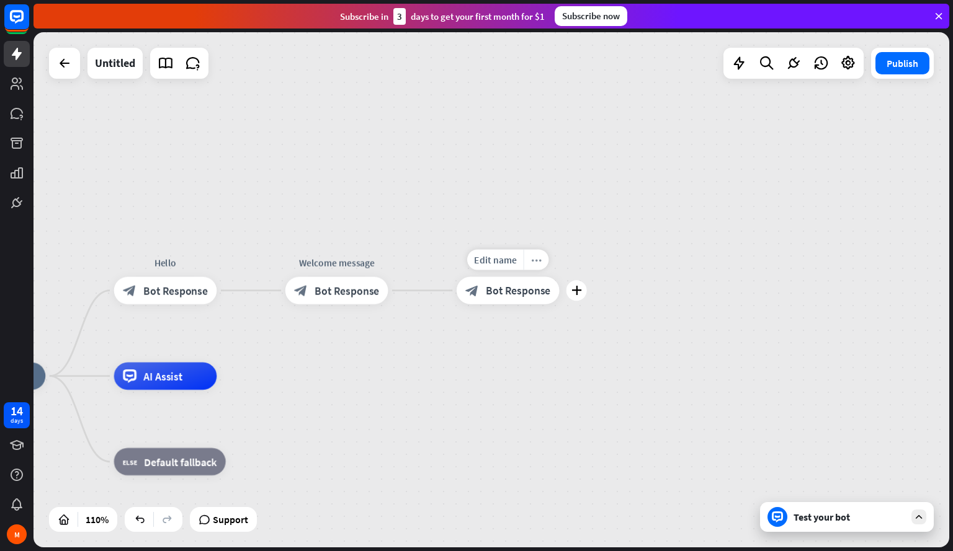
click at [531, 260] on icon "more_horiz" at bounding box center [536, 260] width 11 height 11
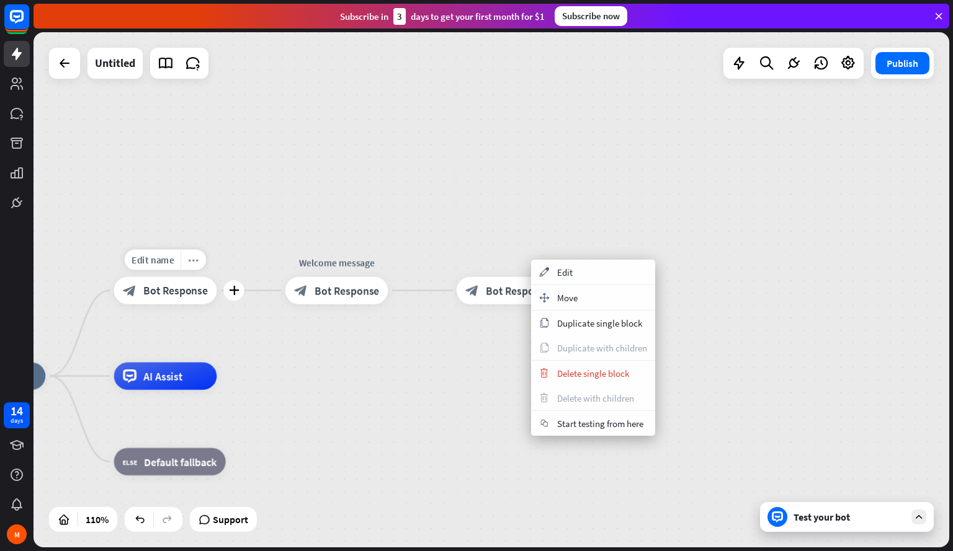
click at [197, 264] on icon "more_horiz" at bounding box center [193, 260] width 11 height 11
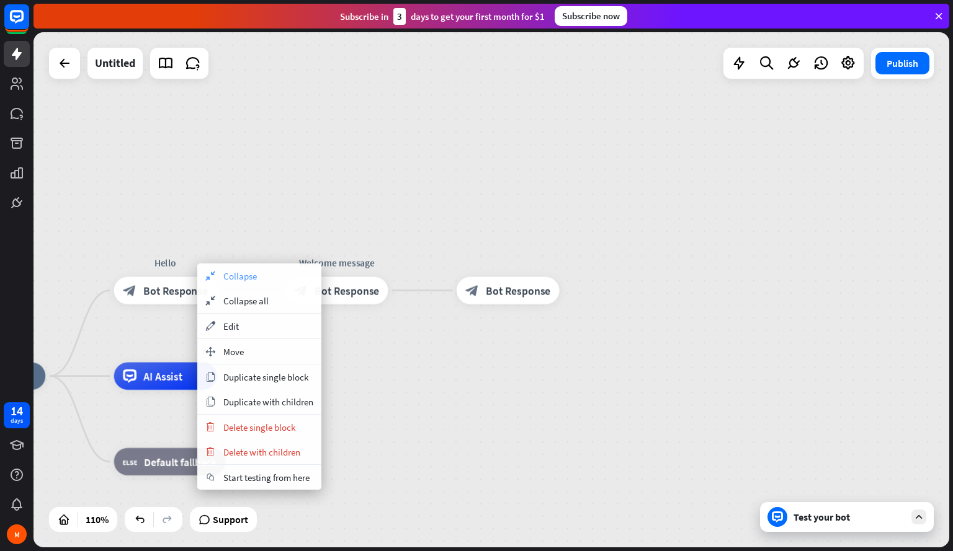
click at [219, 277] on div "collapse Collapse" at bounding box center [259, 276] width 124 height 25
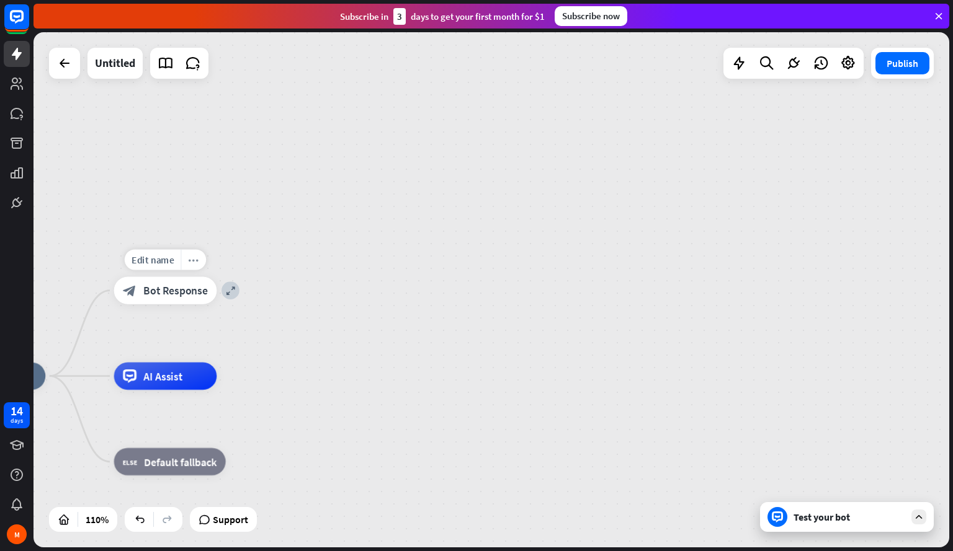
click at [192, 257] on icon "more_horiz" at bounding box center [193, 260] width 11 height 11
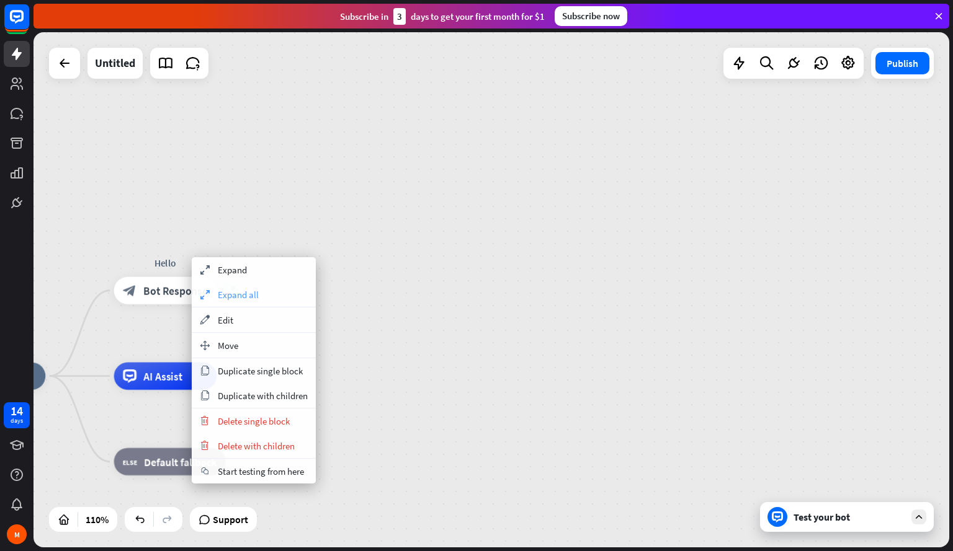
click at [210, 288] on div "expand Expand all" at bounding box center [254, 294] width 124 height 25
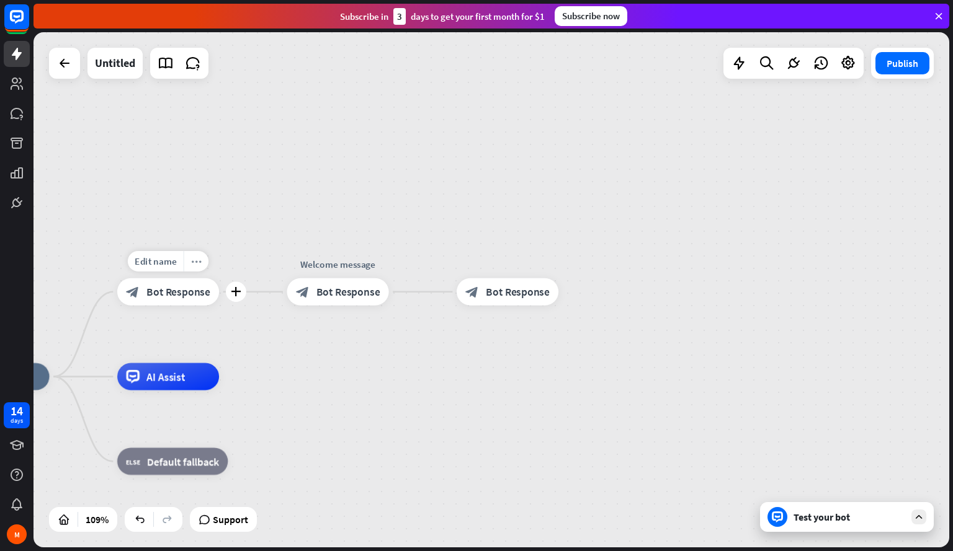
click at [194, 260] on icon "more_horiz" at bounding box center [196, 261] width 11 height 10
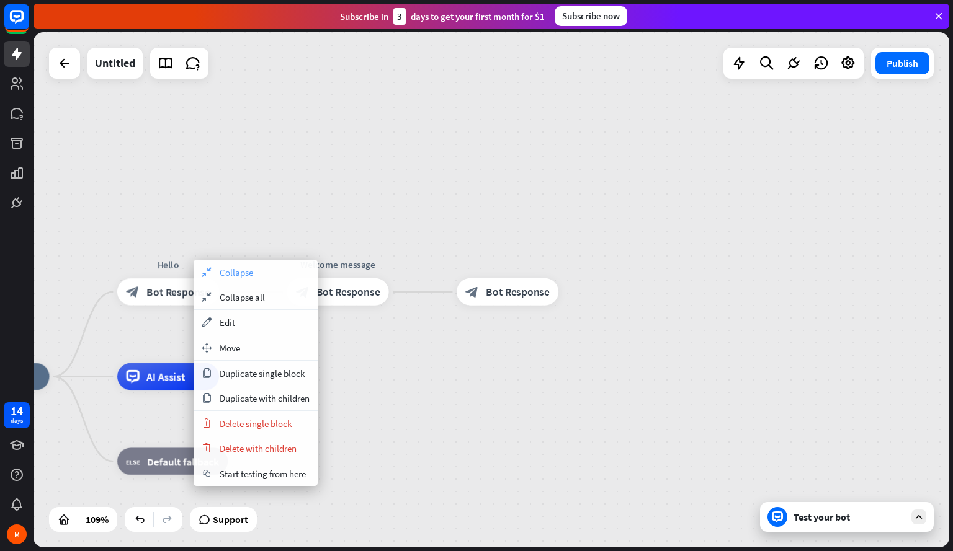
click at [213, 268] on div "collapse Collapse" at bounding box center [256, 272] width 124 height 25
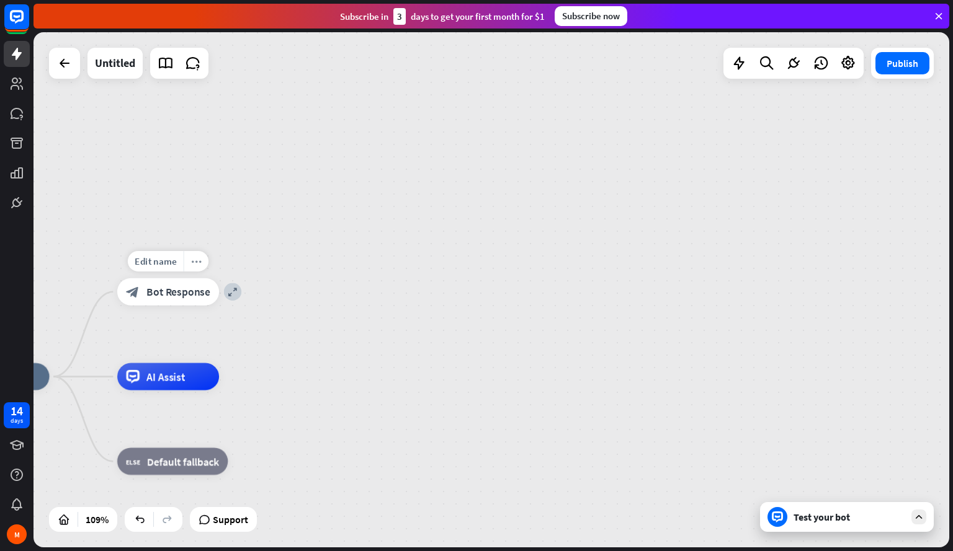
click at [200, 267] on div "more_horiz" at bounding box center [196, 261] width 25 height 20
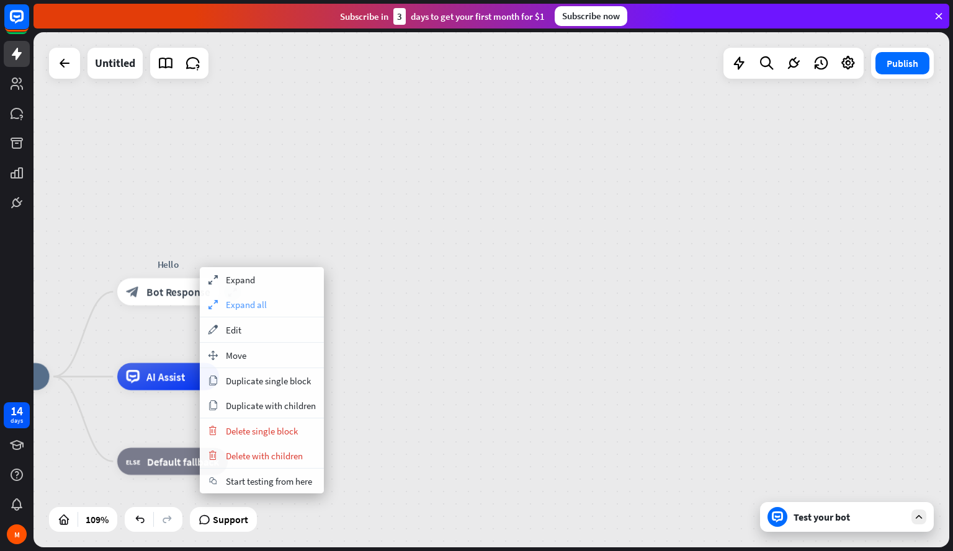
click at [238, 310] on span "Expand all" at bounding box center [246, 305] width 41 height 12
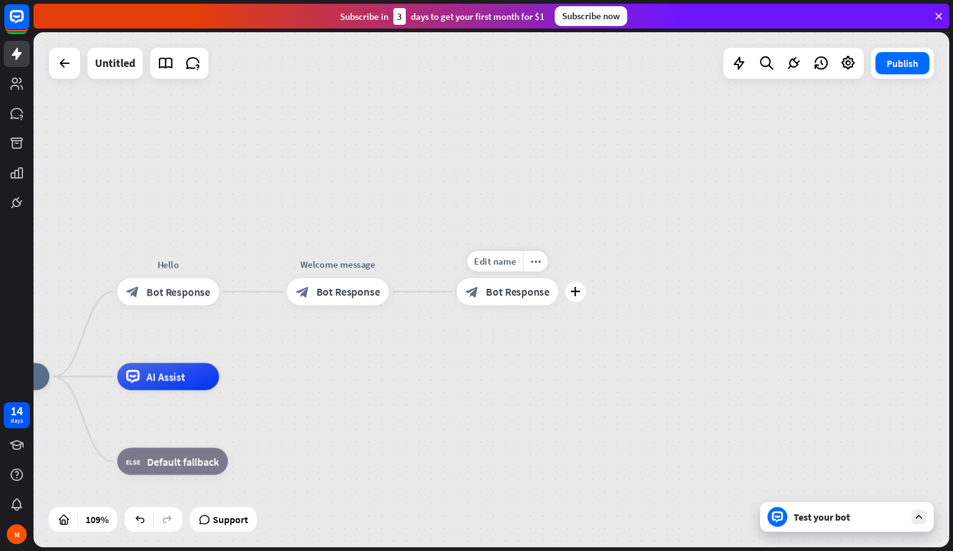
click at [533, 278] on div "Edit name more_horiz plus block_bot_response Bot Response" at bounding box center [507, 291] width 102 height 27
click at [538, 260] on icon "more_horiz" at bounding box center [535, 261] width 11 height 10
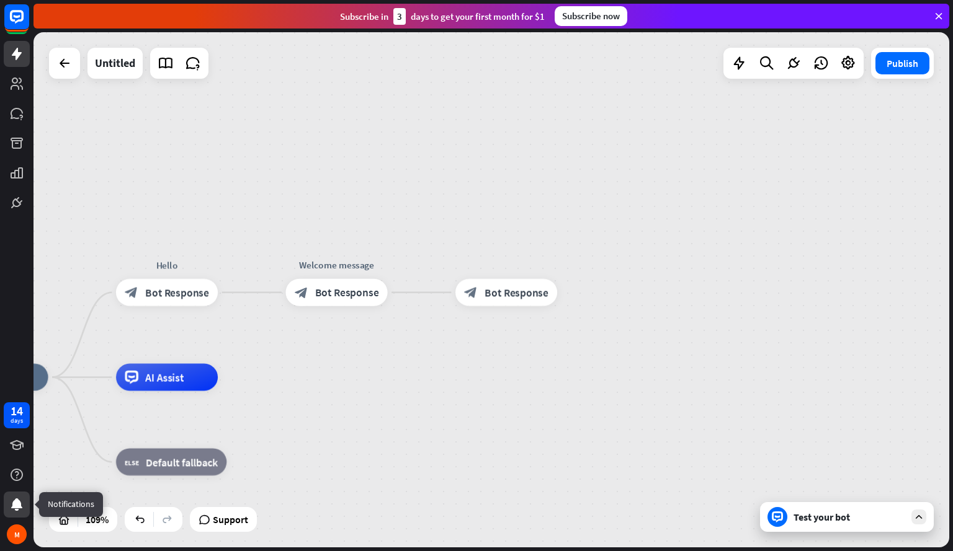
click at [18, 511] on icon at bounding box center [16, 504] width 15 height 15
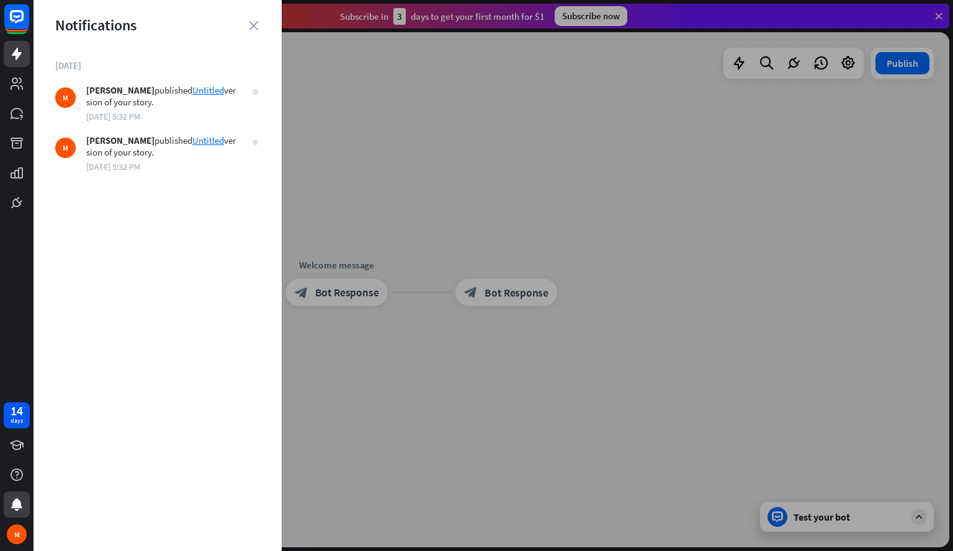
click at [401, 379] on div at bounding box center [492, 275] width 919 height 551
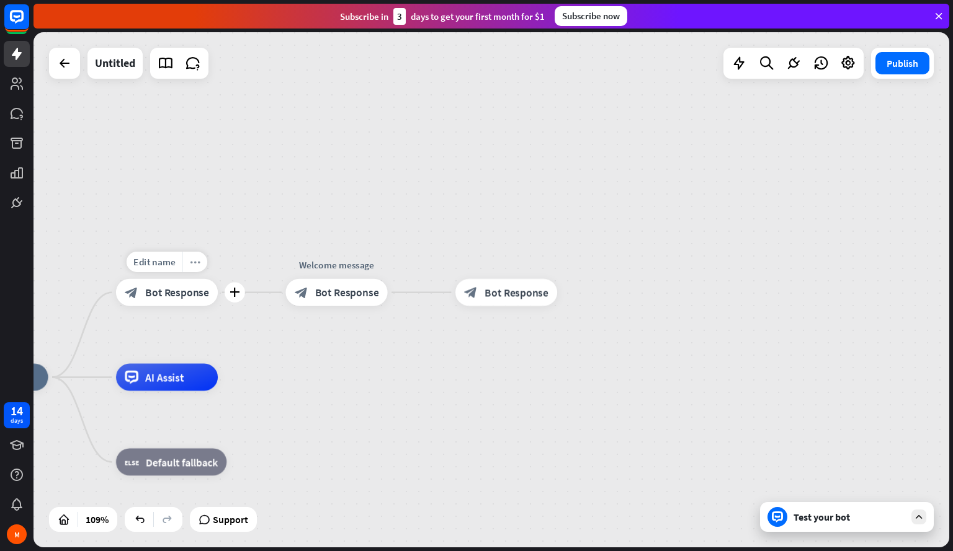
click at [190, 256] on div "more_horiz" at bounding box center [194, 262] width 25 height 20
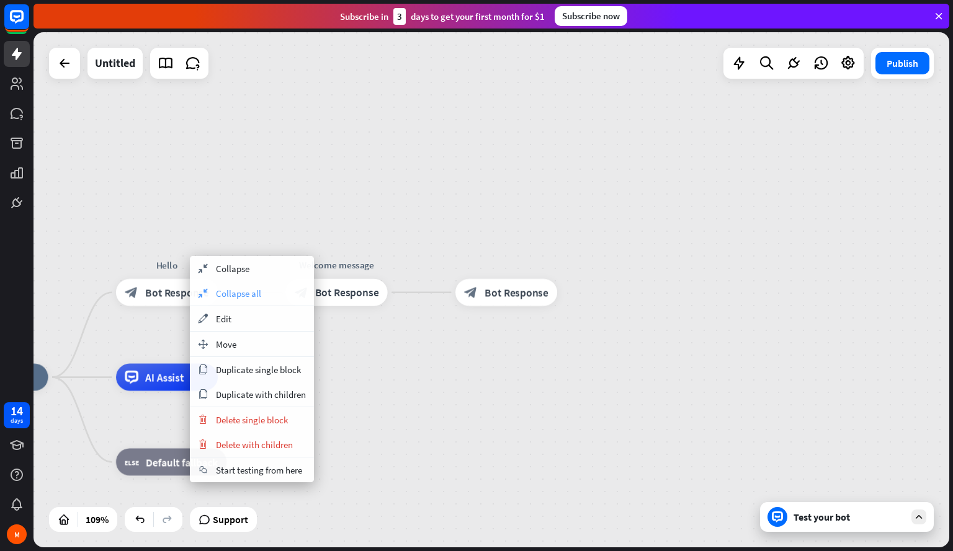
click at [226, 297] on span "Collapse all" at bounding box center [238, 294] width 45 height 12
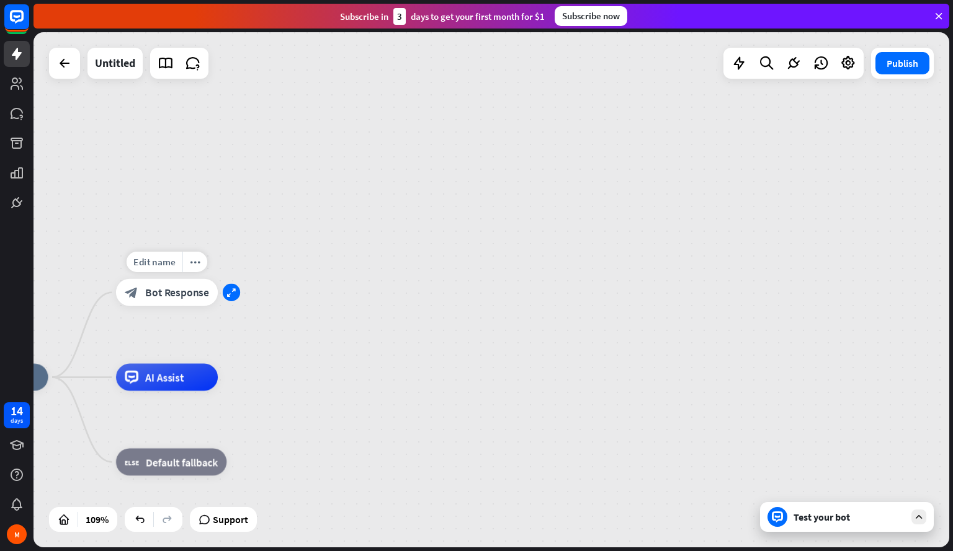
click at [234, 296] on icon "expand" at bounding box center [230, 292] width 9 height 9
click at [404, 298] on div "expand" at bounding box center [399, 292] width 17 height 17
click at [370, 272] on div "more_horiz" at bounding box center [363, 262] width 25 height 20
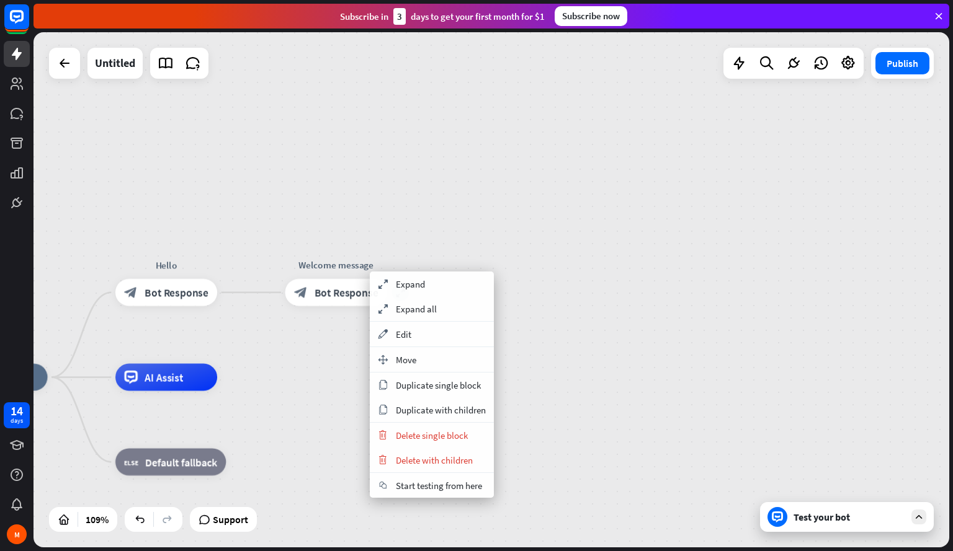
click at [455, 386] on span "Duplicate single block" at bounding box center [438, 386] width 85 height 12
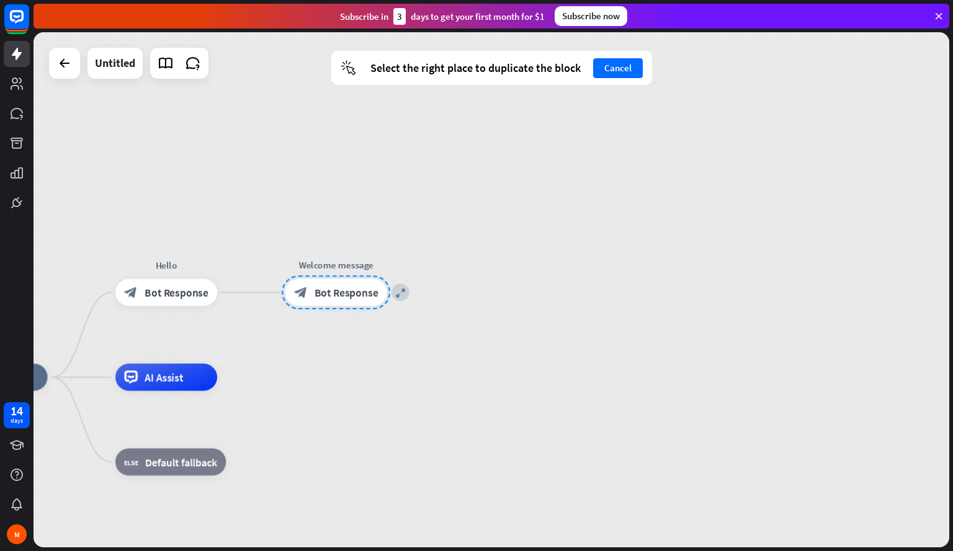
click at [607, 67] on button "Cancel" at bounding box center [618, 68] width 50 height 20
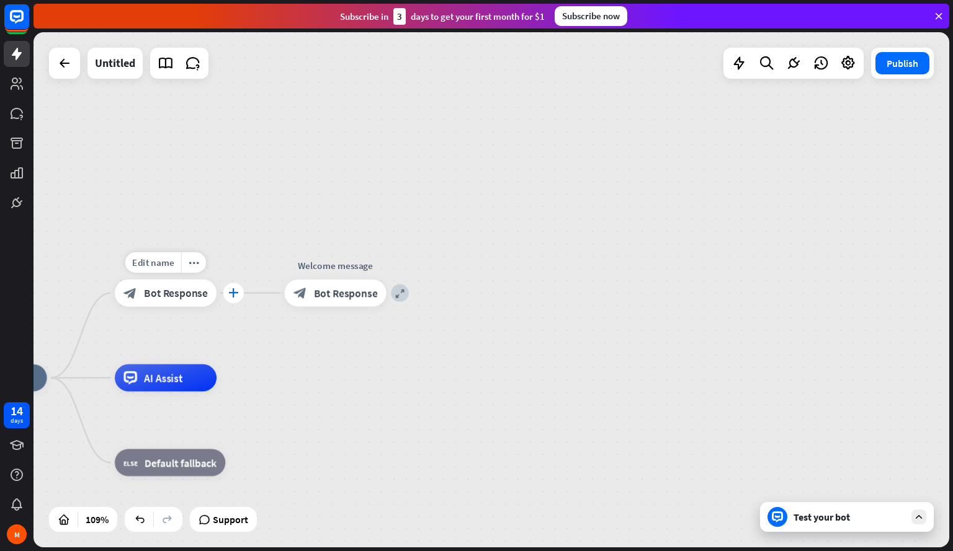
click at [236, 300] on div "plus" at bounding box center [233, 293] width 20 height 20
click at [479, 185] on div "home_2 Start point Hello block_bot_response Bot Response expand Welcome message…" at bounding box center [490, 289] width 915 height 515
click at [358, 262] on icon "more_horiz" at bounding box center [362, 262] width 11 height 10
click at [351, 264] on div "more_horiz" at bounding box center [360, 263] width 25 height 20
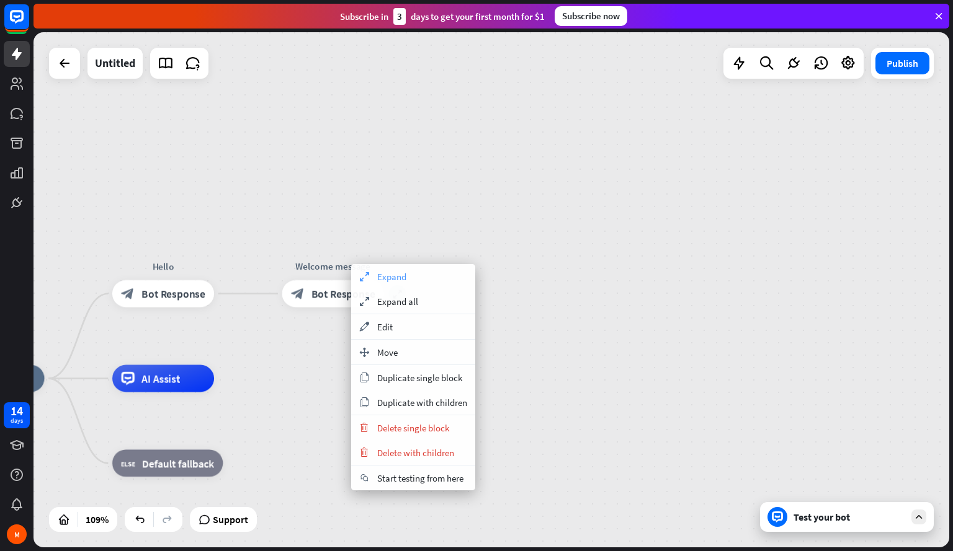
click at [383, 277] on span "Expand" at bounding box center [391, 277] width 29 height 12
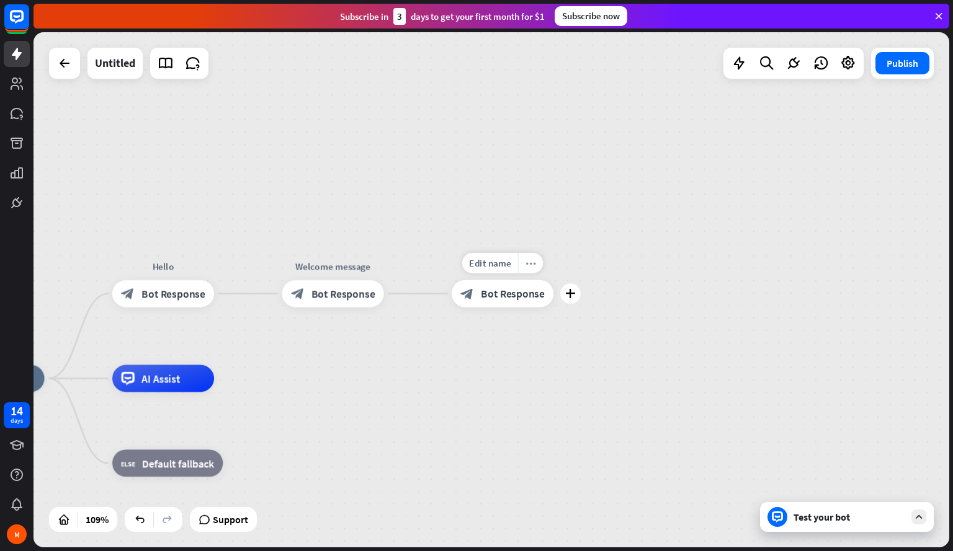
click at [533, 268] on icon "more_horiz" at bounding box center [530, 263] width 11 height 10
click at [424, 241] on div "home_2 Start point Hello block_bot_response Bot Response Welcome message block_…" at bounding box center [490, 289] width 915 height 515
click at [365, 261] on div "more_horiz" at bounding box center [359, 263] width 25 height 20
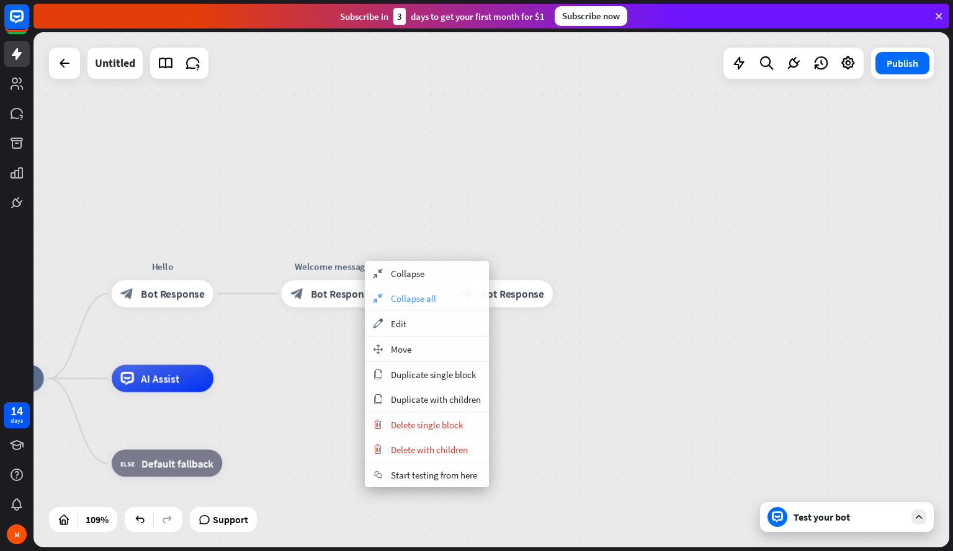
click at [393, 303] on span "Collapse all" at bounding box center [413, 299] width 45 height 12
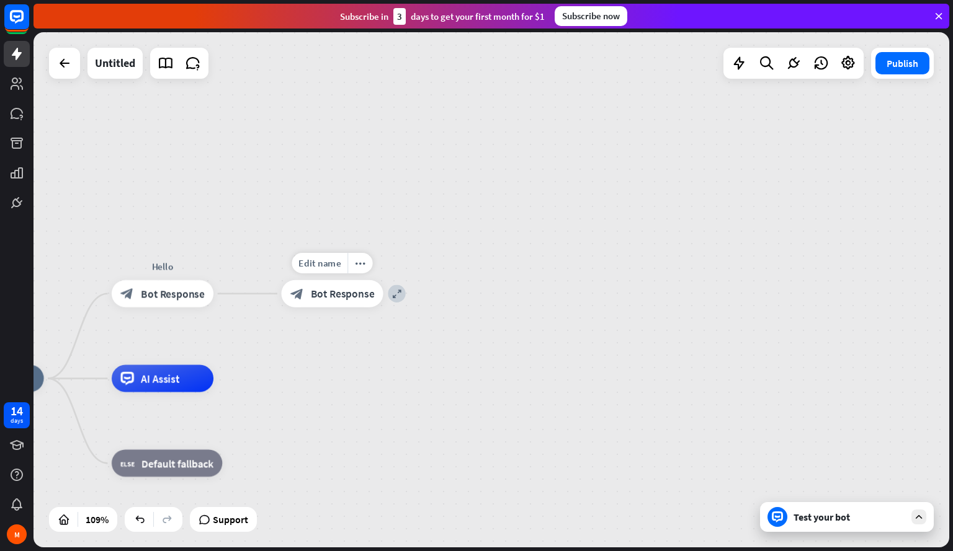
click at [372, 298] on span "Bot Response" at bounding box center [343, 294] width 64 height 14
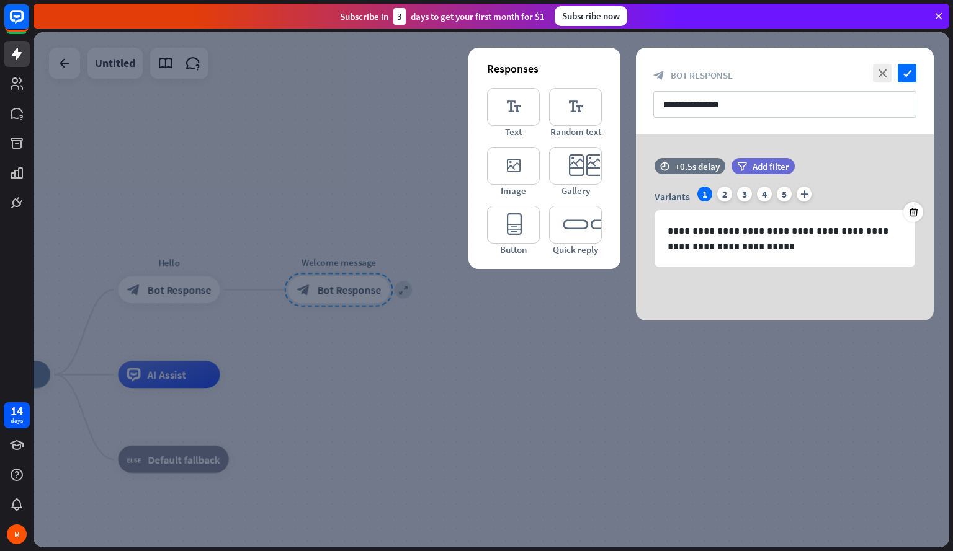
click at [497, 349] on div at bounding box center [490, 289] width 915 height 515
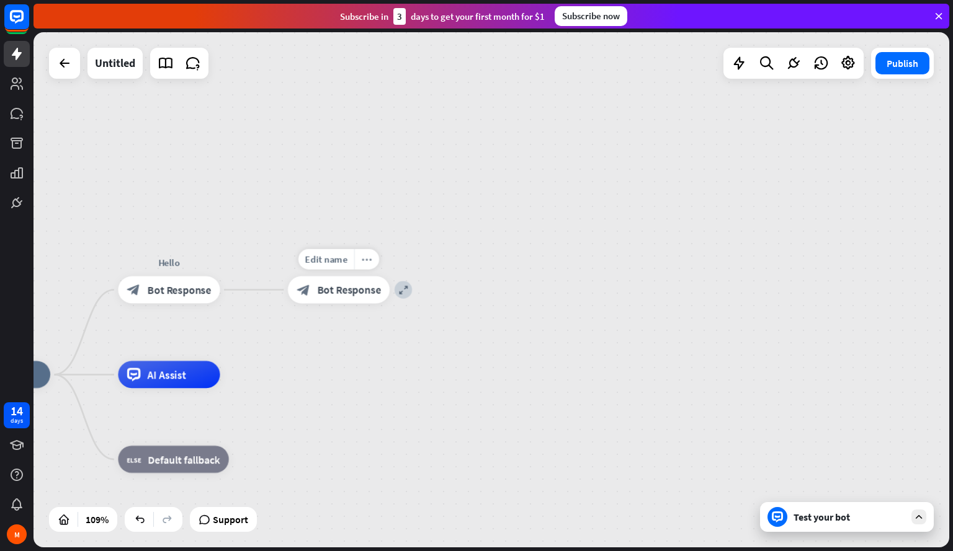
click at [367, 255] on icon "more_horiz" at bounding box center [367, 259] width 11 height 10
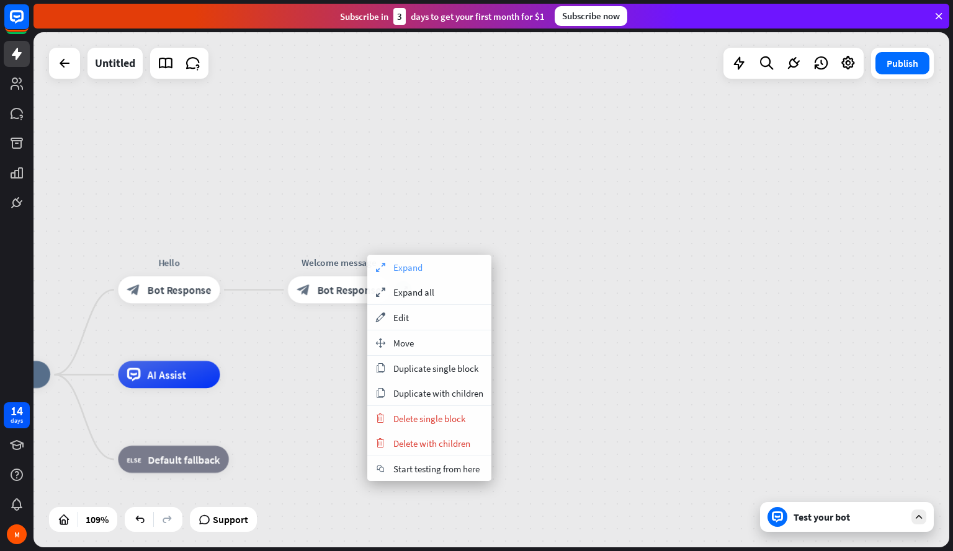
click at [383, 269] on icon "expand" at bounding box center [380, 267] width 14 height 10
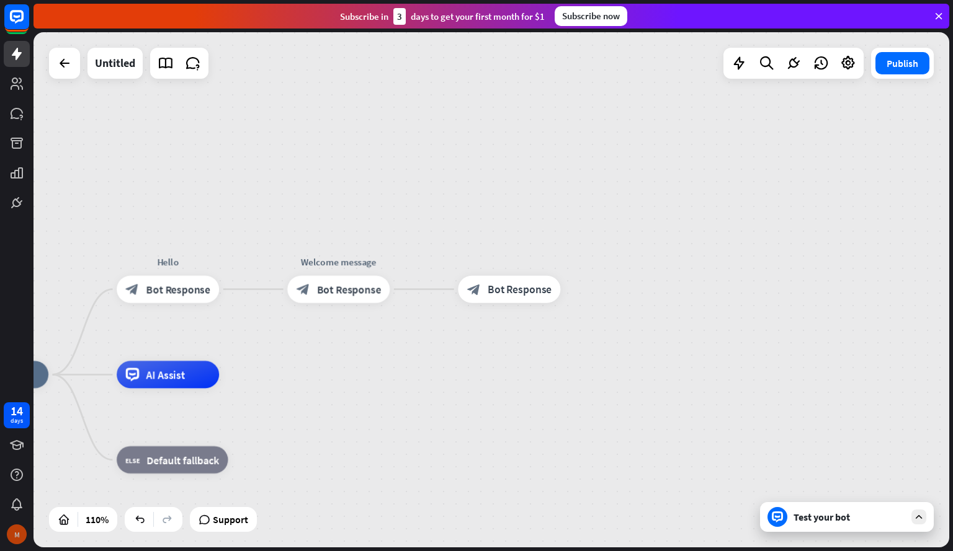
click at [20, 518] on div "M" at bounding box center [17, 535] width 20 height 20
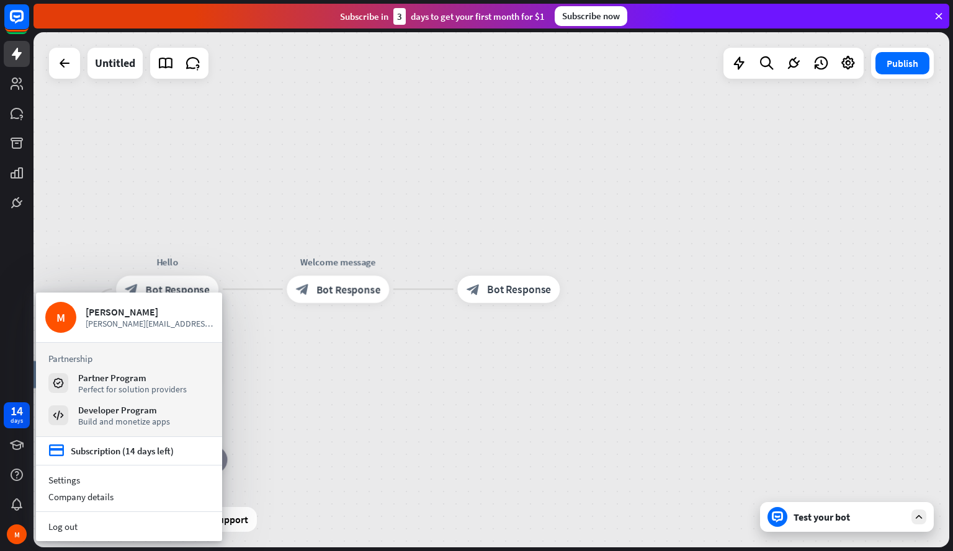
click at [416, 366] on div "home_2 Start point Hello block_bot_response Bot Response Welcome message block_…" at bounding box center [490, 289] width 915 height 515
drag, startPoint x: 367, startPoint y: 255, endPoint x: 364, endPoint y: 247, distance: 7.8
click at [365, 247] on div "home_2 Start point Hello block_bot_response Bot Response Edit name more_horiz p…" at bounding box center [490, 289] width 915 height 515
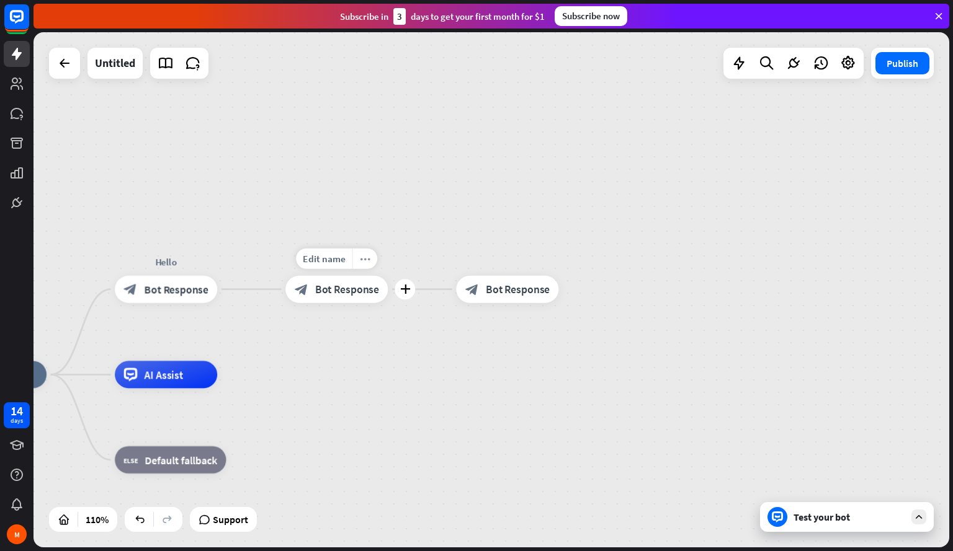
click at [357, 260] on div "more_horiz" at bounding box center [364, 259] width 25 height 20
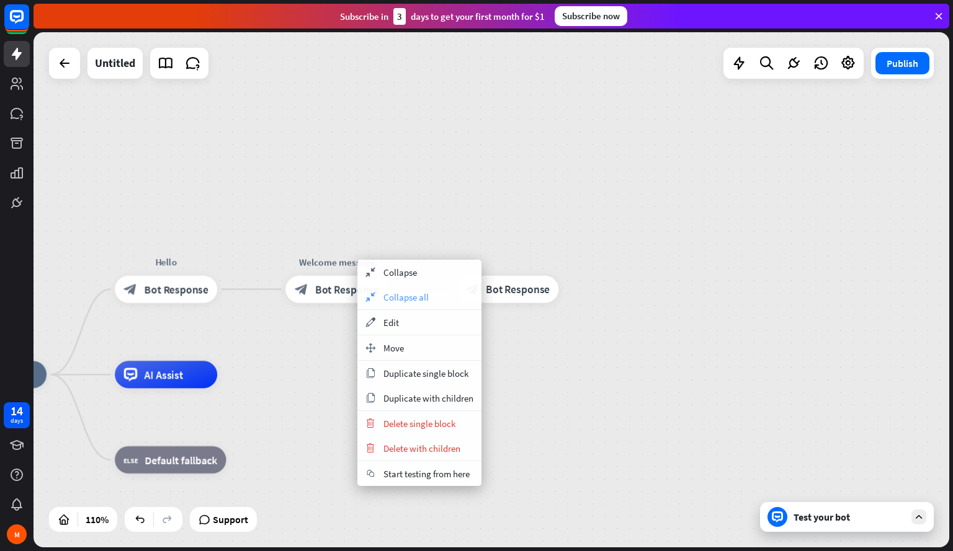
click at [386, 290] on div "collapse Collapse all" at bounding box center [419, 297] width 124 height 25
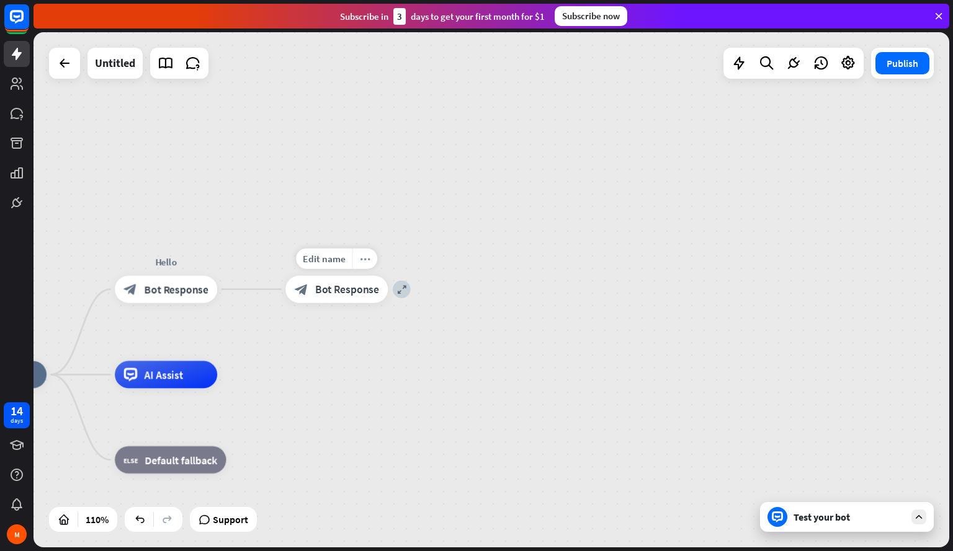
click at [363, 254] on icon "more_horiz" at bounding box center [365, 259] width 11 height 11
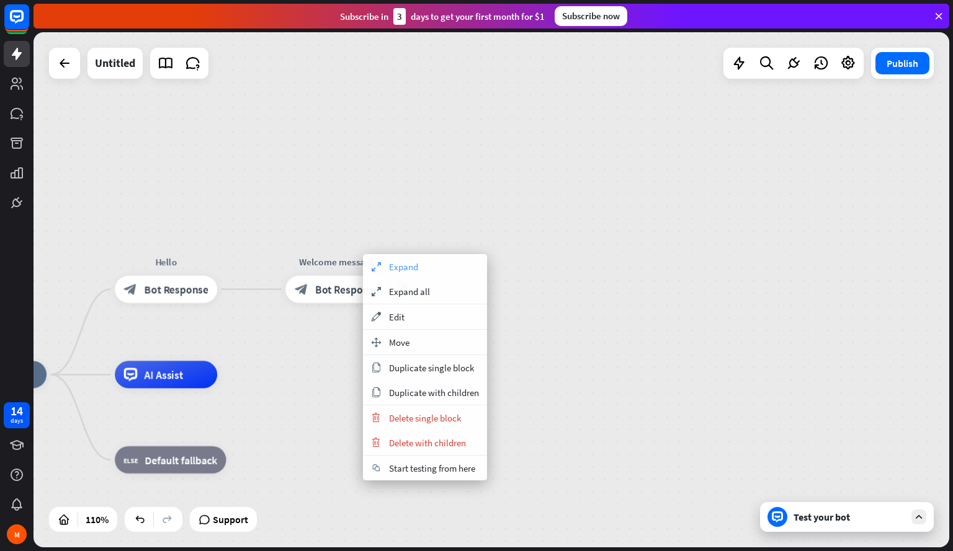
click at [374, 265] on icon "expand" at bounding box center [376, 267] width 14 height 10
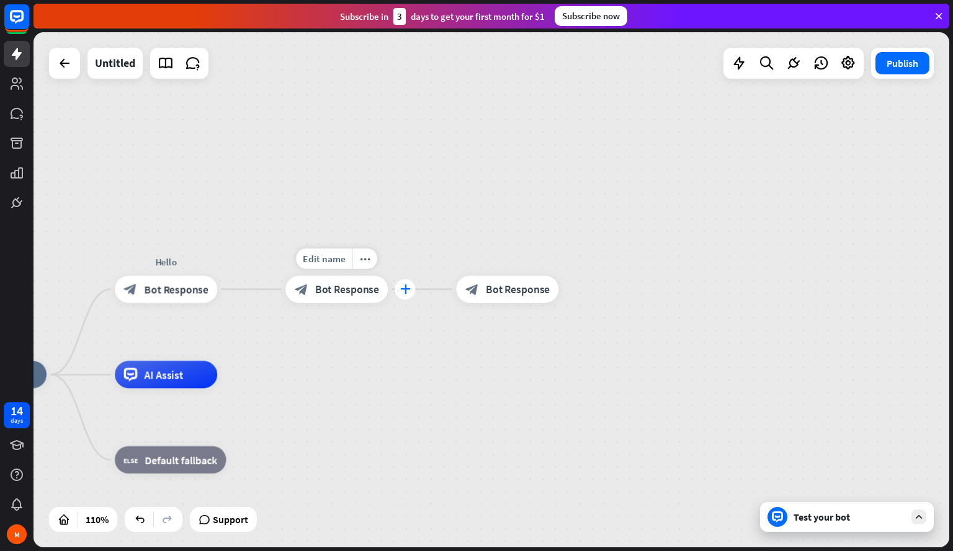
click at [403, 295] on div "plus" at bounding box center [404, 289] width 20 height 20
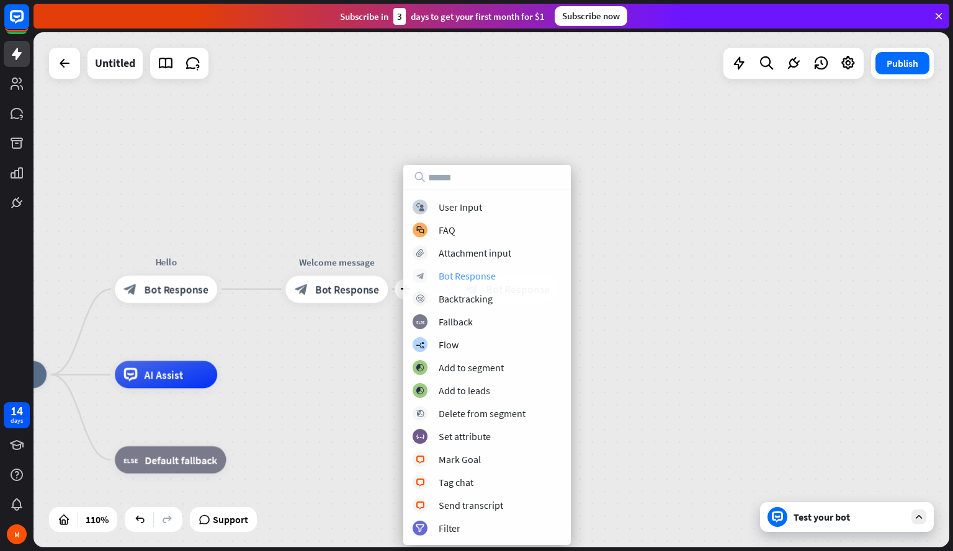
click at [437, 281] on div "block_bot_response Bot Response" at bounding box center [486, 276] width 149 height 15
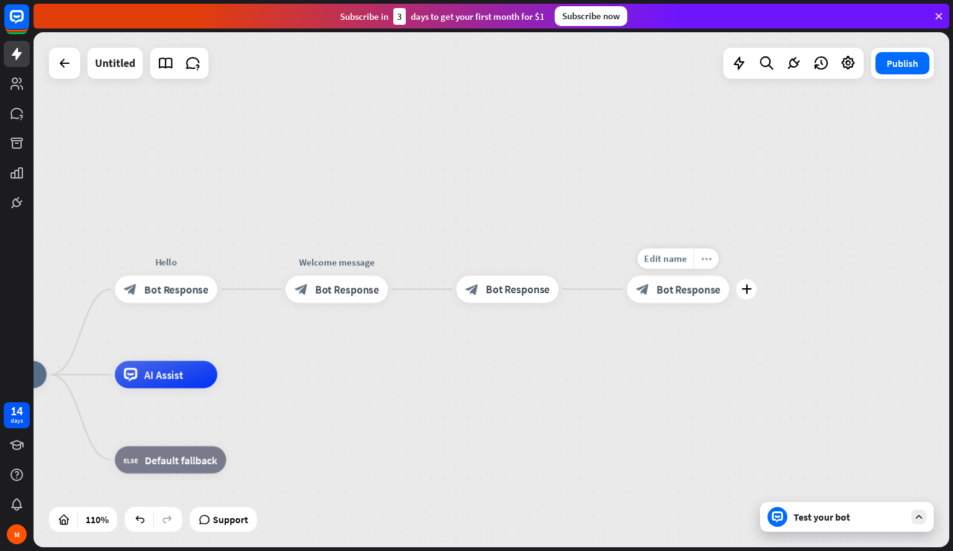
click at [707, 267] on div "more_horiz" at bounding box center [705, 259] width 25 height 20
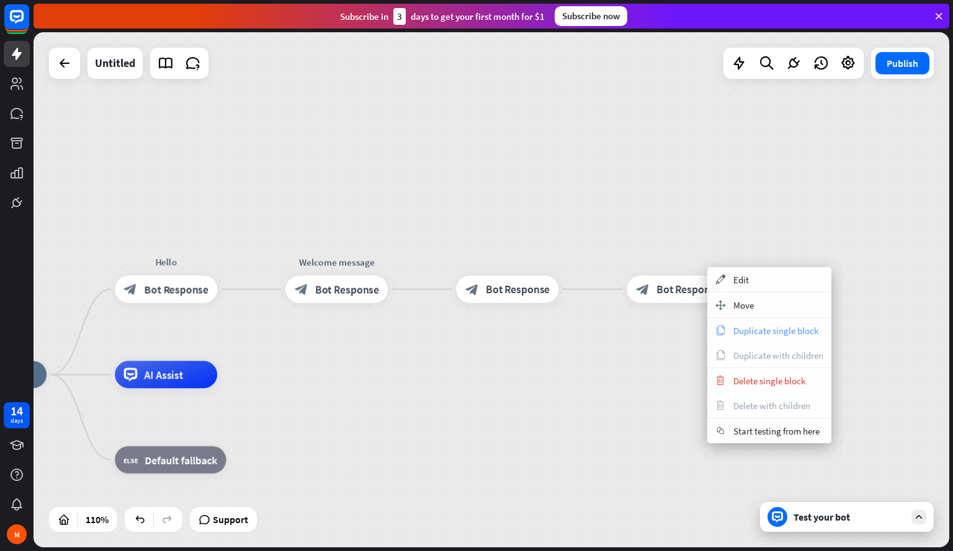
click at [729, 332] on div "copy Duplicate single block" at bounding box center [769, 330] width 124 height 25
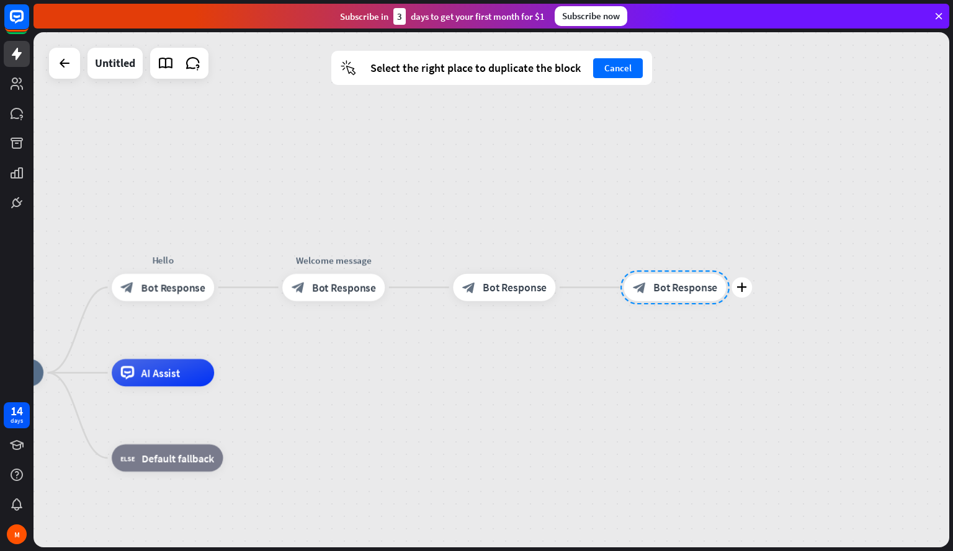
click at [683, 298] on div at bounding box center [674, 287] width 109 height 34
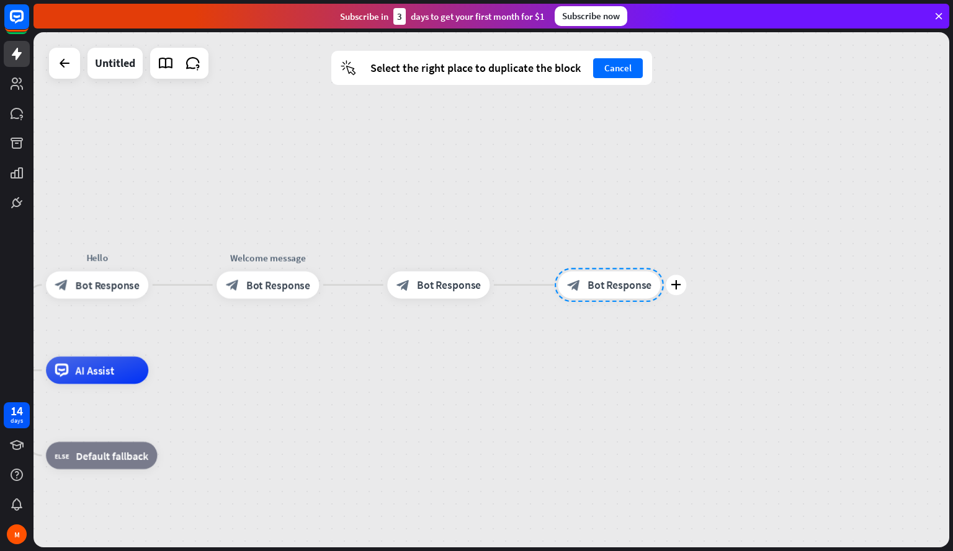
drag, startPoint x: 680, startPoint y: 291, endPoint x: 616, endPoint y: 288, distance: 64.0
click at [616, 288] on div at bounding box center [608, 285] width 109 height 34
click at [673, 287] on icon "plus" at bounding box center [675, 284] width 11 height 9
click at [669, 290] on div "plus" at bounding box center [675, 285] width 20 height 20
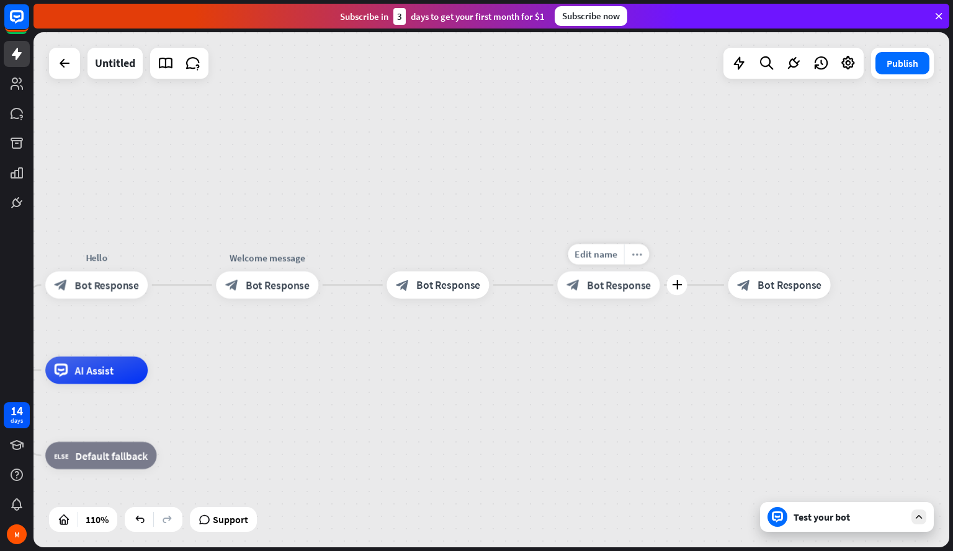
click at [631, 260] on div "more_horiz" at bounding box center [636, 254] width 25 height 20
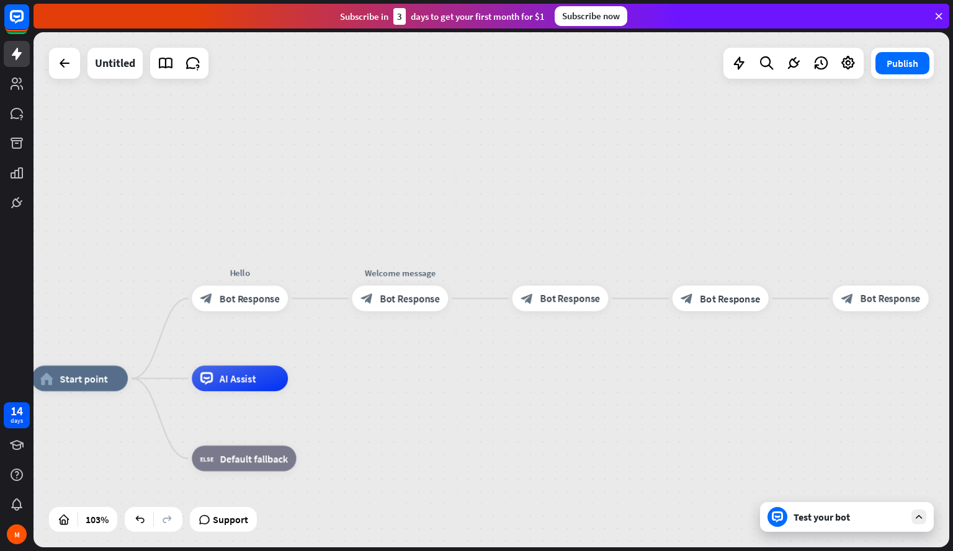
drag, startPoint x: 265, startPoint y: 188, endPoint x: 394, endPoint y: 207, distance: 130.3
click at [394, 207] on div "home_2 Start point Hello block_bot_response Bot Response Welcome message block_…" at bounding box center [490, 289] width 915 height 515
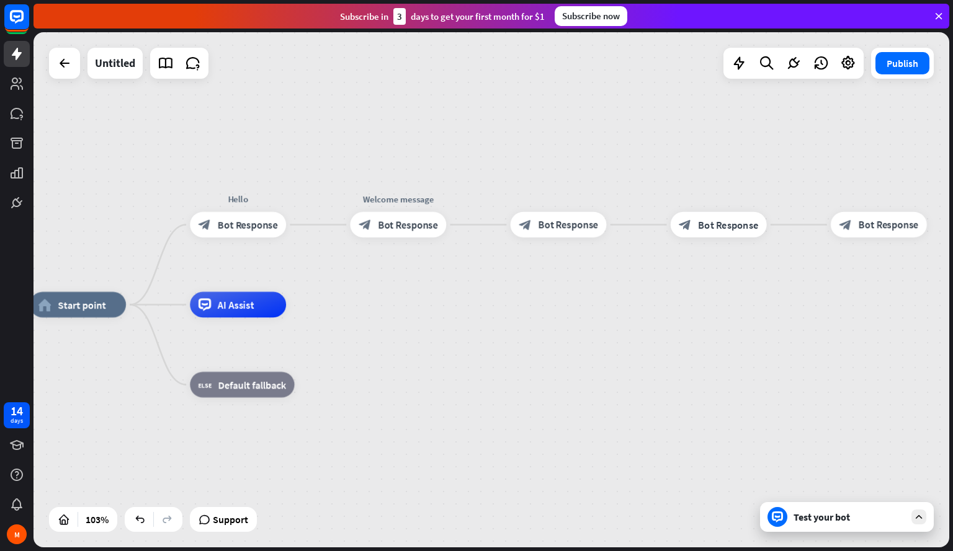
drag, startPoint x: 358, startPoint y: 195, endPoint x: 357, endPoint y: 120, distance: 74.4
click at [357, 120] on div "home_2 Start point Hello block_bot_response Bot Response Welcome message block_…" at bounding box center [490, 289] width 915 height 515
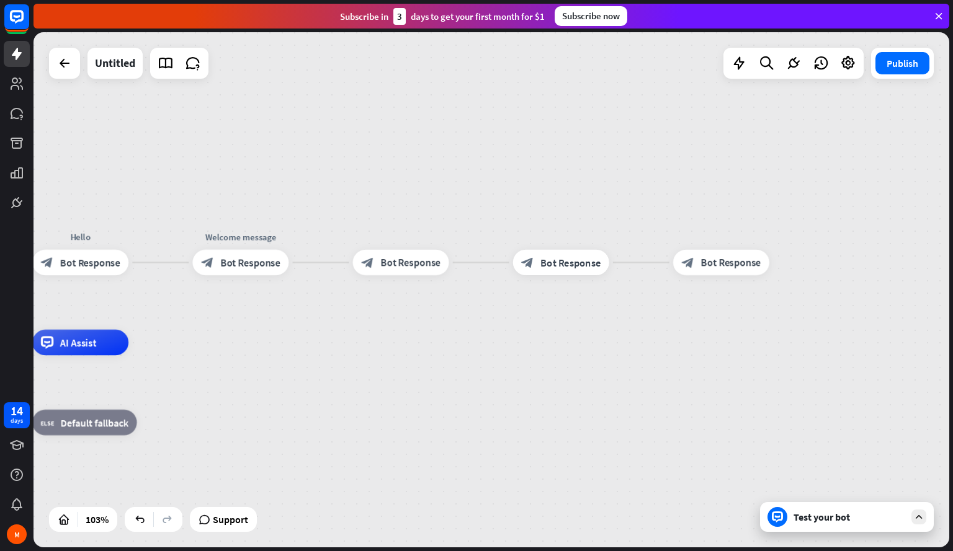
drag, startPoint x: 559, startPoint y: 151, endPoint x: 374, endPoint y: 199, distance: 190.9
click at [374, 199] on div "home_2 Start point Hello block_bot_response Bot Response Welcome message block_…" at bounding box center [490, 289] width 915 height 515
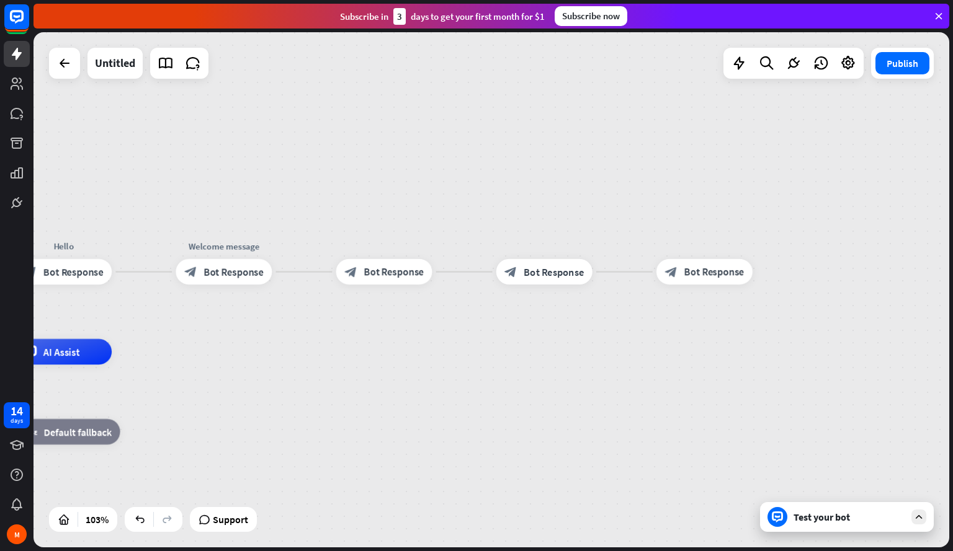
drag, startPoint x: 375, startPoint y: 198, endPoint x: 549, endPoint y: 190, distance: 173.8
click at [549, 190] on div "home_2 Start point Hello block_bot_response Bot Response Welcome message block_…" at bounding box center [490, 289] width 915 height 515
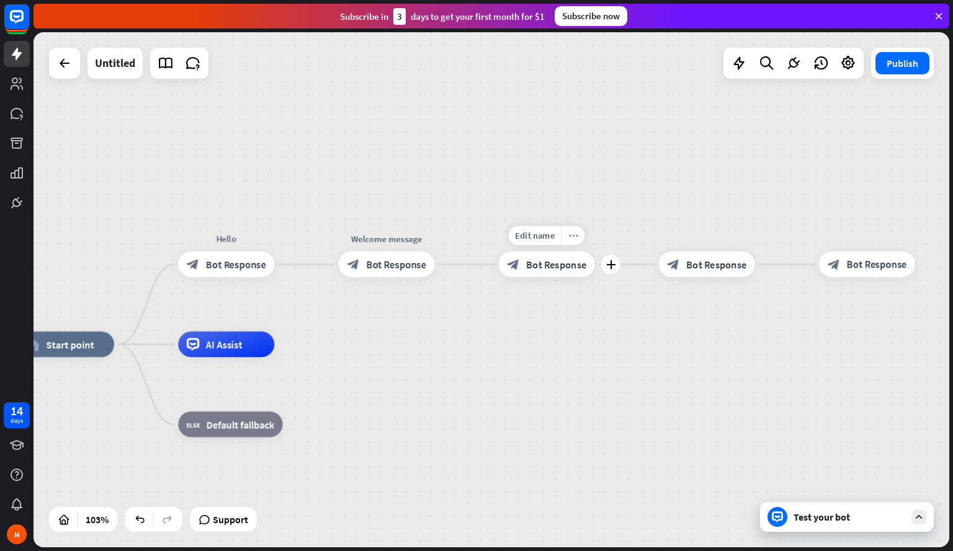
click at [574, 233] on icon "more_horiz" at bounding box center [573, 235] width 11 height 9
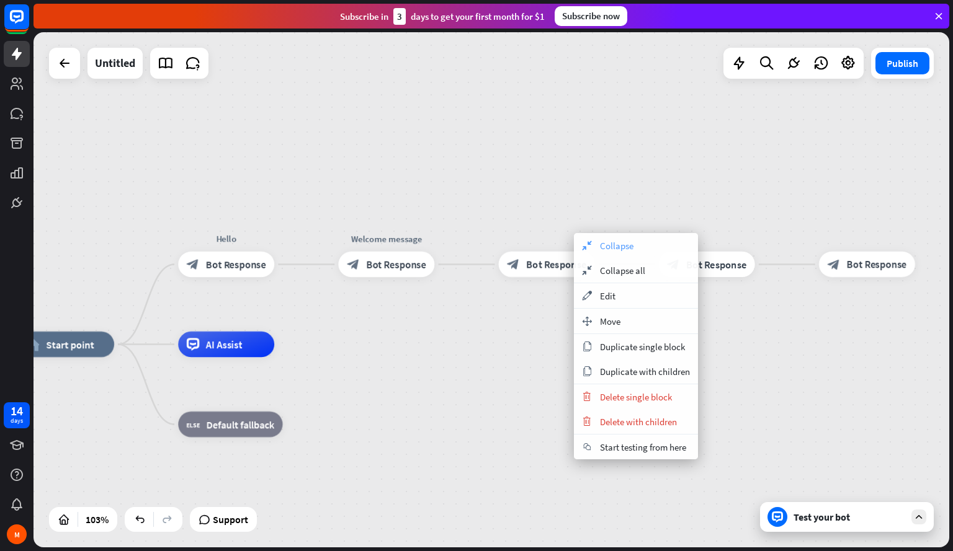
click at [592, 252] on div "collapse Collapse" at bounding box center [636, 245] width 124 height 25
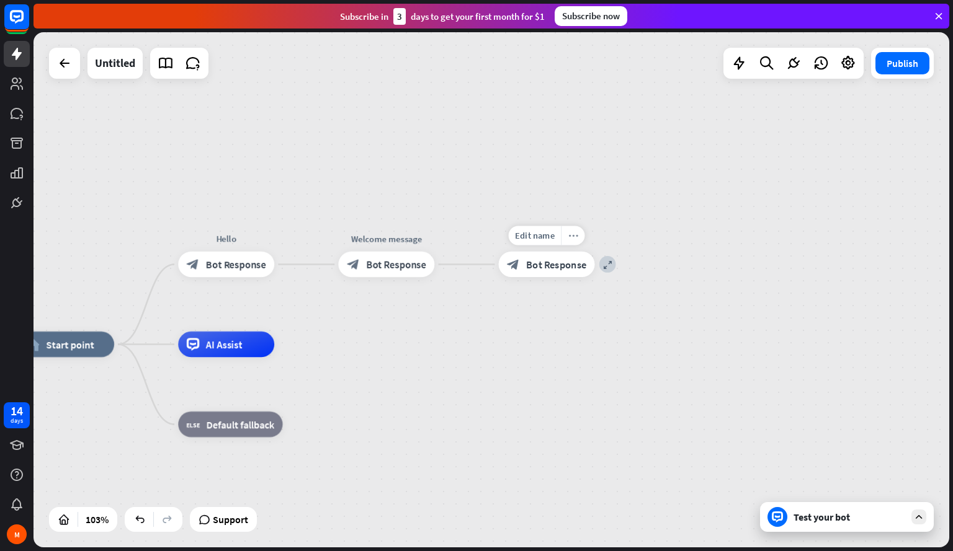
click at [574, 241] on div "more_horiz" at bounding box center [573, 235] width 24 height 19
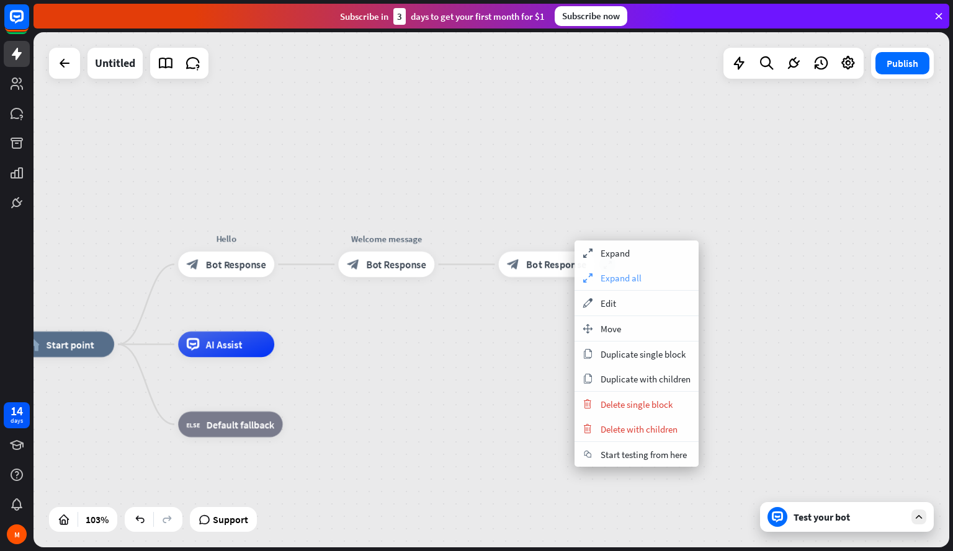
click at [605, 280] on span "Expand all" at bounding box center [620, 278] width 41 height 12
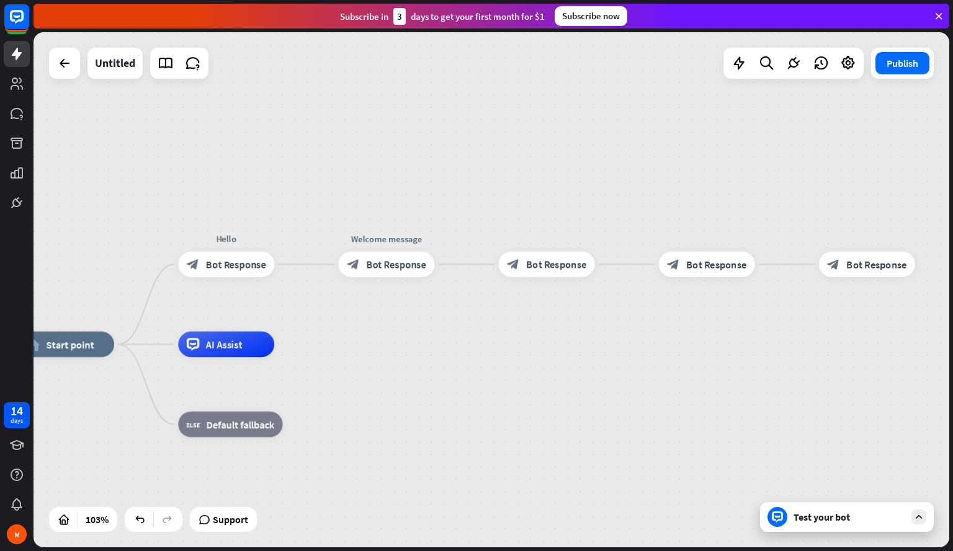
drag, startPoint x: 533, startPoint y: 430, endPoint x: 479, endPoint y: 330, distance: 113.8
click at [417, 234] on icon "more_horiz" at bounding box center [413, 235] width 11 height 9
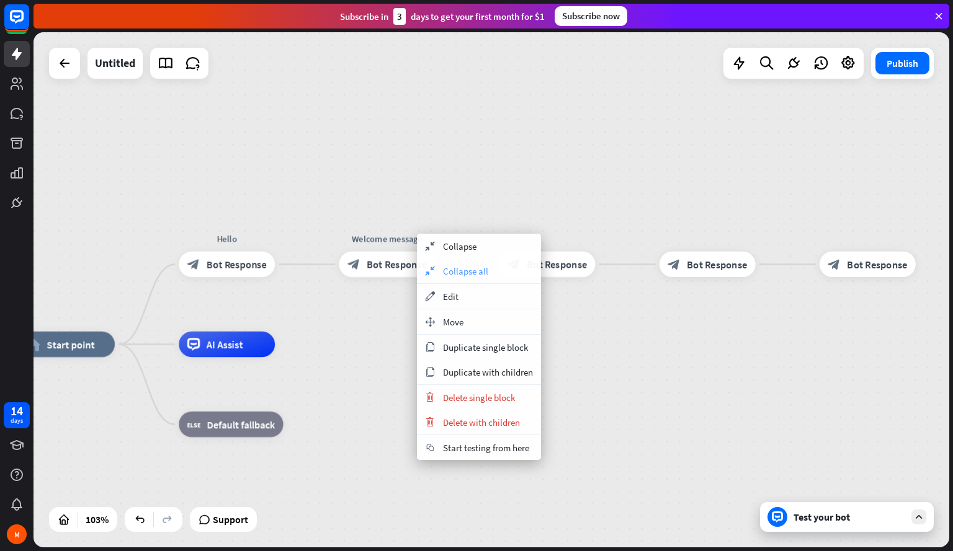
click at [445, 265] on span "Collapse all" at bounding box center [465, 271] width 45 height 12
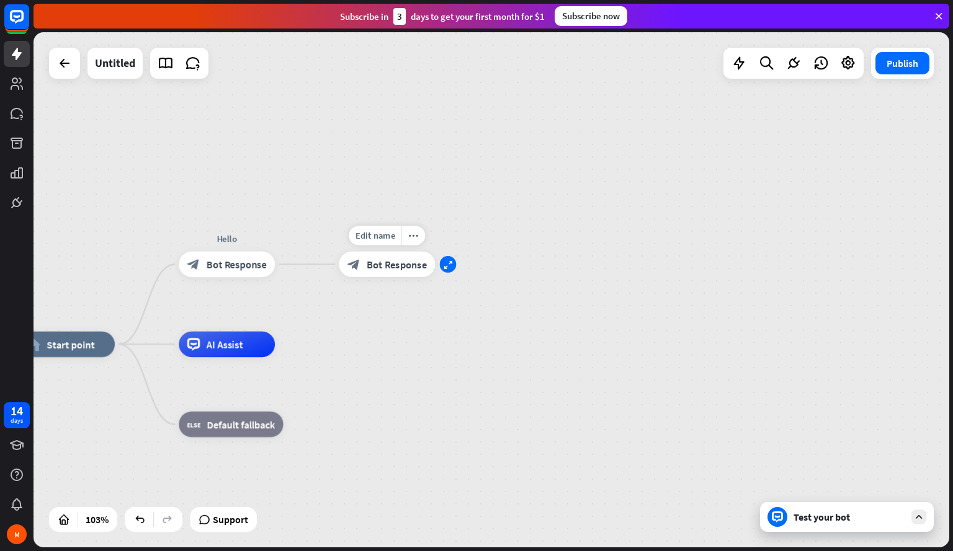
click at [447, 272] on div "expand" at bounding box center [448, 264] width 17 height 17
click at [595, 270] on div "Edit name more_horiz expand block_bot_response Bot Response" at bounding box center [547, 264] width 96 height 25
click at [608, 268] on icon "expand" at bounding box center [607, 264] width 9 height 8
click at [595, 274] on div "Edit name more_horiz expand block_bot_response Bot Response" at bounding box center [547, 264] width 96 height 25
click at [595, 275] on div "Edit name more_horiz expand block_bot_response Bot Response" at bounding box center [547, 264] width 96 height 25
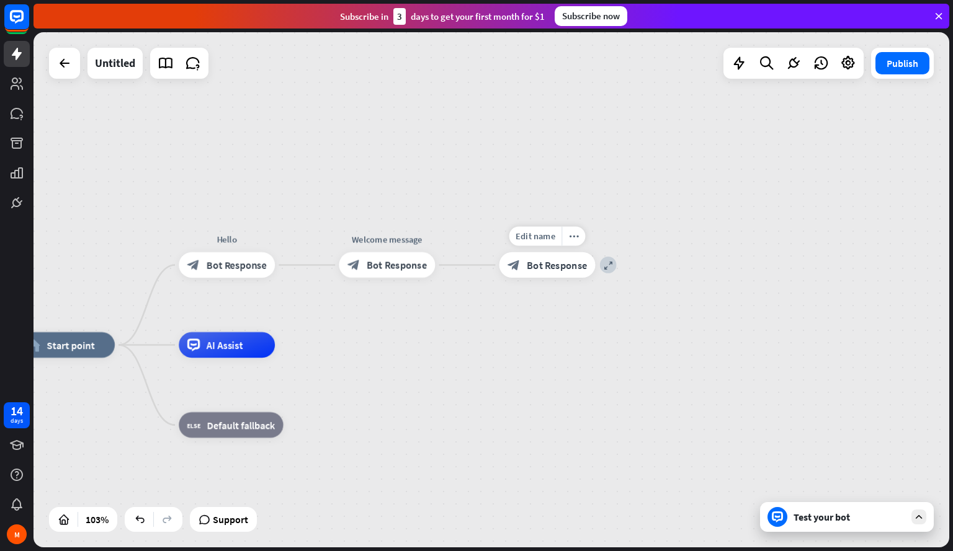
click at [595, 276] on div "Edit name more_horiz expand block_bot_response Bot Response" at bounding box center [547, 264] width 96 height 25
click at [608, 262] on icon "expand" at bounding box center [606, 266] width 9 height 8
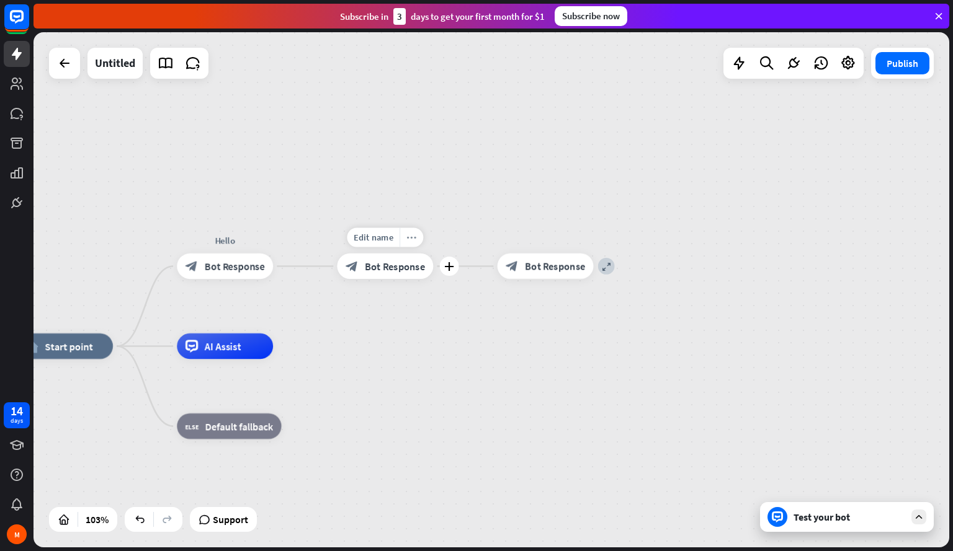
click at [409, 236] on icon "more_horiz" at bounding box center [411, 237] width 11 height 9
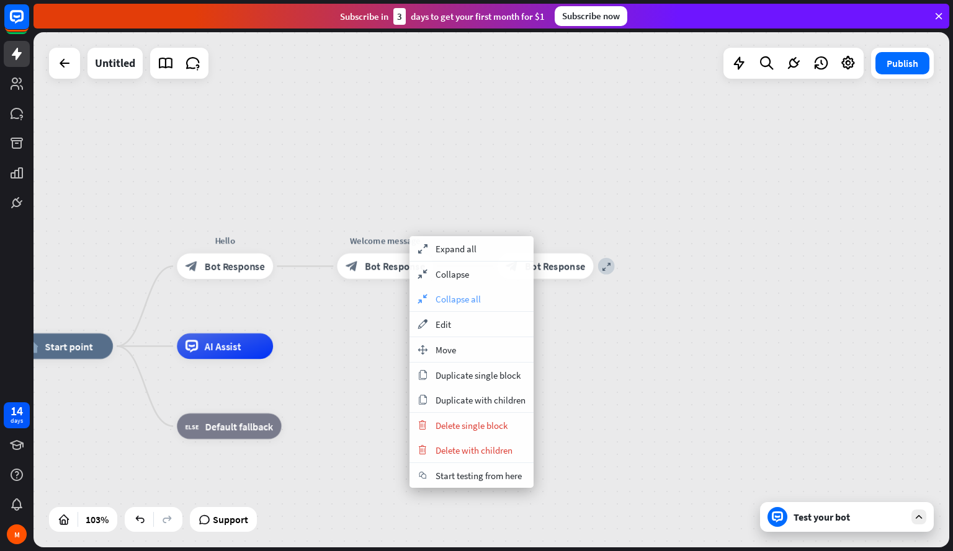
click at [435, 293] on div "collapse Collapse all" at bounding box center [471, 299] width 124 height 25
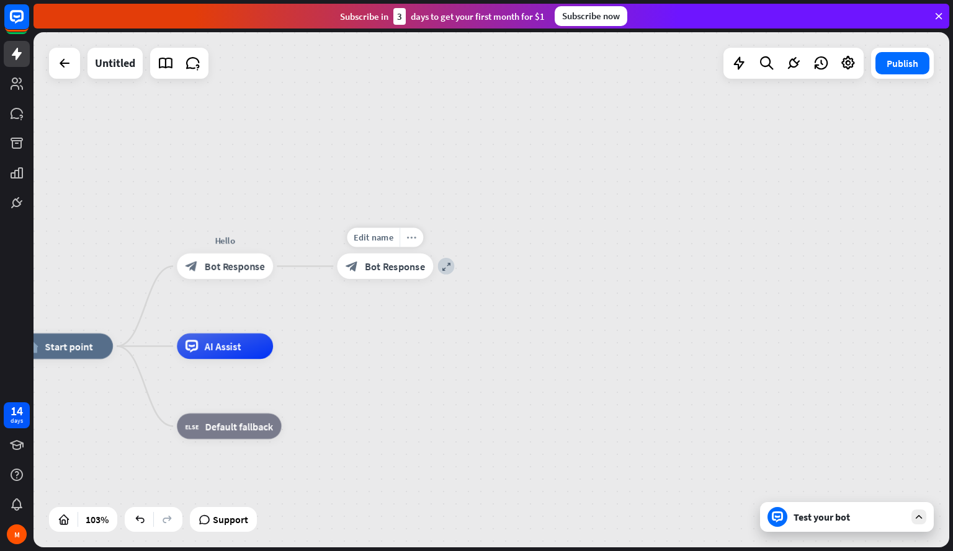
click at [411, 239] on icon "more_horiz" at bounding box center [411, 237] width 11 height 9
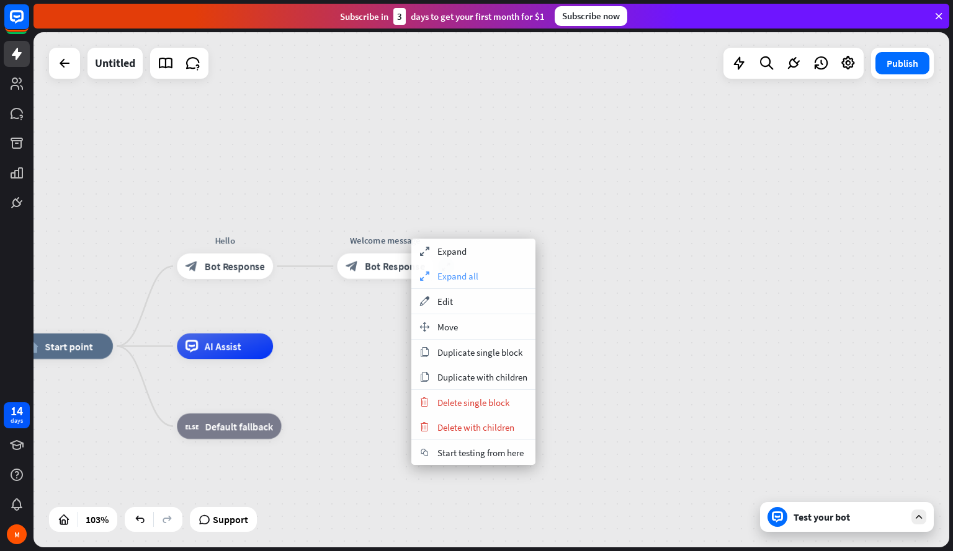
click at [438, 277] on span "Expand all" at bounding box center [457, 276] width 41 height 12
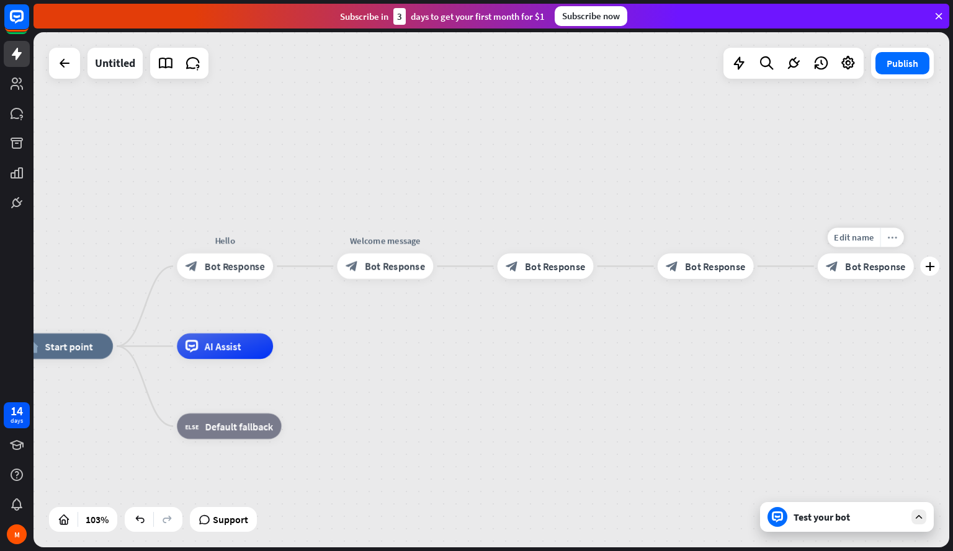
click at [889, 241] on icon "more_horiz" at bounding box center [892, 237] width 11 height 9
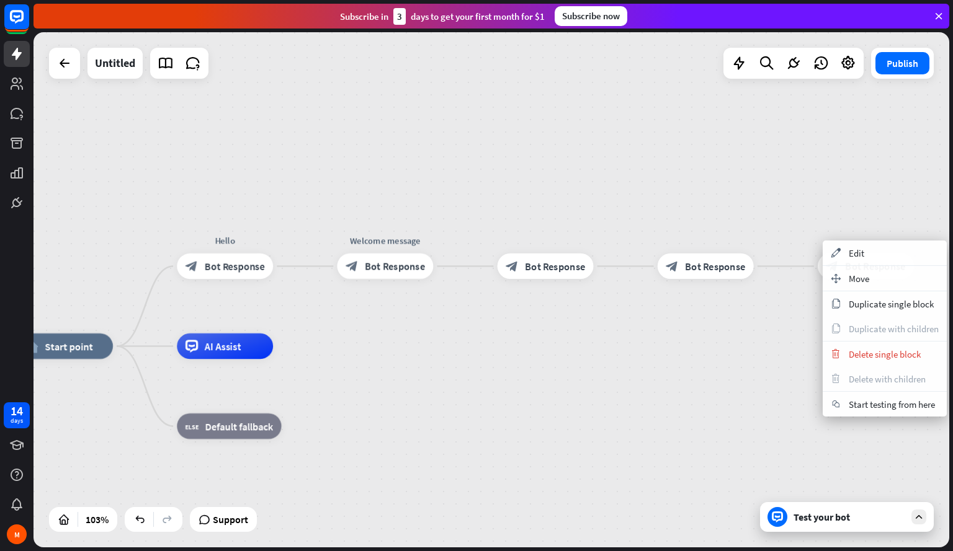
click at [729, 306] on div "home_2 Start point Hello block_bot_response Bot Response Welcome message block_…" at bounding box center [490, 289] width 915 height 515
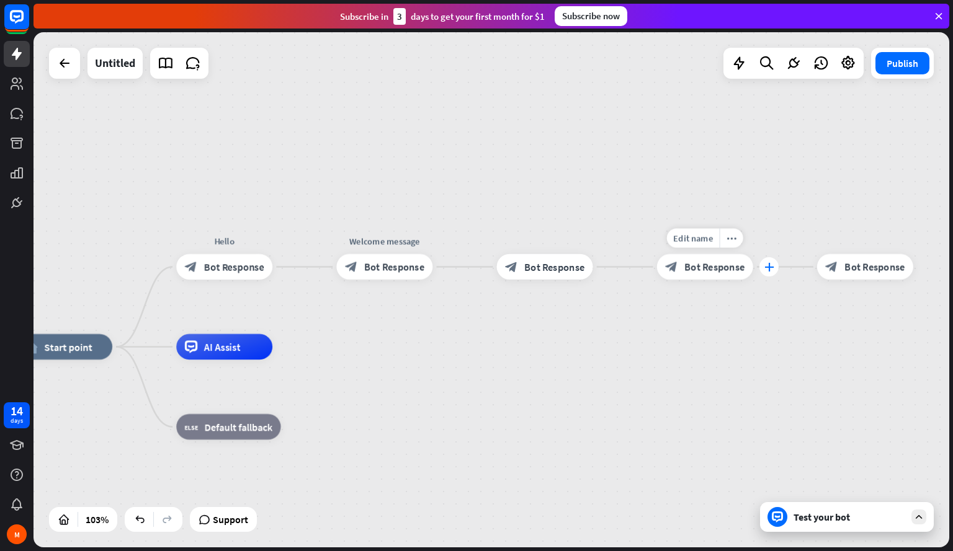
drag, startPoint x: 857, startPoint y: 263, endPoint x: 762, endPoint y: 265, distance: 94.9
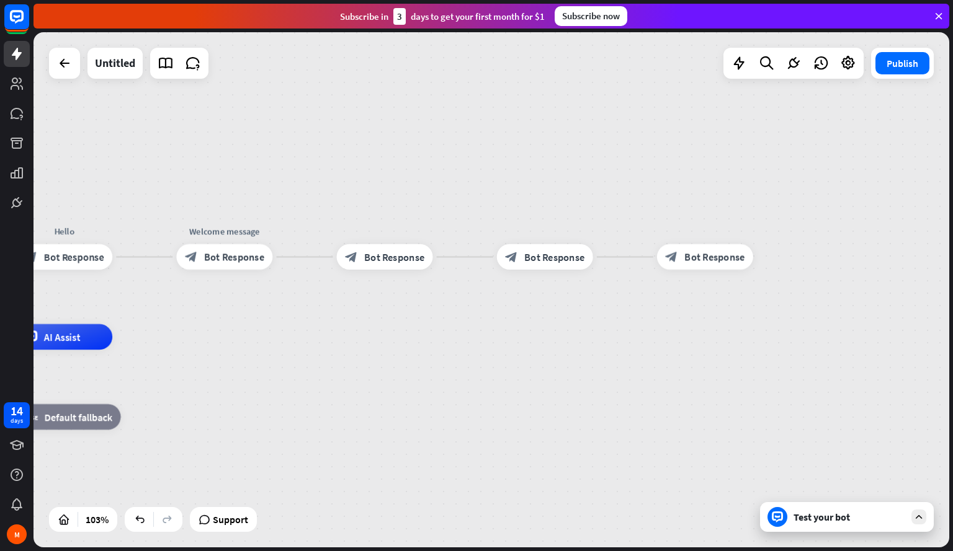
drag, startPoint x: 755, startPoint y: 325, endPoint x: 591, endPoint y: 315, distance: 164.7
click at [591, 315] on div "home_2 Start point Hello block_bot_response Bot Response Welcome message block_…" at bounding box center [490, 289] width 915 height 515
click at [20, 518] on div "M" at bounding box center [17, 535] width 20 height 20
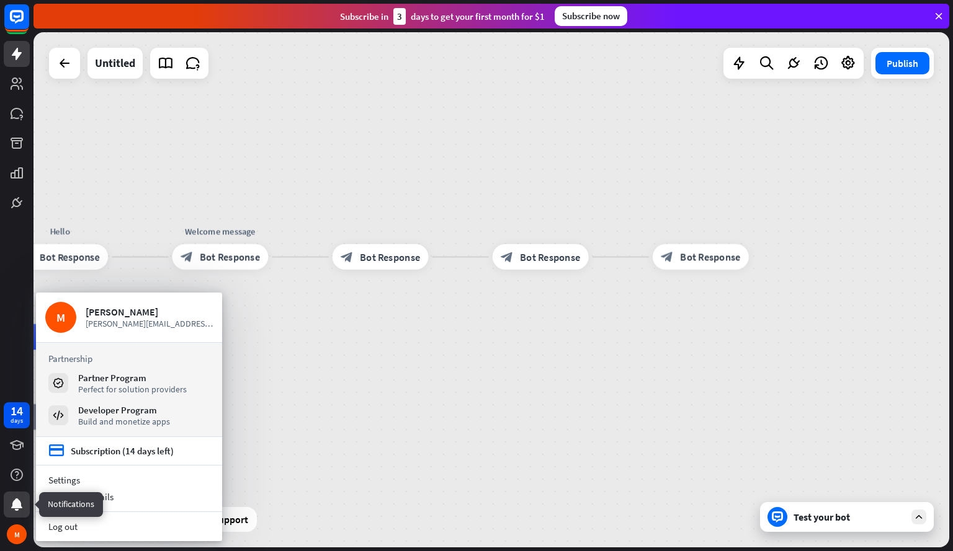
click at [15, 511] on icon at bounding box center [16, 504] width 15 height 15
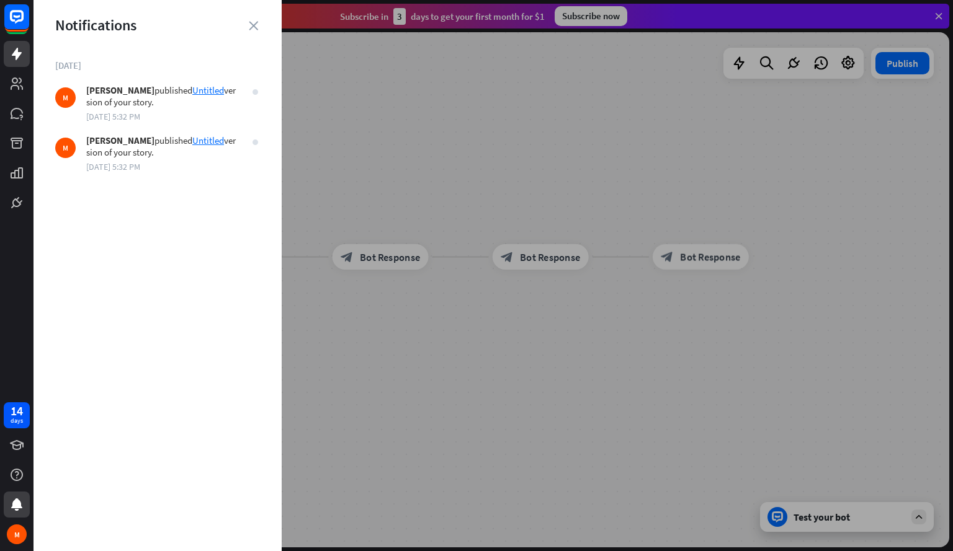
click at [355, 302] on div at bounding box center [492, 275] width 919 height 551
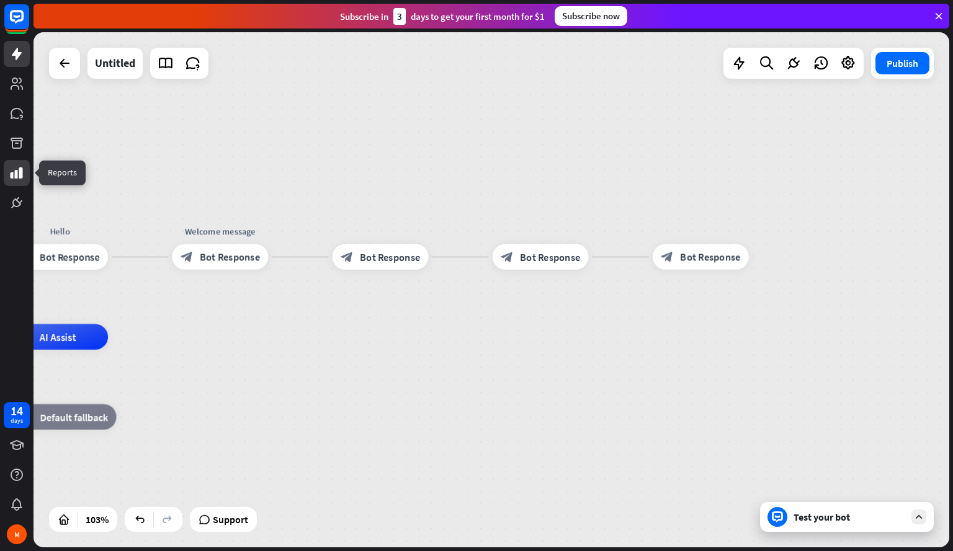
click at [11, 179] on icon at bounding box center [16, 173] width 15 height 15
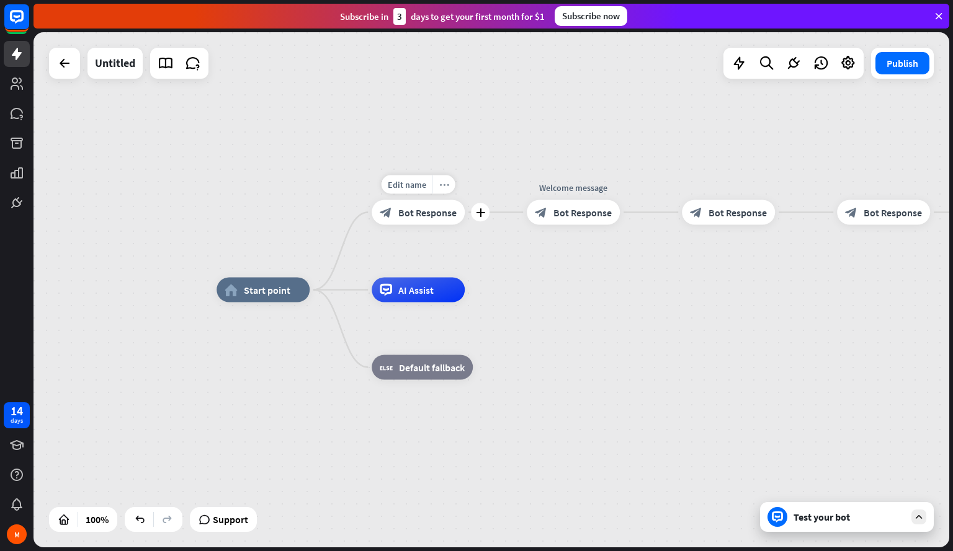
click at [442, 187] on icon "more_horiz" at bounding box center [444, 184] width 10 height 9
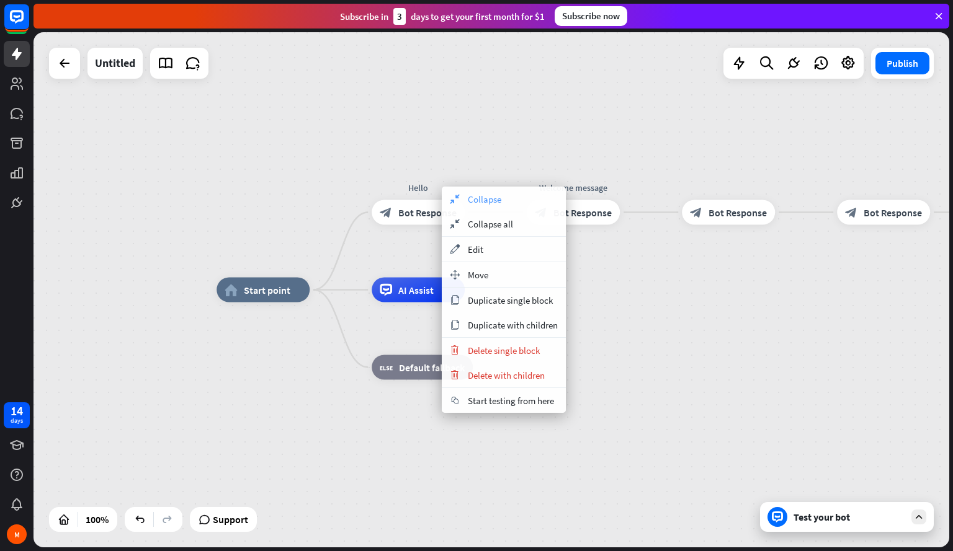
click at [447, 198] on div "collapse Collapse" at bounding box center [504, 199] width 124 height 25
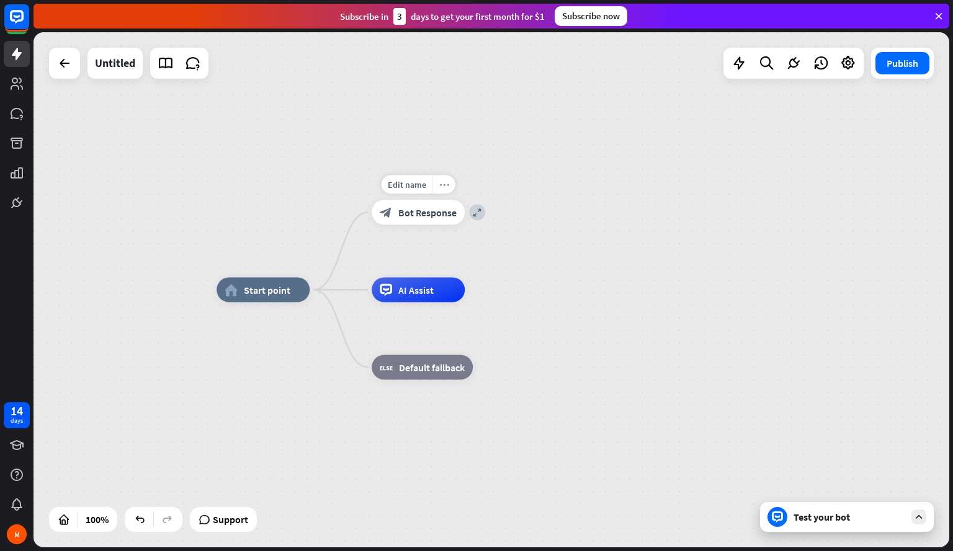
click at [443, 189] on icon "more_horiz" at bounding box center [444, 184] width 10 height 9
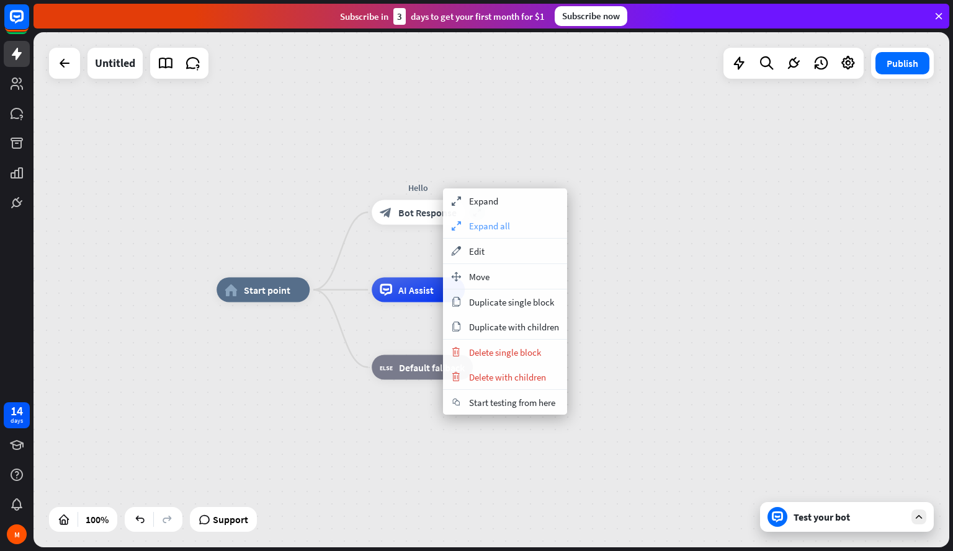
click at [455, 223] on icon "expand" at bounding box center [456, 226] width 14 height 10
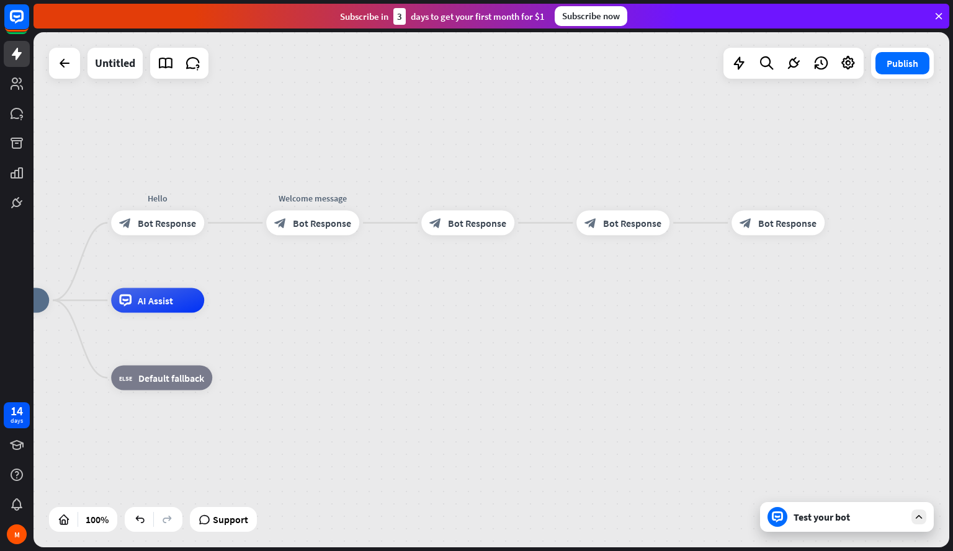
drag, startPoint x: 592, startPoint y: 263, endPoint x: 332, endPoint y: 274, distance: 260.1
click at [332, 274] on div "home_2 Start point Hello block_bot_response Bot Response Welcome message block_…" at bounding box center [490, 289] width 915 height 515
click at [339, 202] on div "more_horiz" at bounding box center [338, 195] width 23 height 19
click at [571, 371] on div "home_2 Start point Hello block_bot_response Bot Response Welcome message block_…" at bounding box center [412, 558] width 915 height 515
click at [646, 196] on icon "more_horiz" at bounding box center [648, 195] width 10 height 9
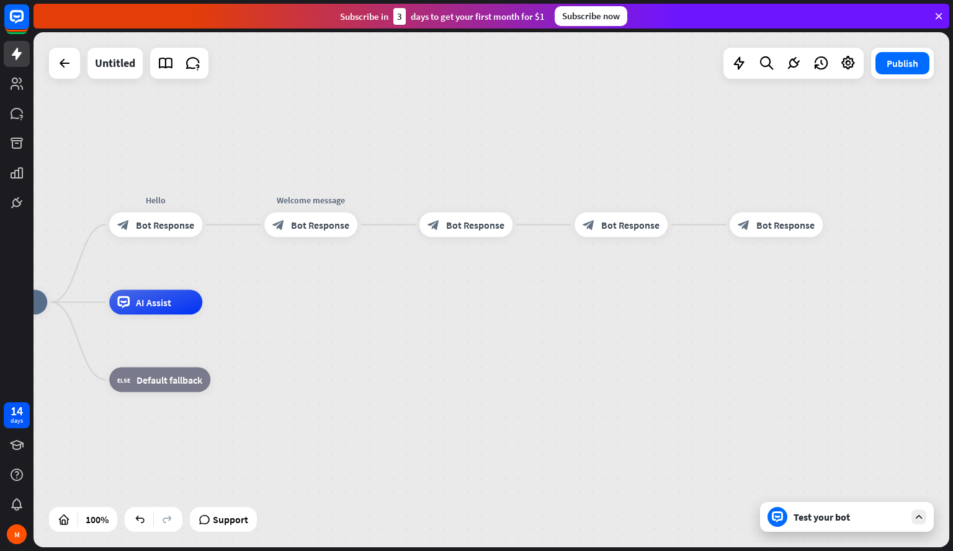
click at [581, 328] on div "home_2 Start point Hello block_bot_response Bot Response Welcome message block_…" at bounding box center [411, 560] width 915 height 515
click at [809, 195] on div "more_horiz" at bounding box center [801, 197] width 23 height 19
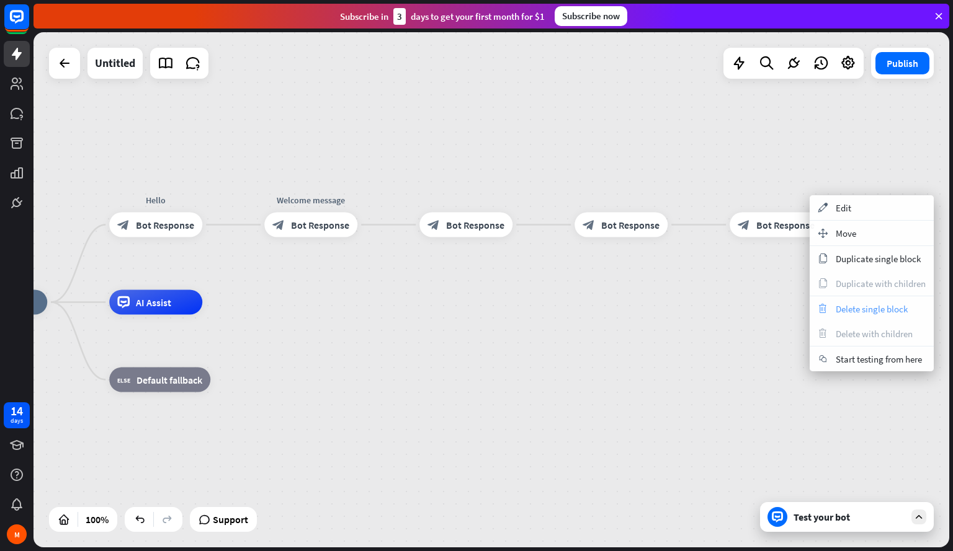
click at [833, 311] on div "trash Delete single block" at bounding box center [871, 308] width 124 height 25
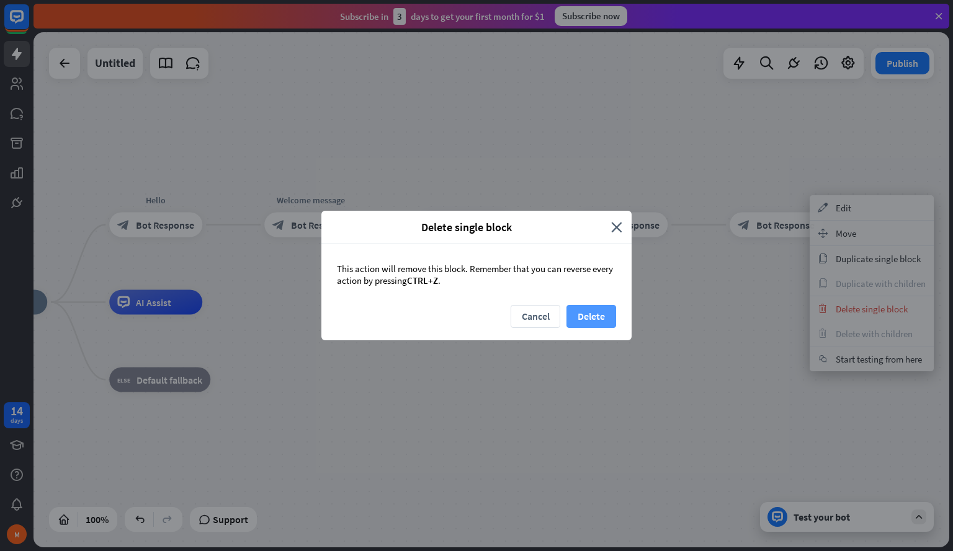
click at [587, 316] on button "Delete" at bounding box center [591, 316] width 50 height 23
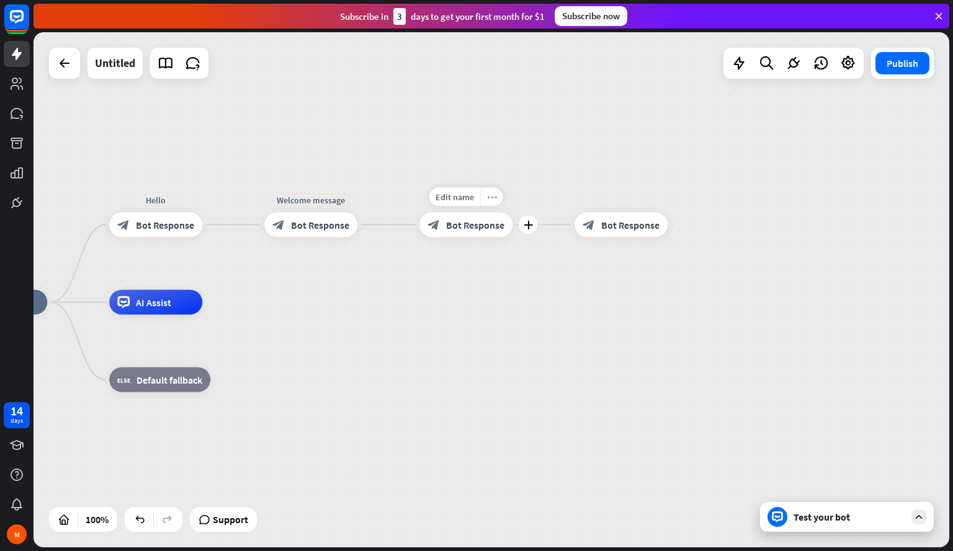
click at [489, 197] on icon "more_horiz" at bounding box center [492, 196] width 10 height 9
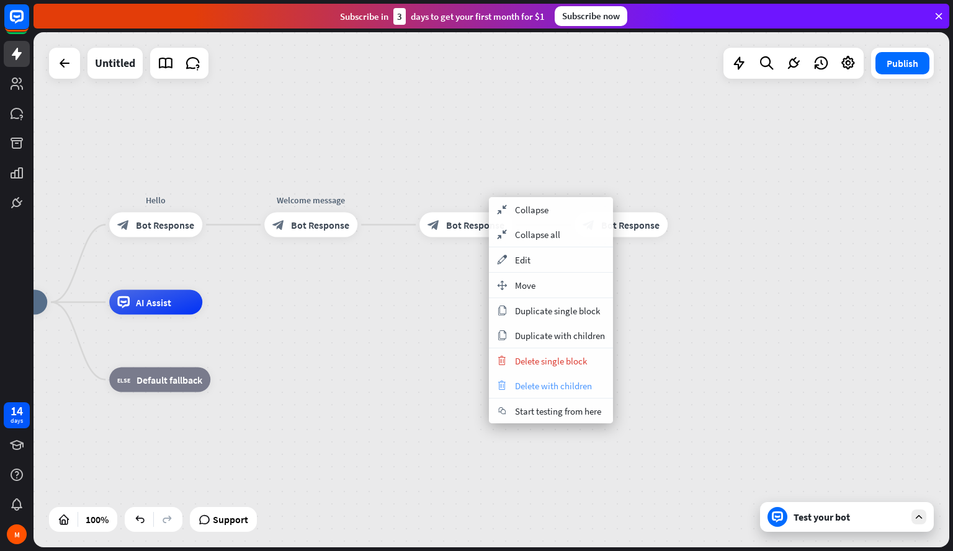
click at [537, 386] on span "Delete with children" at bounding box center [553, 386] width 77 height 12
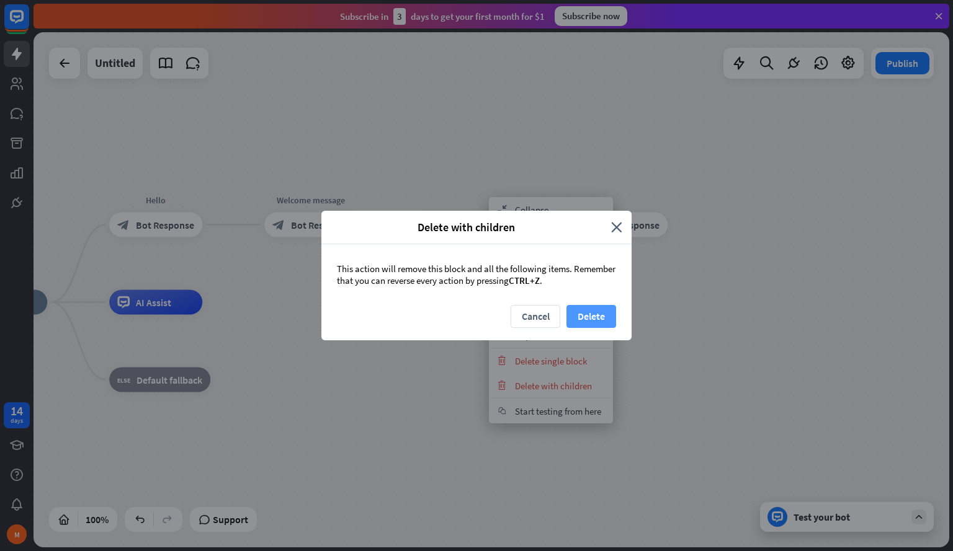
click at [581, 319] on button "Delete" at bounding box center [591, 316] width 50 height 23
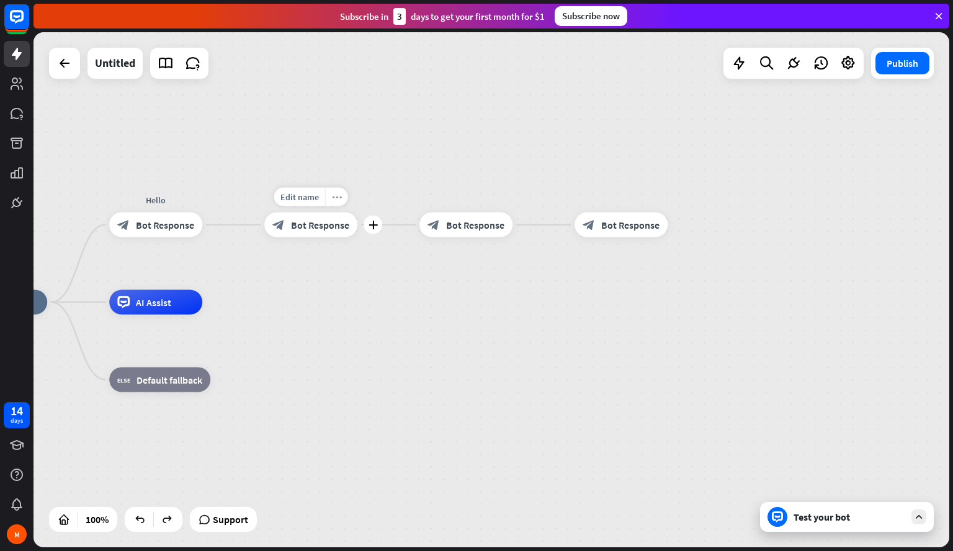
click at [336, 195] on icon "more_horiz" at bounding box center [337, 196] width 10 height 9
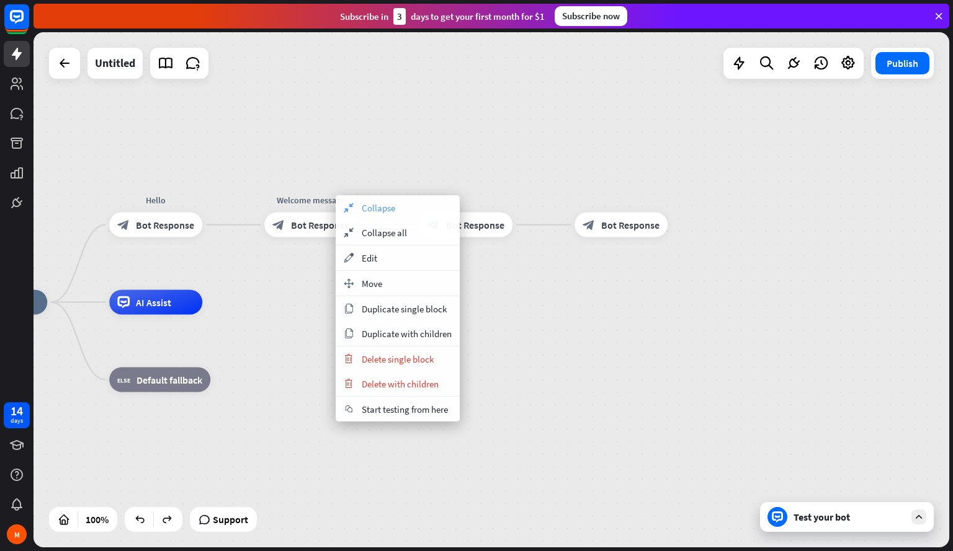
click at [350, 206] on icon "collapse" at bounding box center [349, 208] width 14 height 10
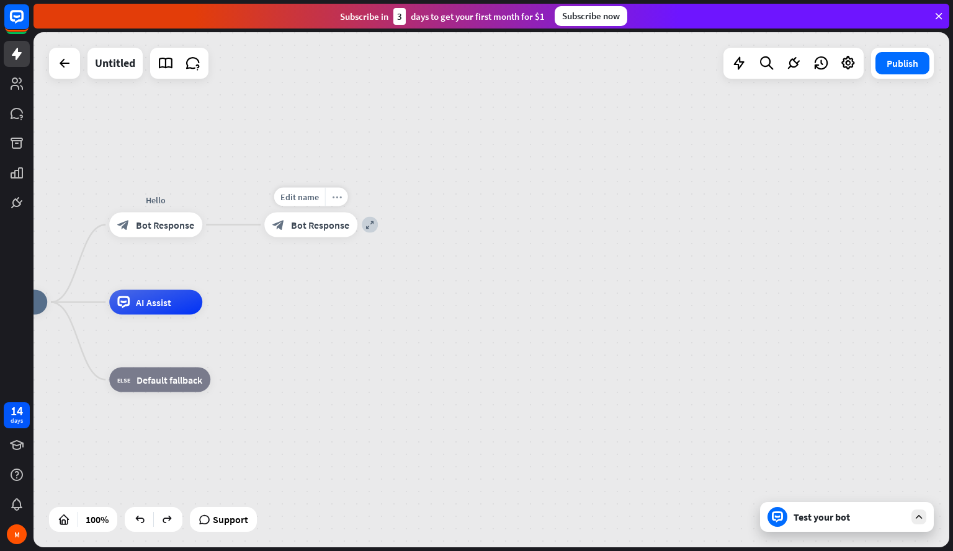
click at [337, 202] on div "more_horiz" at bounding box center [336, 197] width 23 height 19
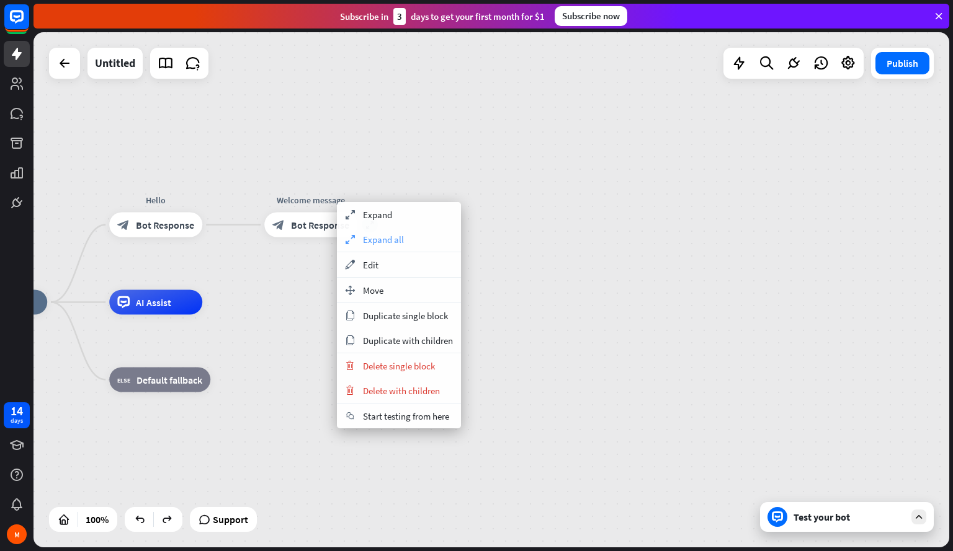
click at [364, 236] on span "Expand all" at bounding box center [383, 240] width 41 height 12
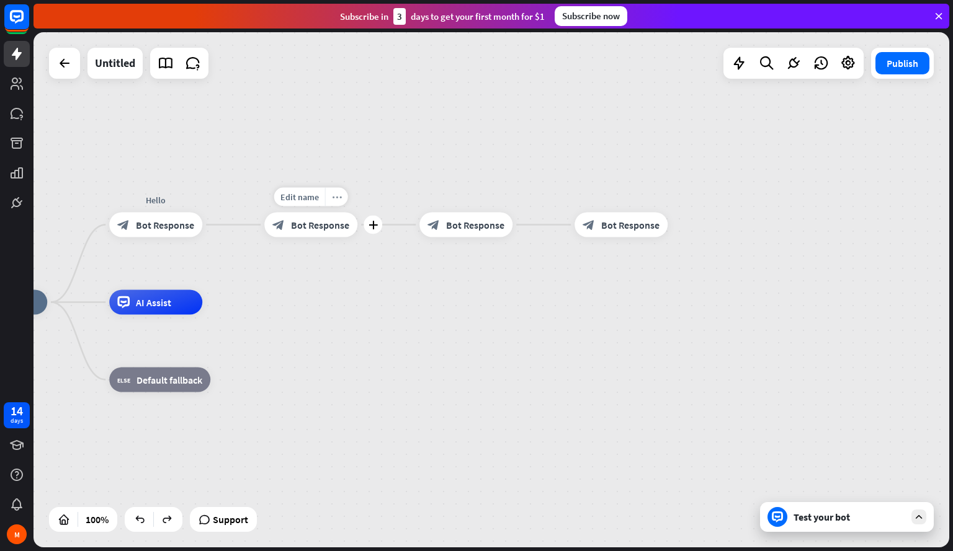
click at [339, 195] on icon "more_horiz" at bounding box center [337, 196] width 10 height 9
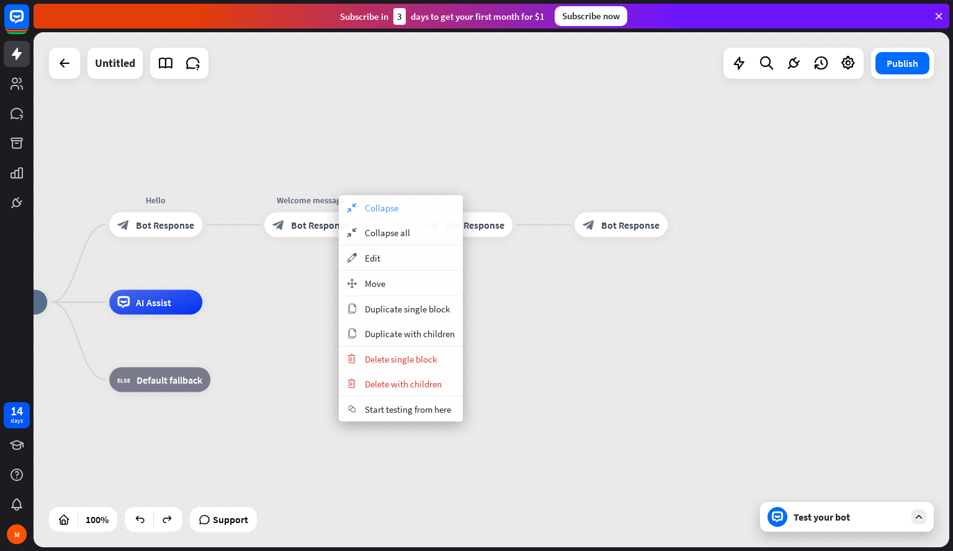
click at [401, 210] on div "collapse Collapse" at bounding box center [401, 207] width 124 height 25
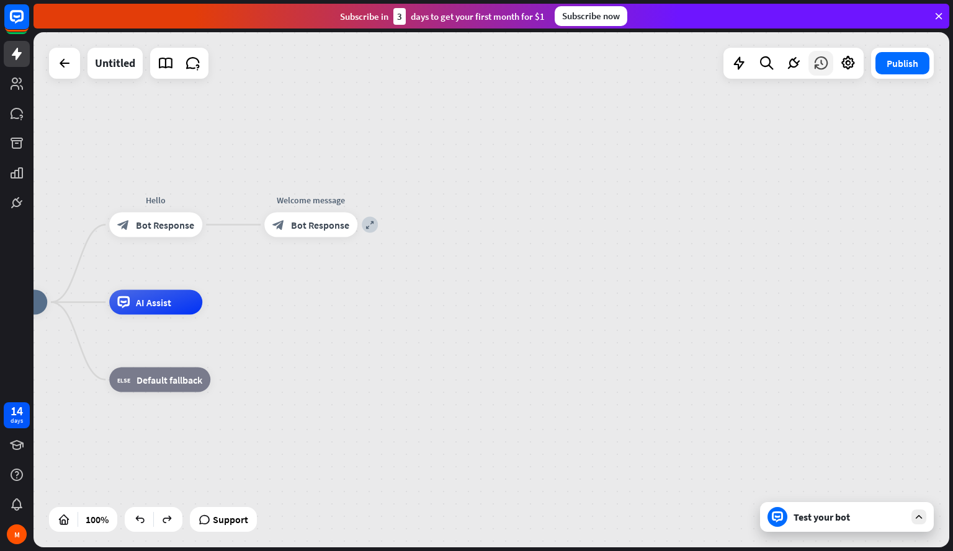
click at [815, 68] on icon at bounding box center [820, 63] width 16 height 16
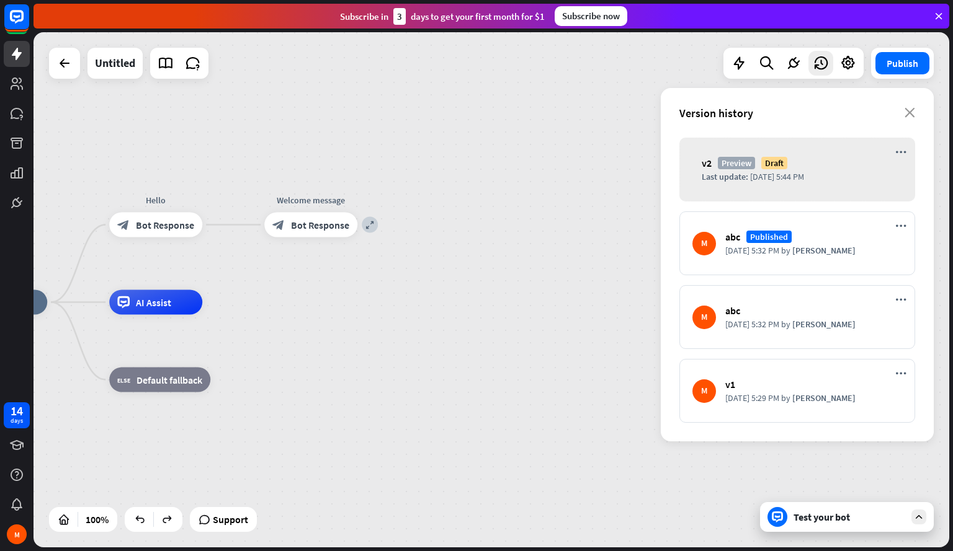
click at [814, 70] on div at bounding box center [490, 289] width 915 height 515
click at [900, 221] on div "more_horiz" at bounding box center [900, 226] width 11 height 12
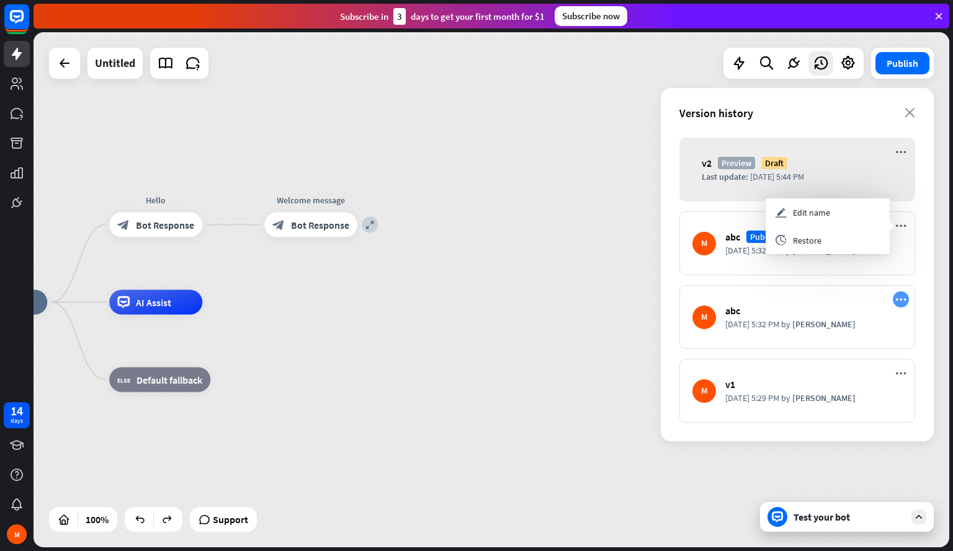
click at [904, 297] on icon "more_horiz" at bounding box center [900, 300] width 11 height 11
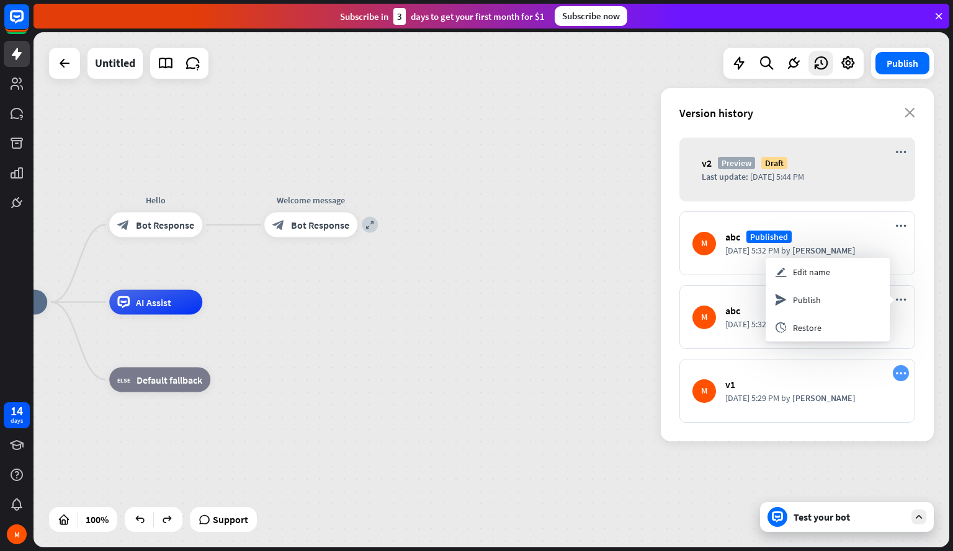
click at [904, 375] on icon "more_horiz" at bounding box center [900, 373] width 11 height 11
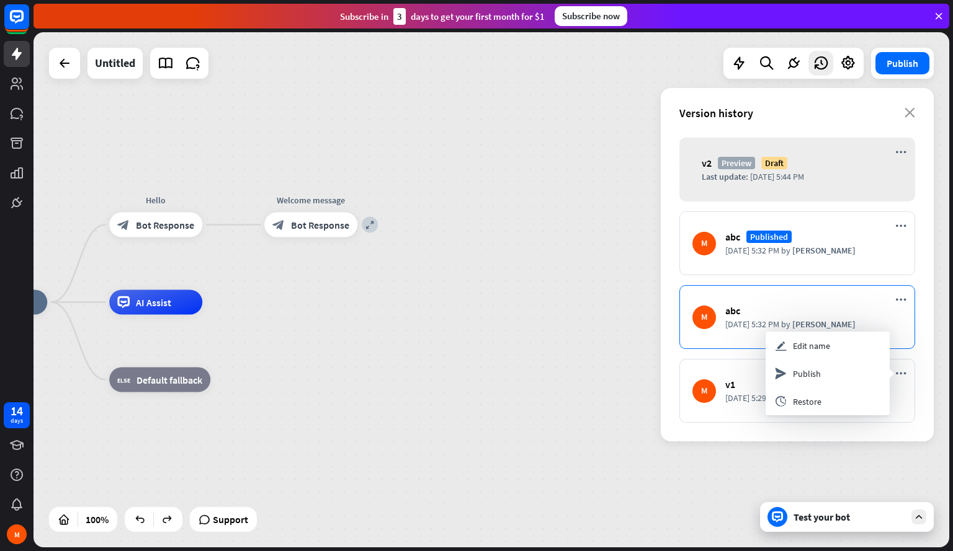
click at [896, 308] on div "M abc [DATE] 5:32 PM by [PERSON_NAME]" at bounding box center [797, 317] width 236 height 64
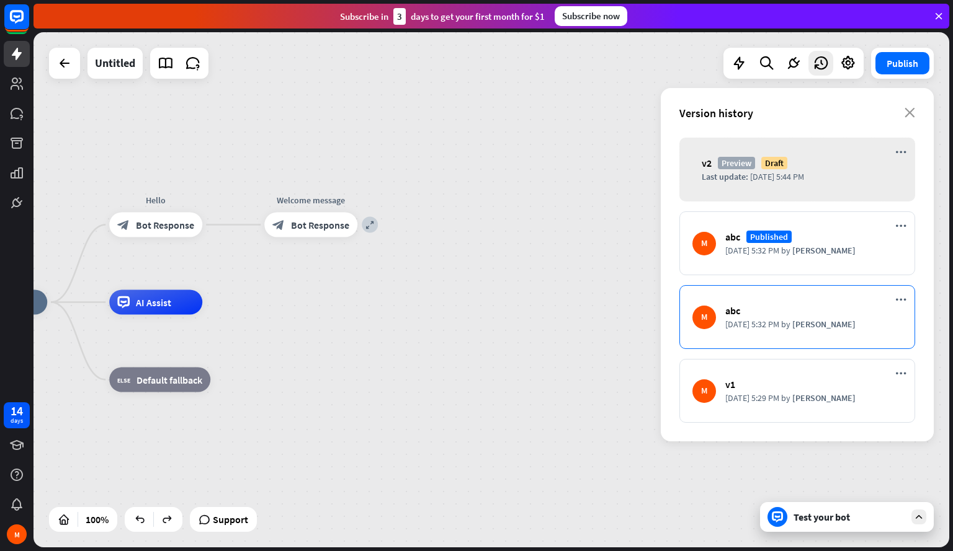
click at [897, 347] on div "M abc [DATE] 5:32 PM by [PERSON_NAME]" at bounding box center [797, 317] width 236 height 64
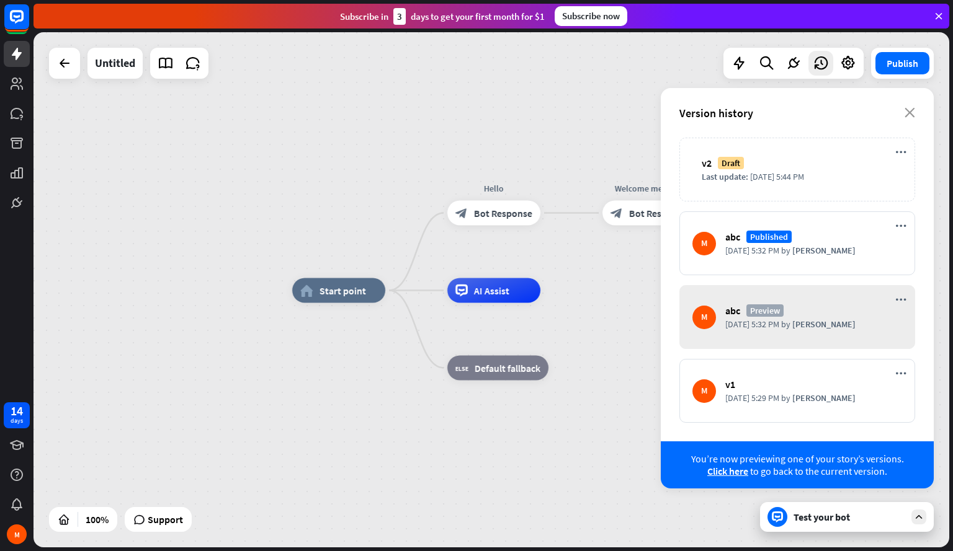
click at [588, 288] on div "home_2 Start point Hello block_bot_response Bot Response Welcome message block_…" at bounding box center [490, 289] width 915 height 515
click at [901, 115] on div "Version history" at bounding box center [791, 113] width 225 height 14
click at [906, 107] on div "Version history close" at bounding box center [797, 113] width 273 height 50
click at [909, 115] on icon "close" at bounding box center [909, 113] width 11 height 10
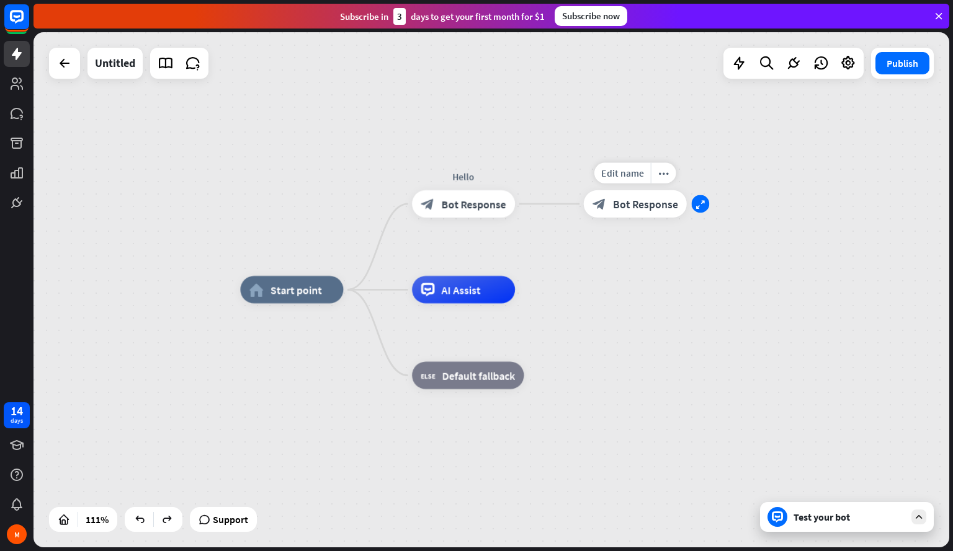
click at [701, 198] on div "expand" at bounding box center [700, 204] width 18 height 18
click at [694, 202] on icon "expand" at bounding box center [698, 204] width 9 height 9
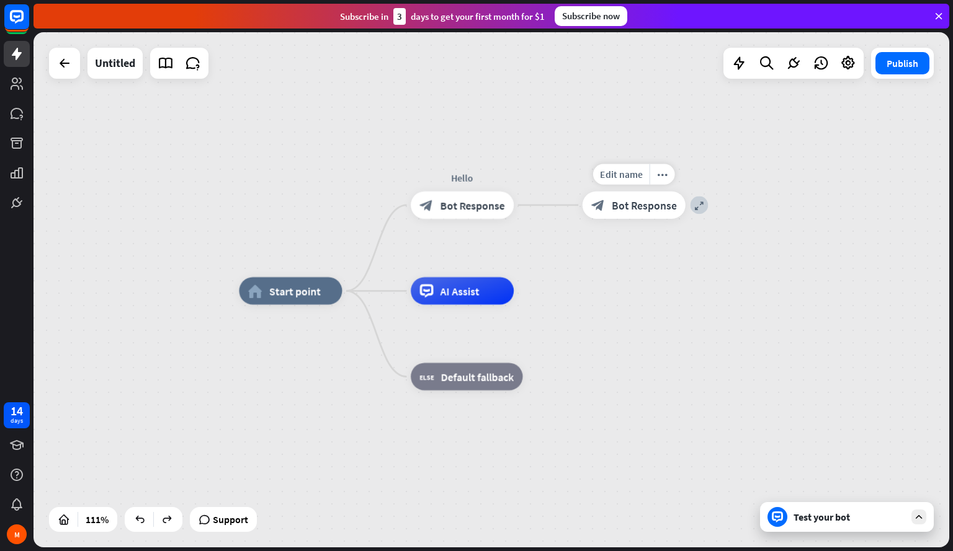
click at [685, 216] on div "Edit name more_horiz expand block_bot_response Bot Response" at bounding box center [633, 205] width 103 height 27
click at [685, 217] on div "Edit name more_horiz expand block_bot_response Bot Response" at bounding box center [633, 205] width 103 height 27
click at [695, 214] on div "expand" at bounding box center [697, 207] width 18 height 18
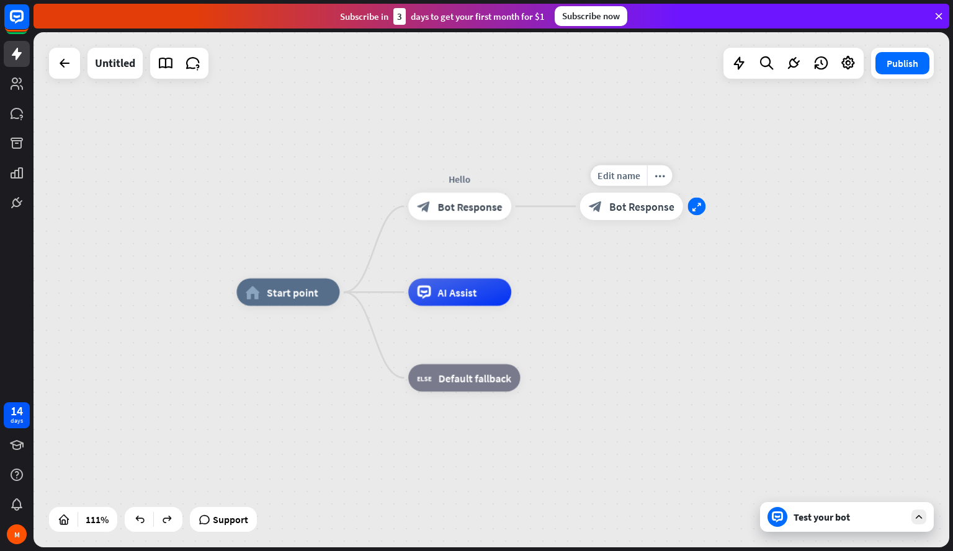
click at [687, 206] on div "expand" at bounding box center [696, 207] width 18 height 18
click at [814, 60] on icon at bounding box center [820, 63] width 16 height 16
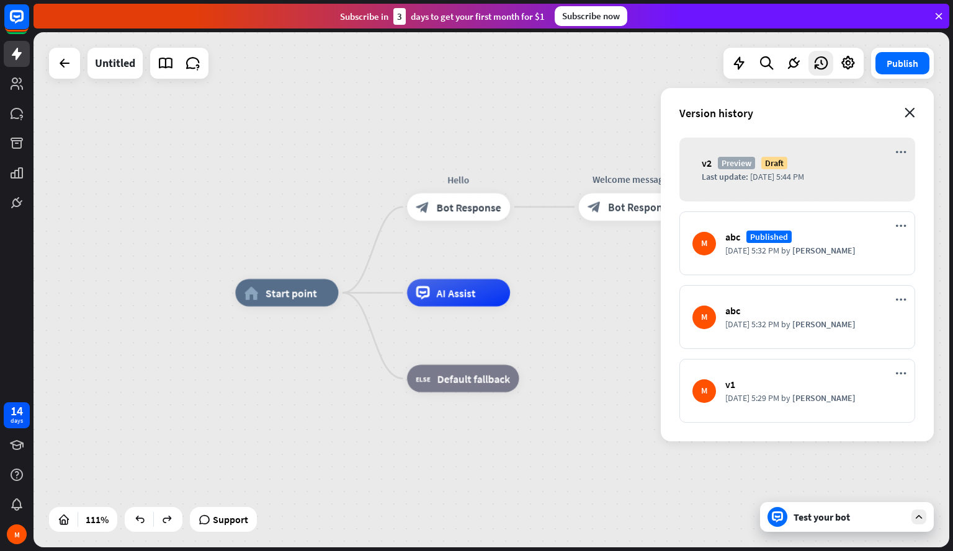
click at [913, 113] on icon "close" at bounding box center [909, 113] width 11 height 10
